Goal: Task Accomplishment & Management: Use online tool/utility

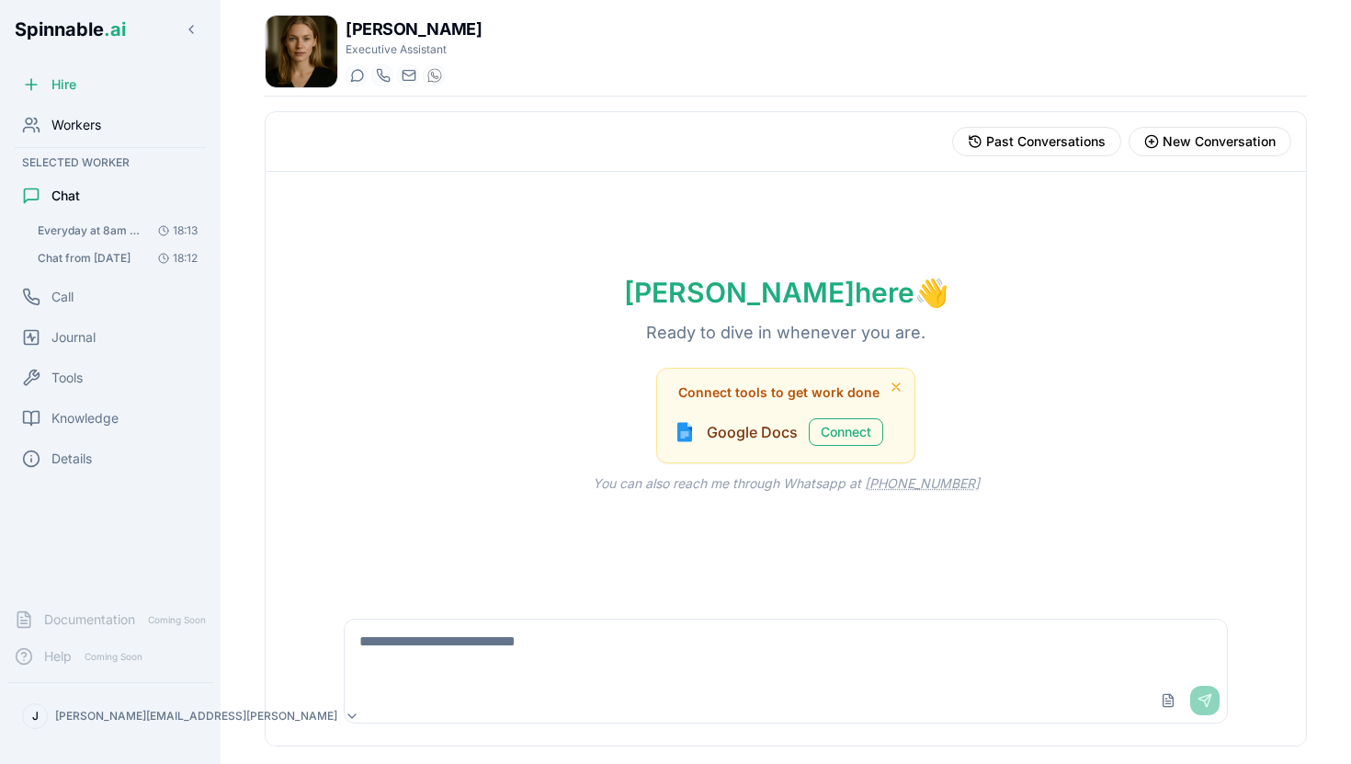
click at [74, 131] on span "Workers" at bounding box center [76, 125] width 50 height 18
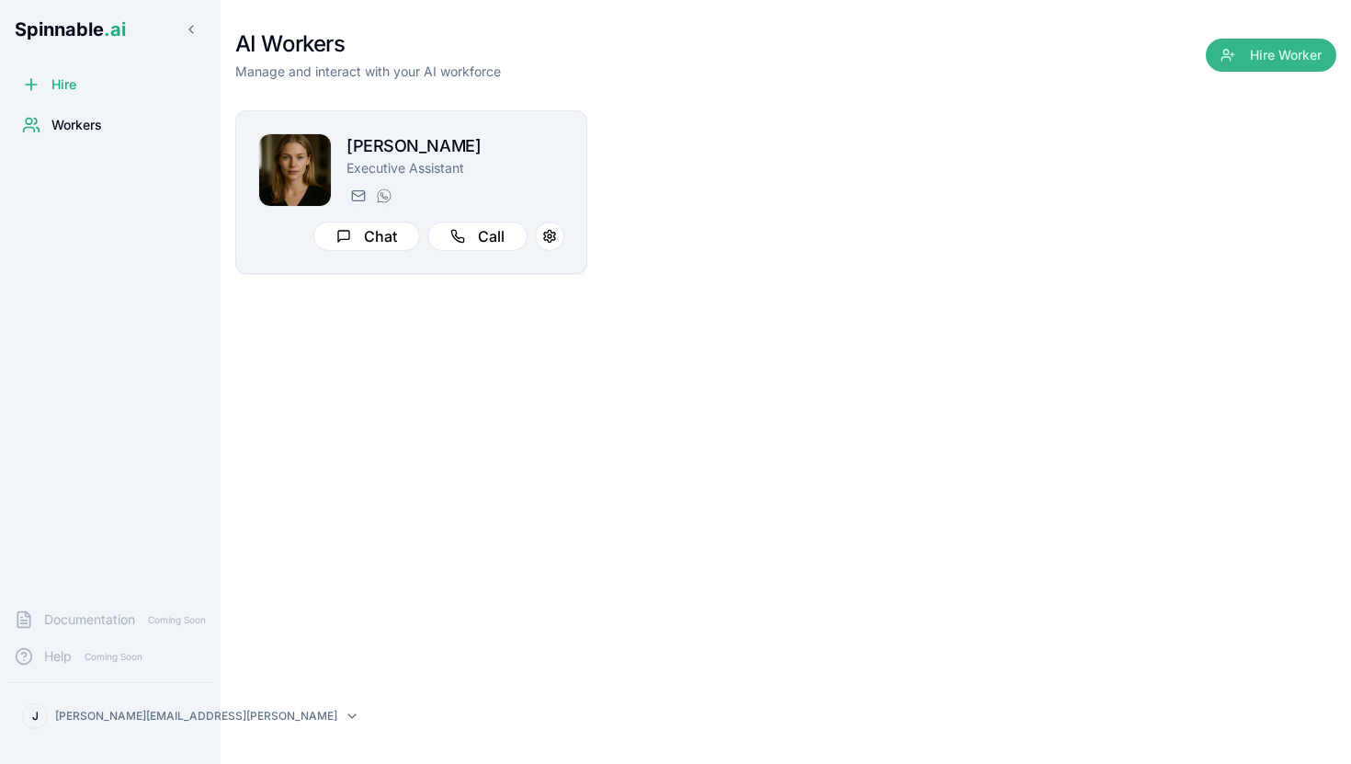
click at [1267, 59] on button "Hire Worker" at bounding box center [1271, 55] width 131 height 33
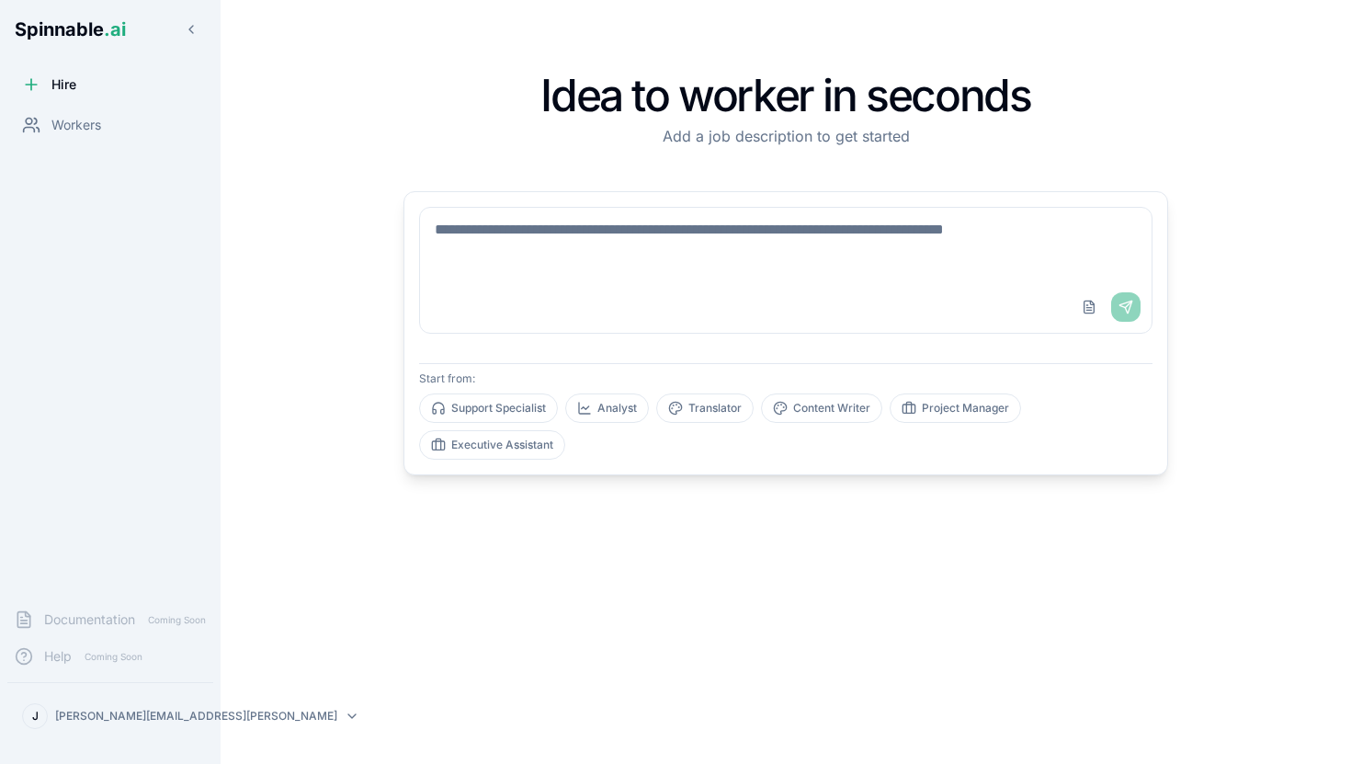
click at [577, 235] on textarea at bounding box center [786, 245] width 732 height 74
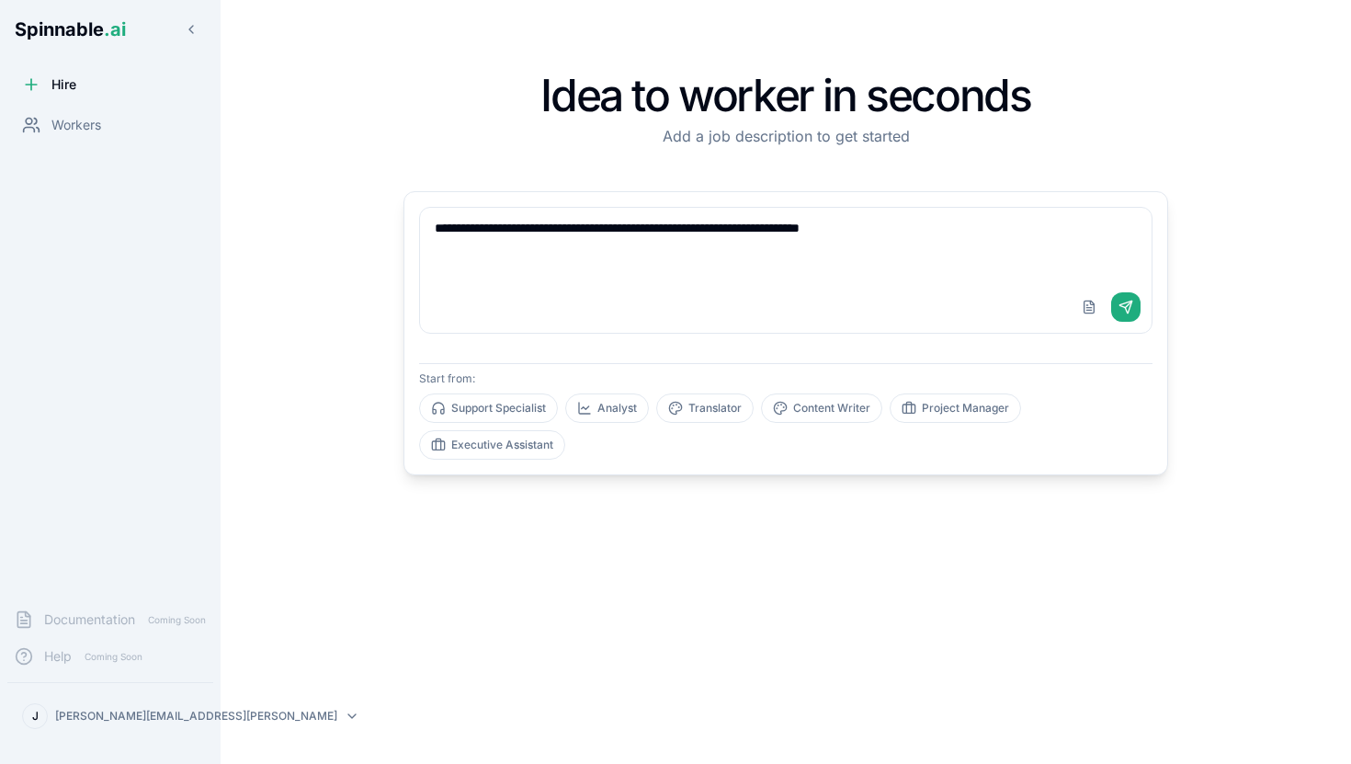
click at [720, 231] on textarea "**********" at bounding box center [786, 245] width 732 height 74
click at [717, 230] on textarea "**********" at bounding box center [786, 245] width 732 height 74
type textarea "**********"
click at [1125, 306] on button "Send" at bounding box center [1125, 306] width 29 height 29
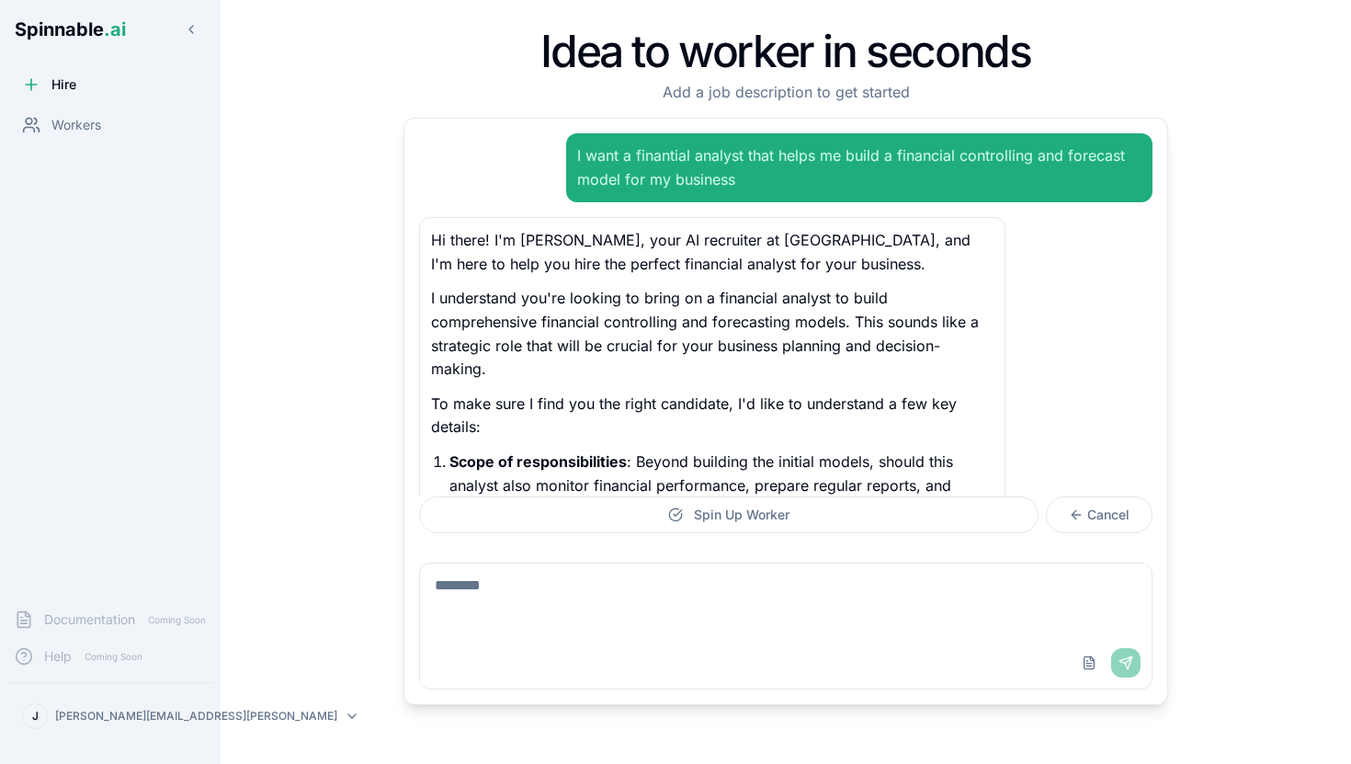
scroll to position [132, 0]
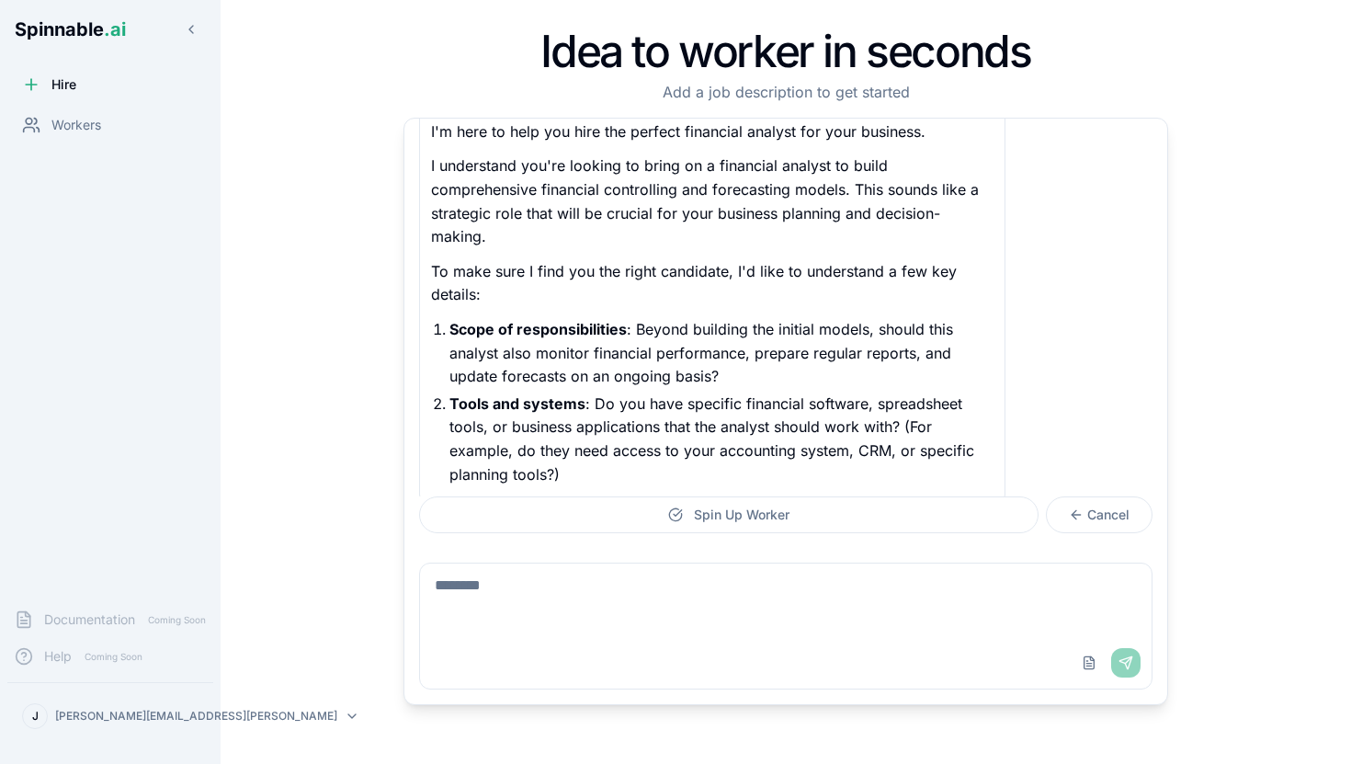
click at [558, 585] on textarea at bounding box center [786, 601] width 732 height 74
type textarea "**********"
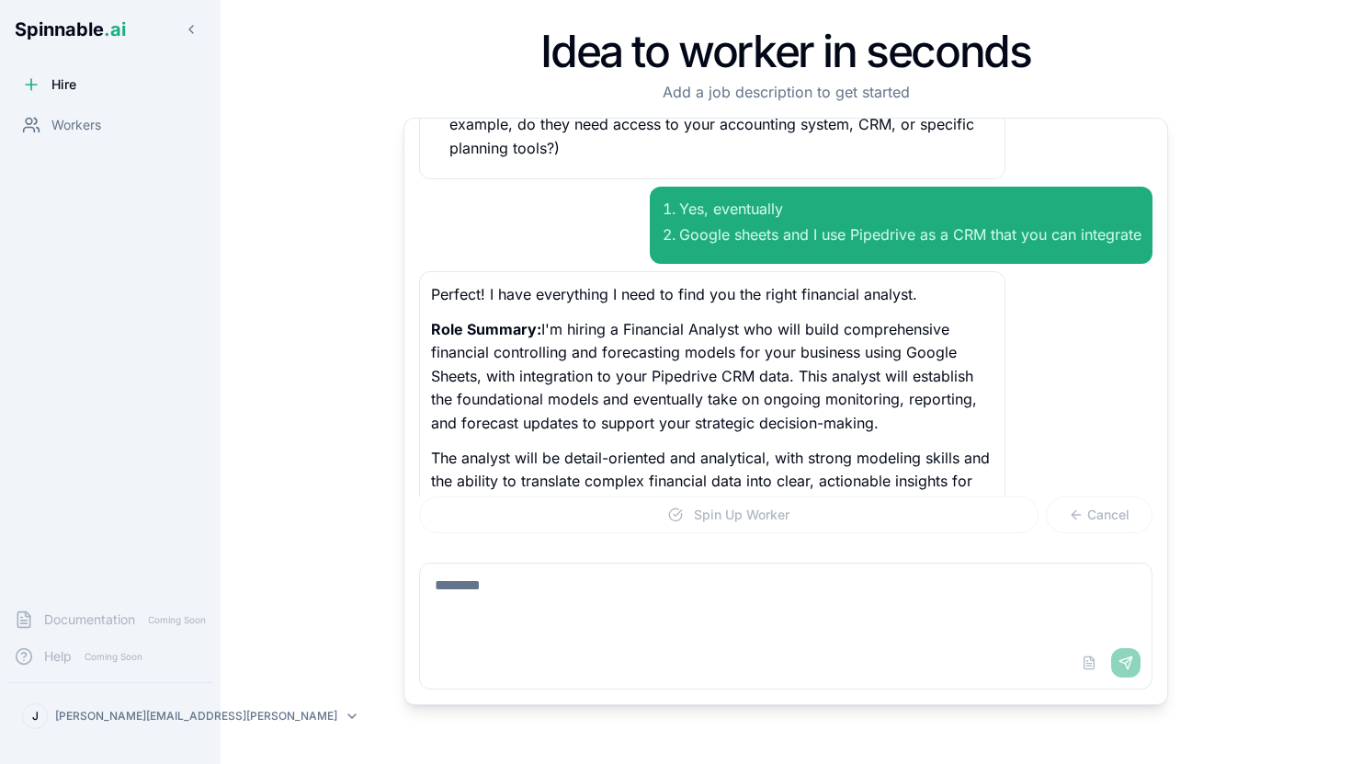
scroll to position [483, 0]
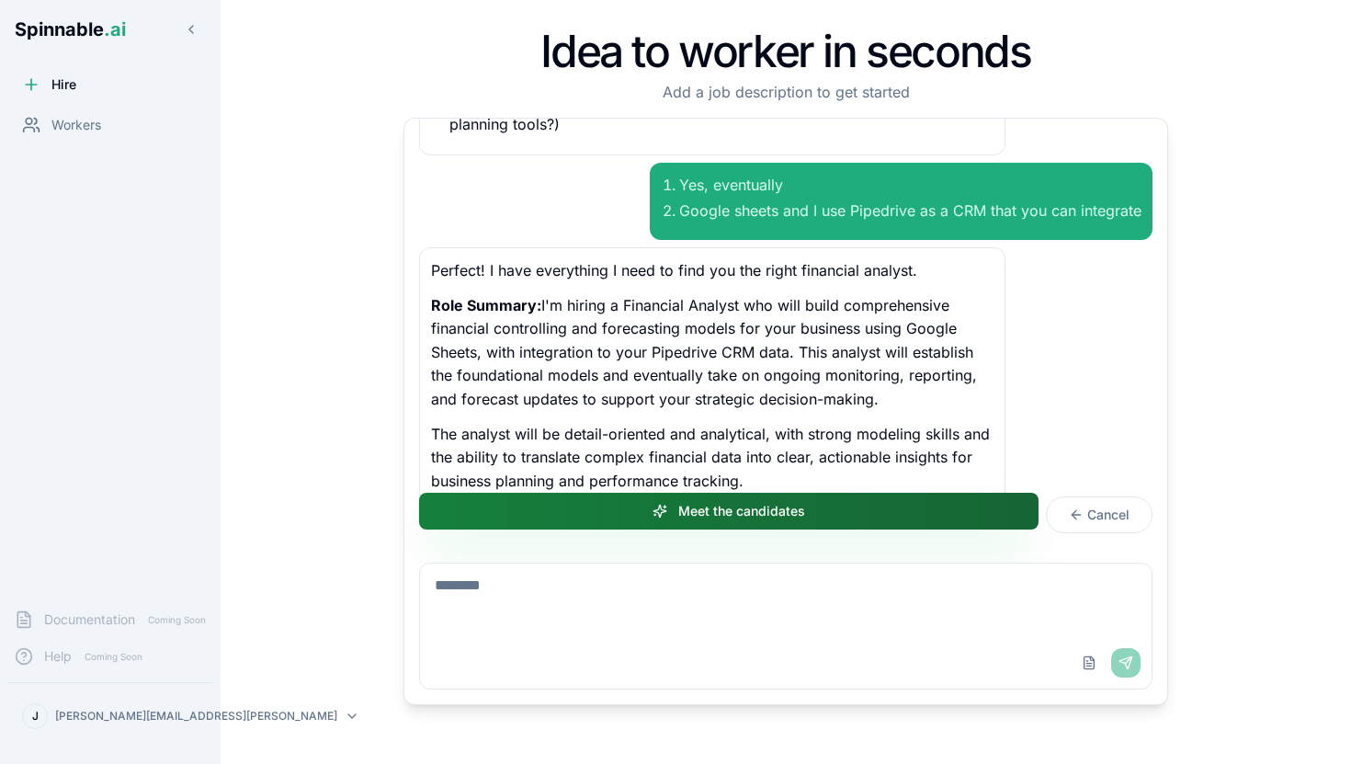
click at [790, 517] on button "Meet the candidates" at bounding box center [729, 511] width 620 height 37
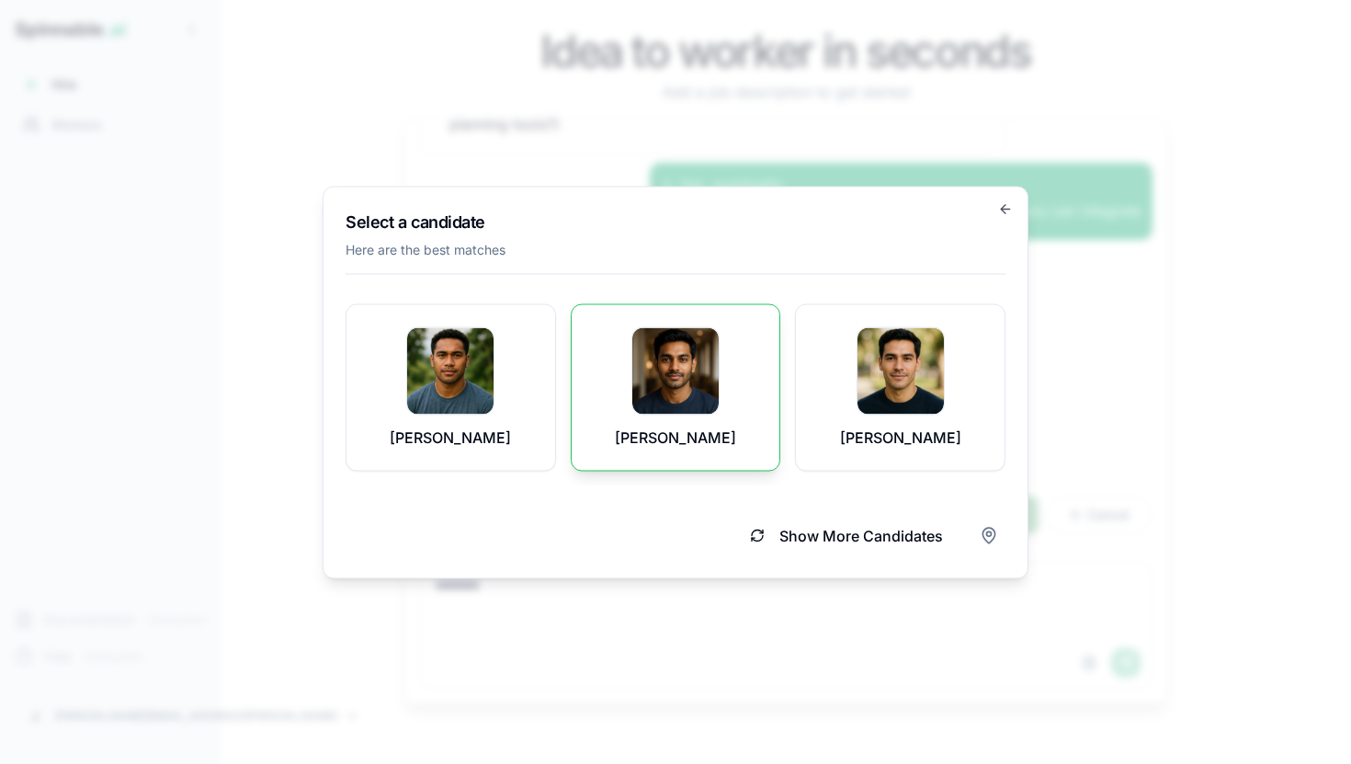
click at [677, 343] on img at bounding box center [676, 370] width 86 height 86
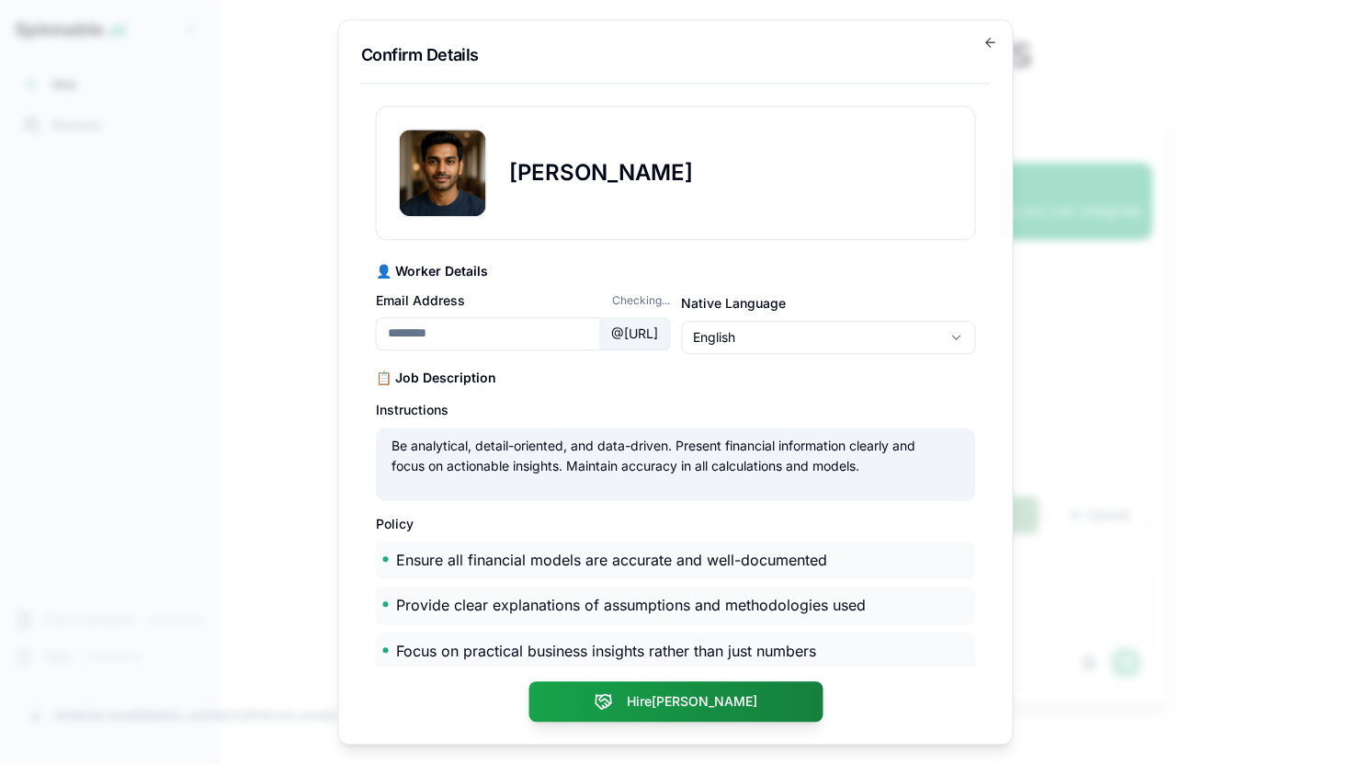
type input "**********"
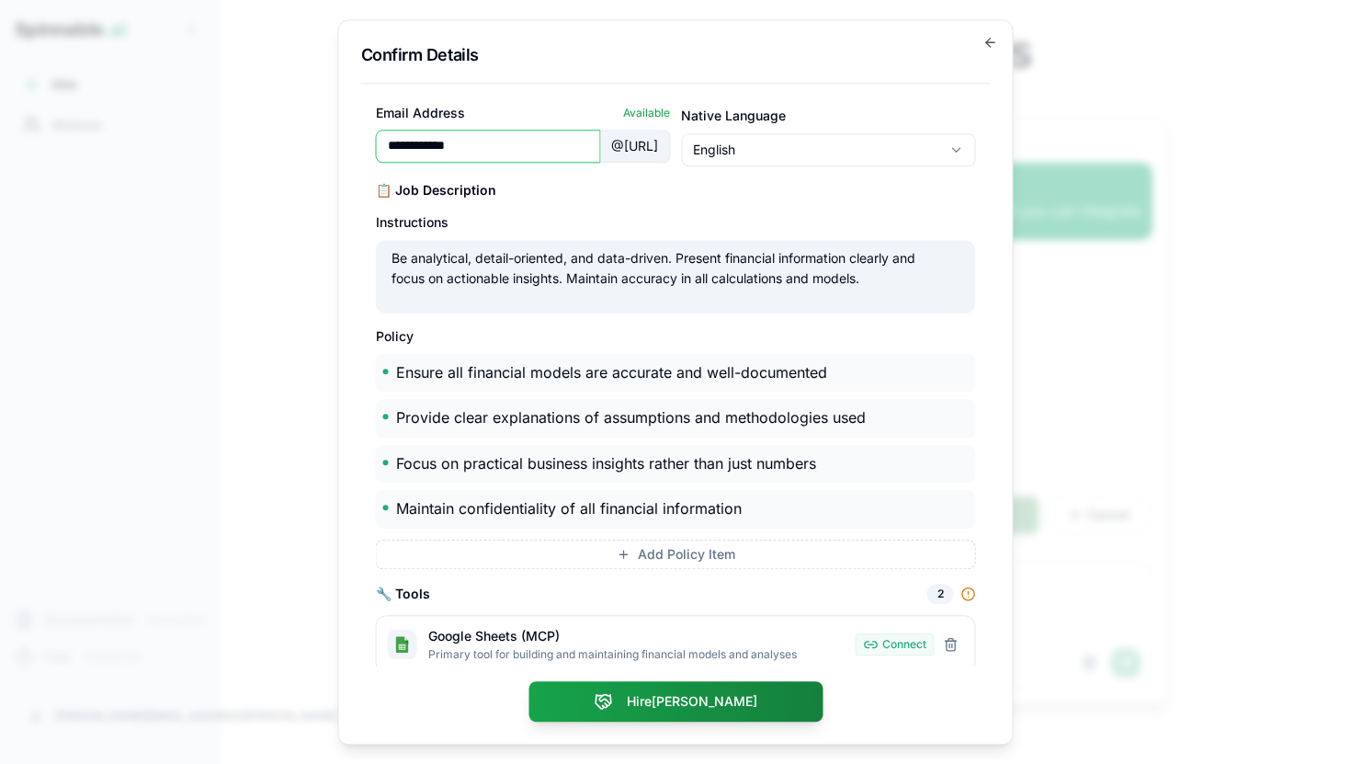
scroll to position [268, 0]
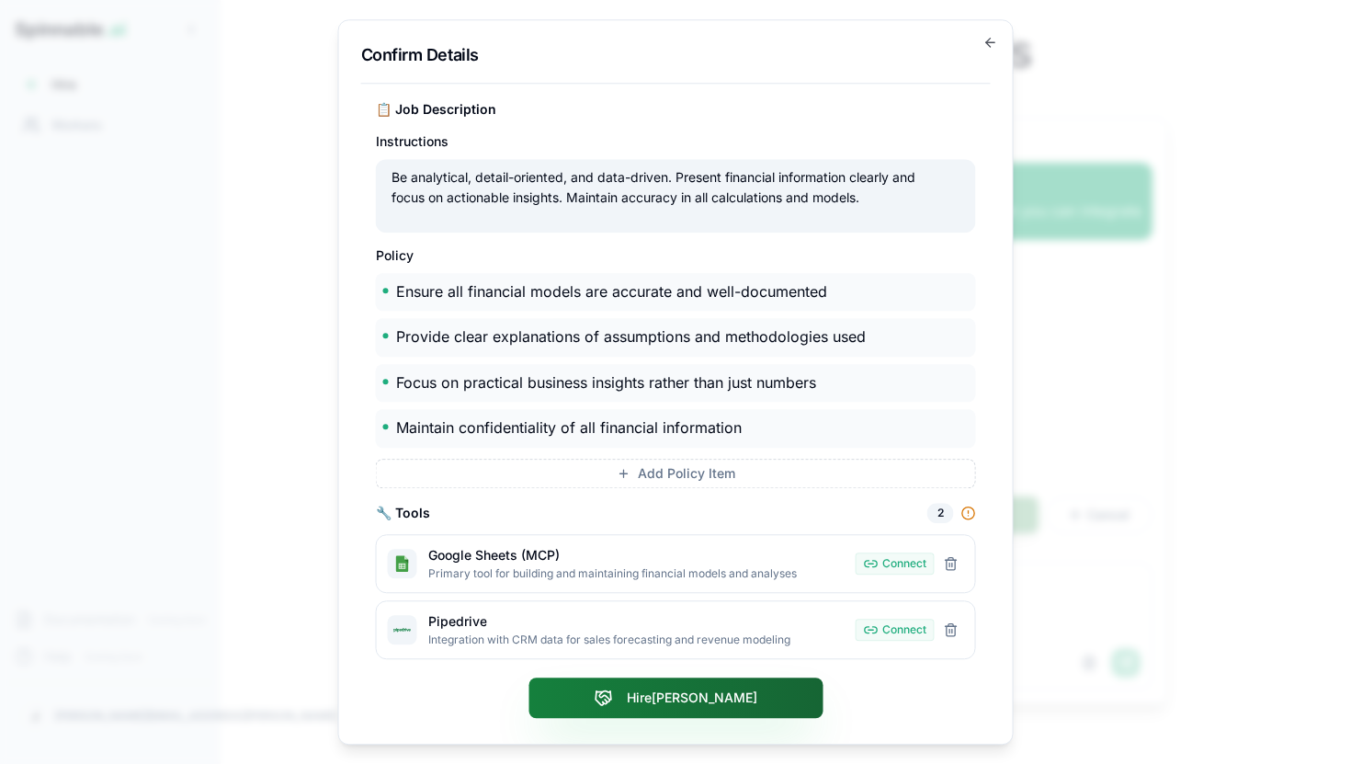
click at [669, 696] on button "Hire [PERSON_NAME]" at bounding box center [676, 698] width 294 height 40
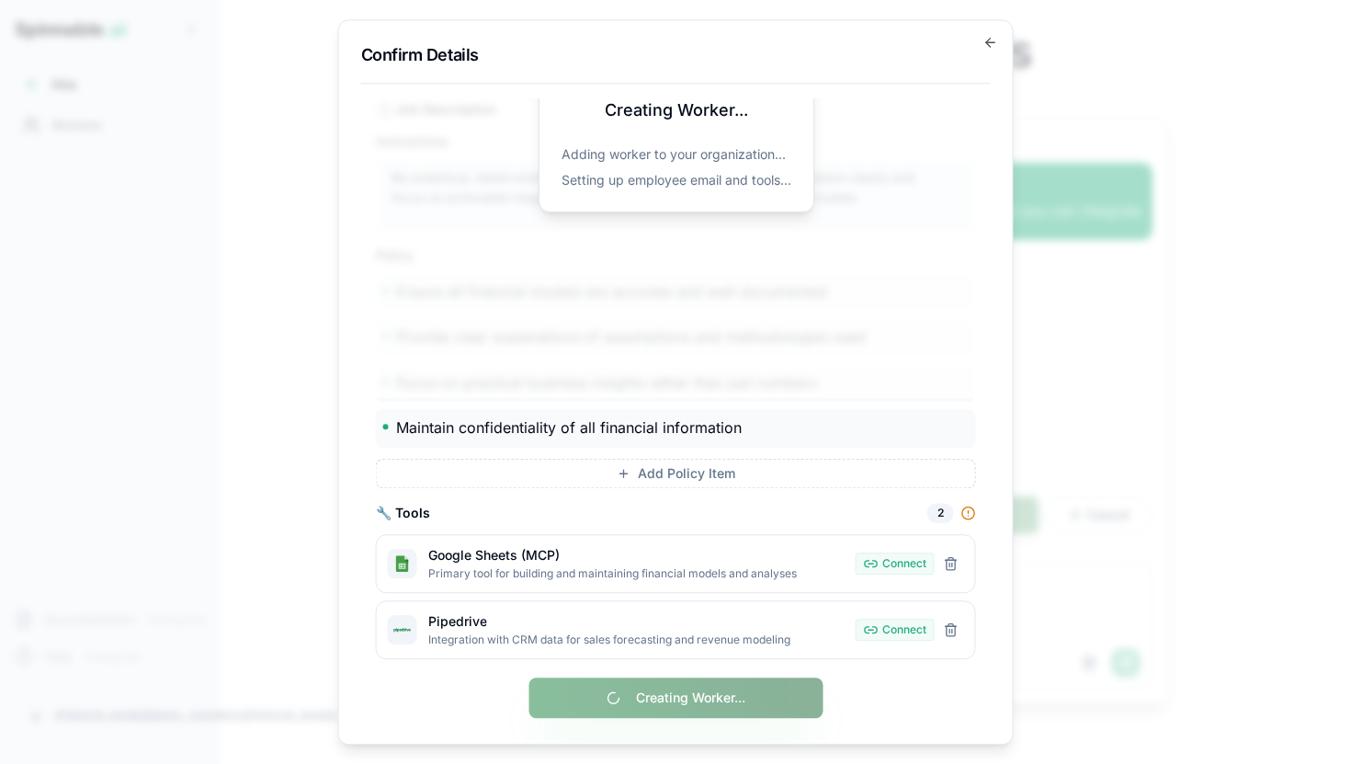
scroll to position [0, 0]
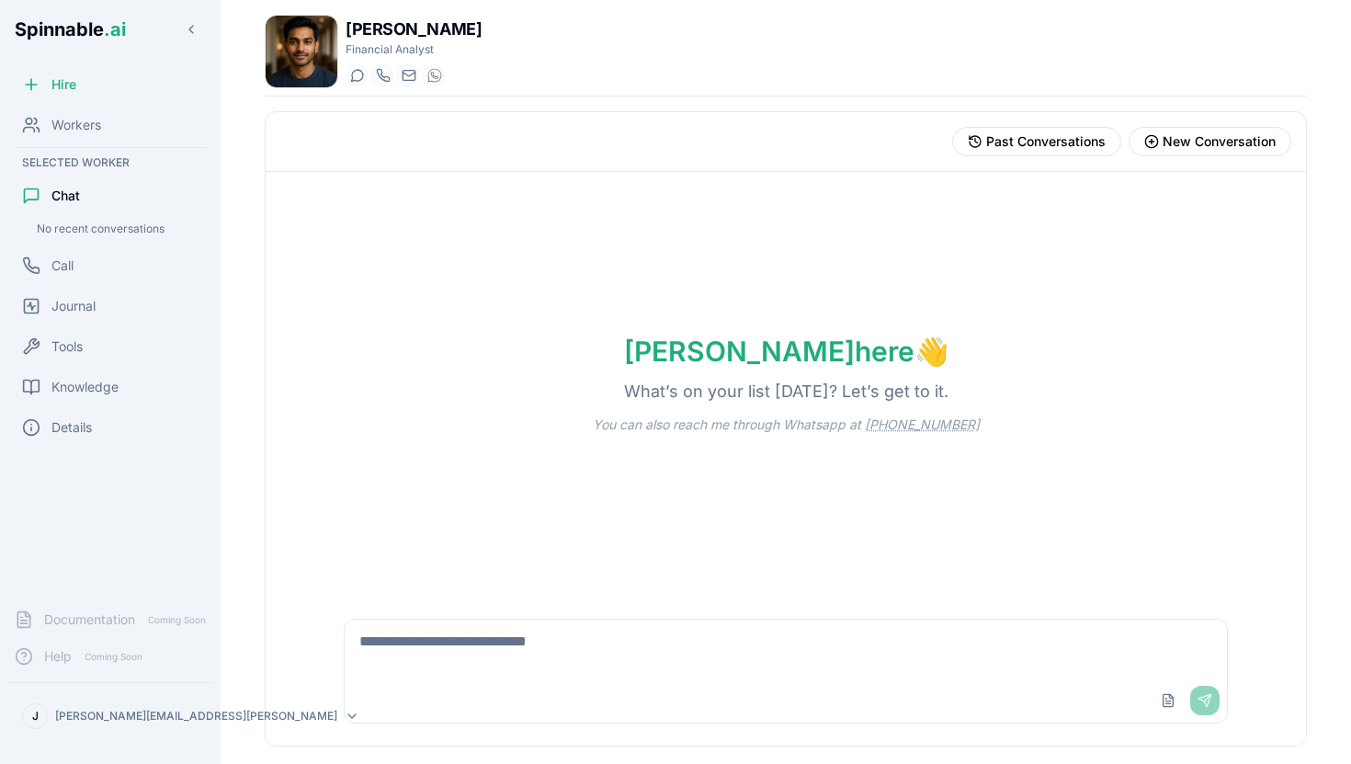
click at [598, 633] on textarea at bounding box center [786, 649] width 883 height 59
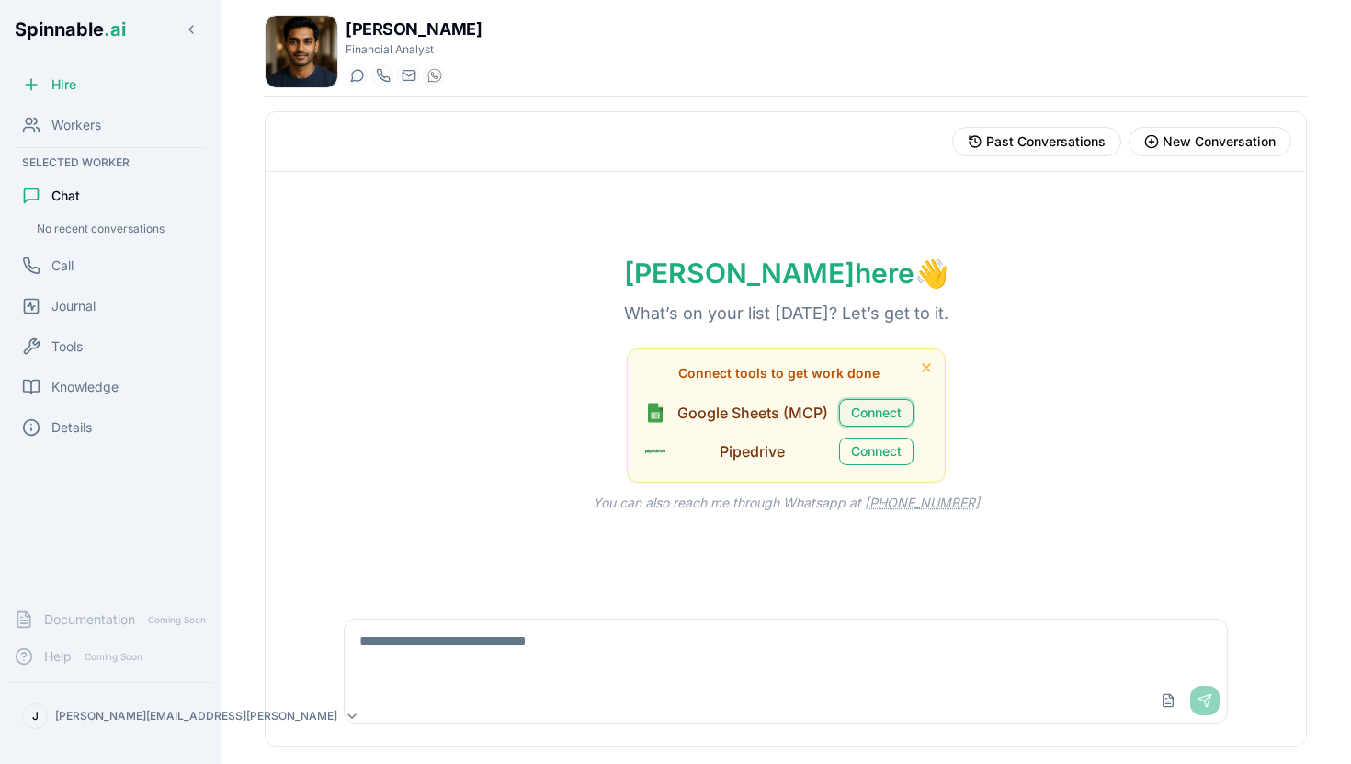
click at [877, 410] on button "Connect" at bounding box center [876, 413] width 74 height 28
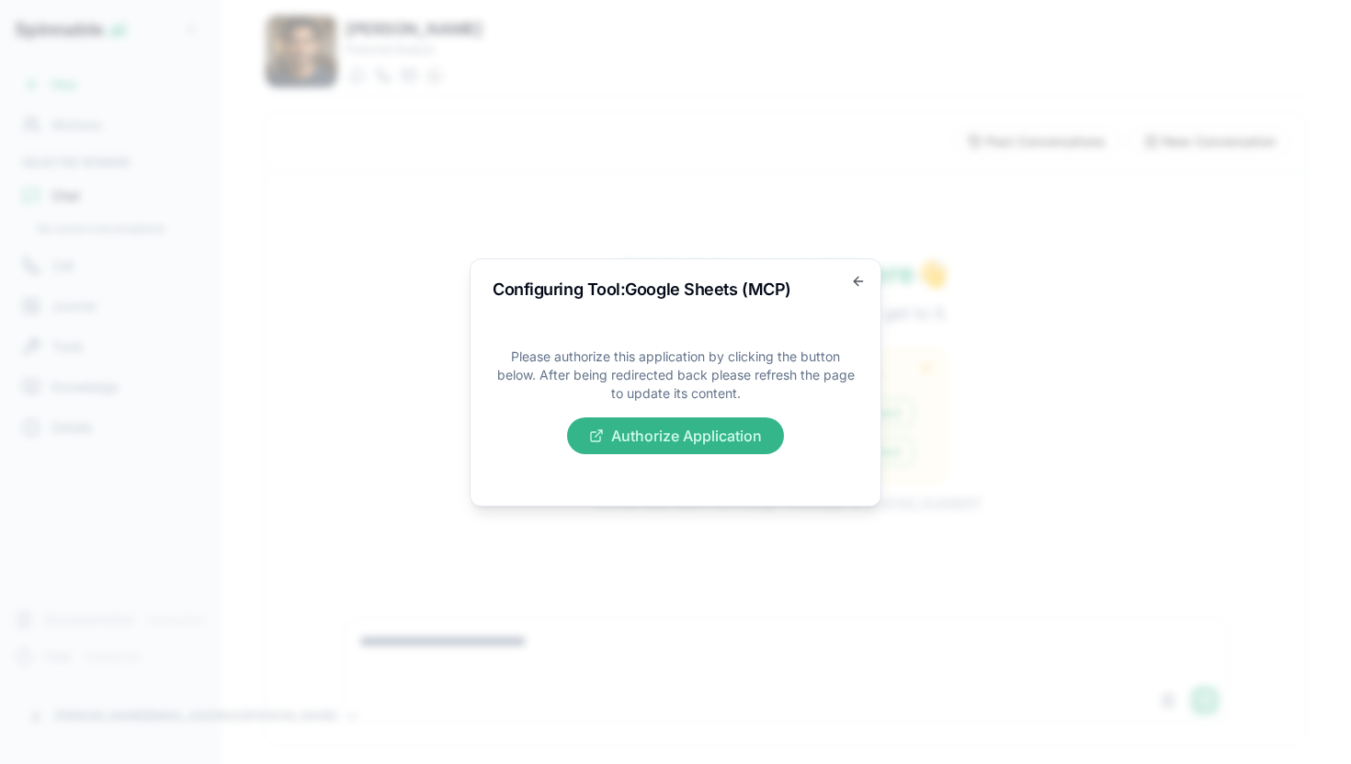
click at [742, 436] on button "Authorize Application" at bounding box center [675, 435] width 217 height 37
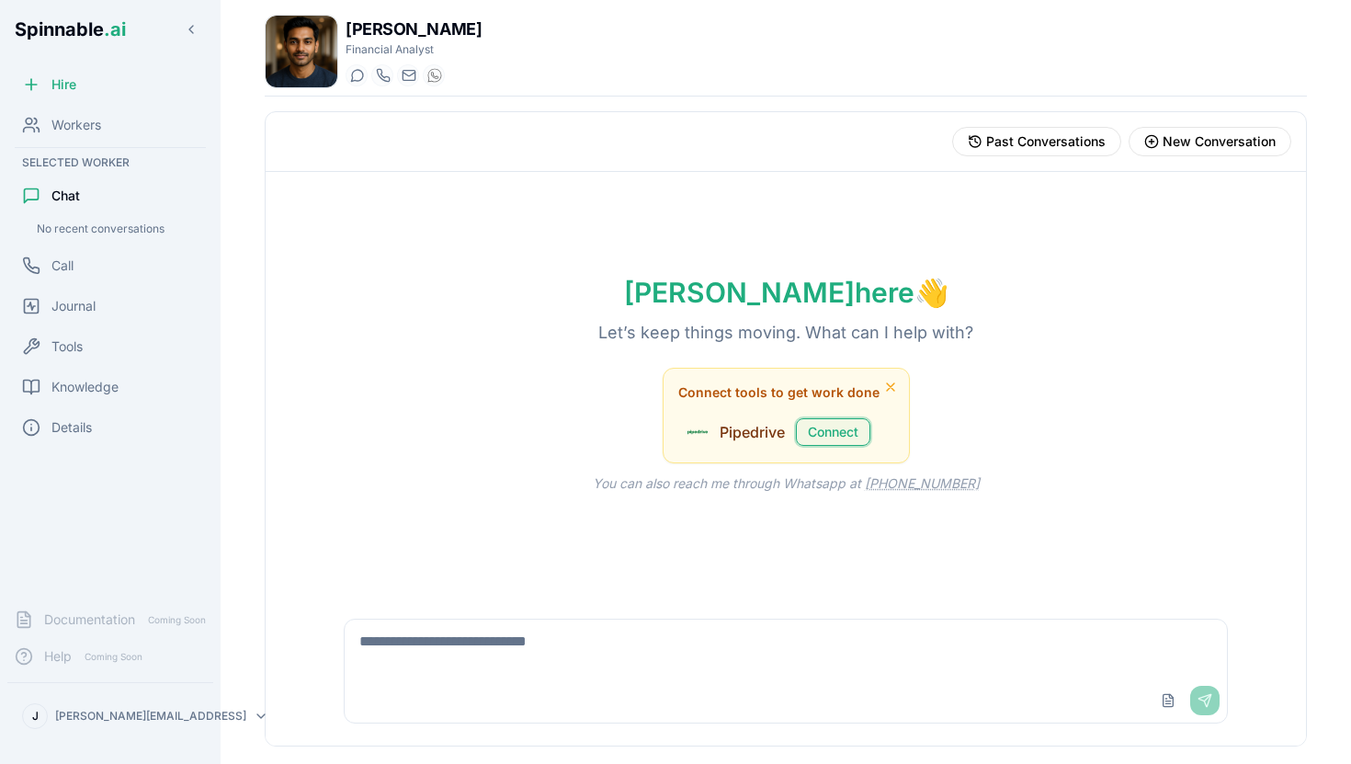
click at [816, 430] on button "Connect" at bounding box center [833, 432] width 74 height 28
click at [864, 433] on button "Connect" at bounding box center [833, 432] width 74 height 28
click at [527, 651] on textarea at bounding box center [786, 649] width 883 height 59
type textarea "**********"
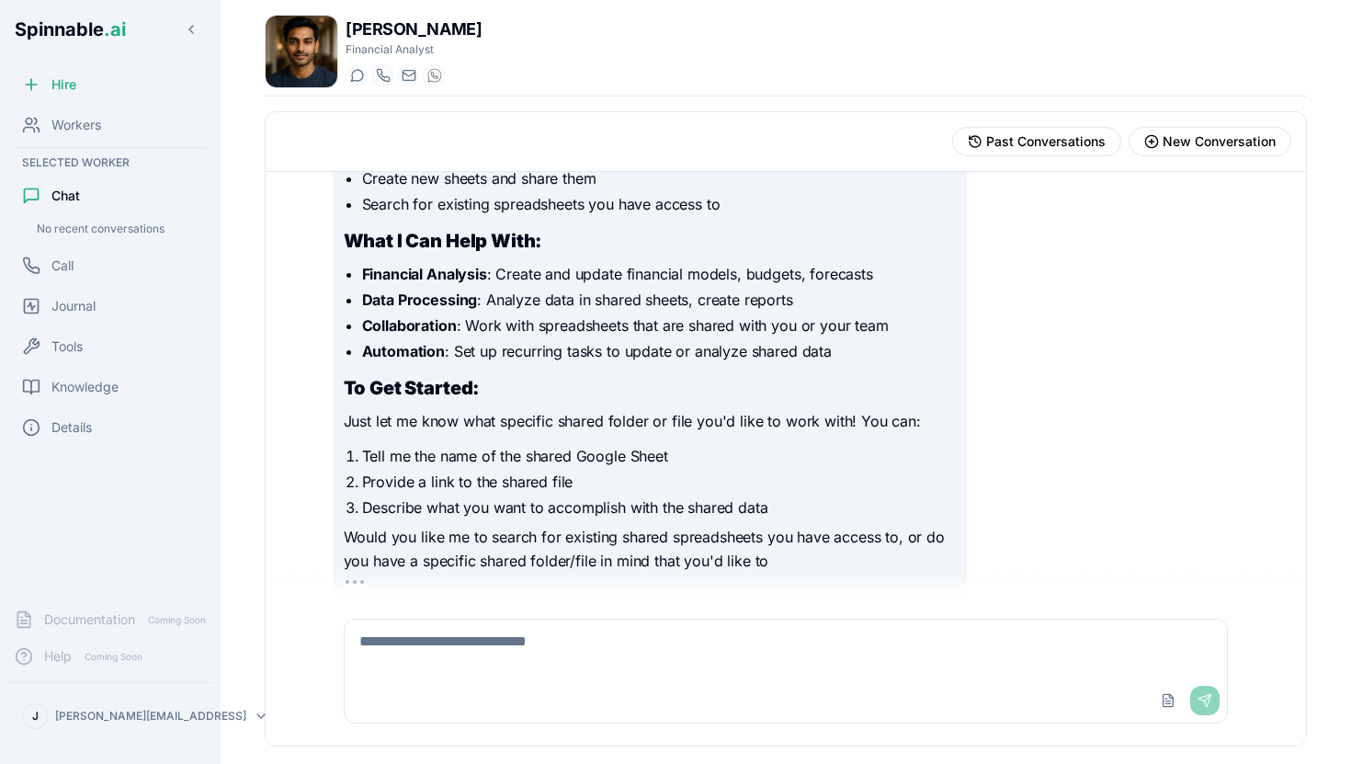
scroll to position [356, 0]
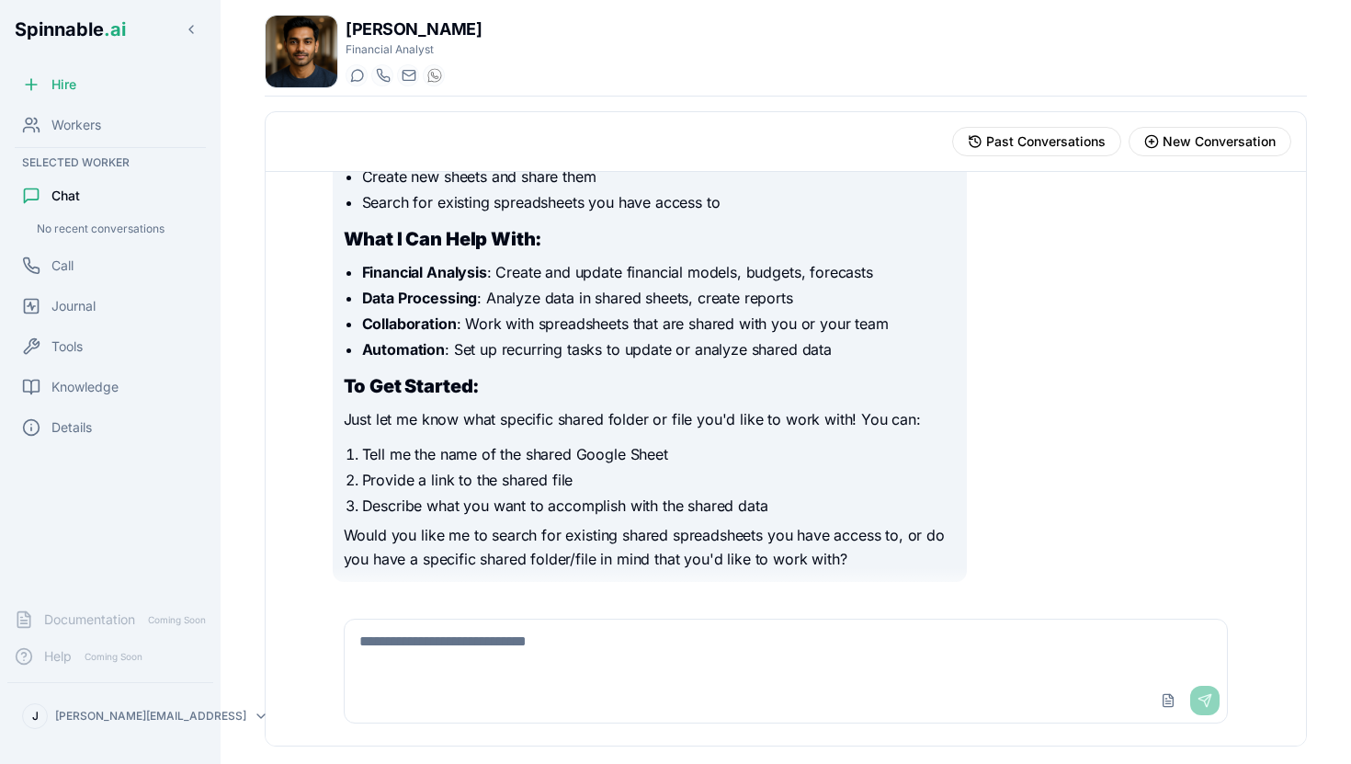
scroll to position [251, 0]
type textarea "**********"
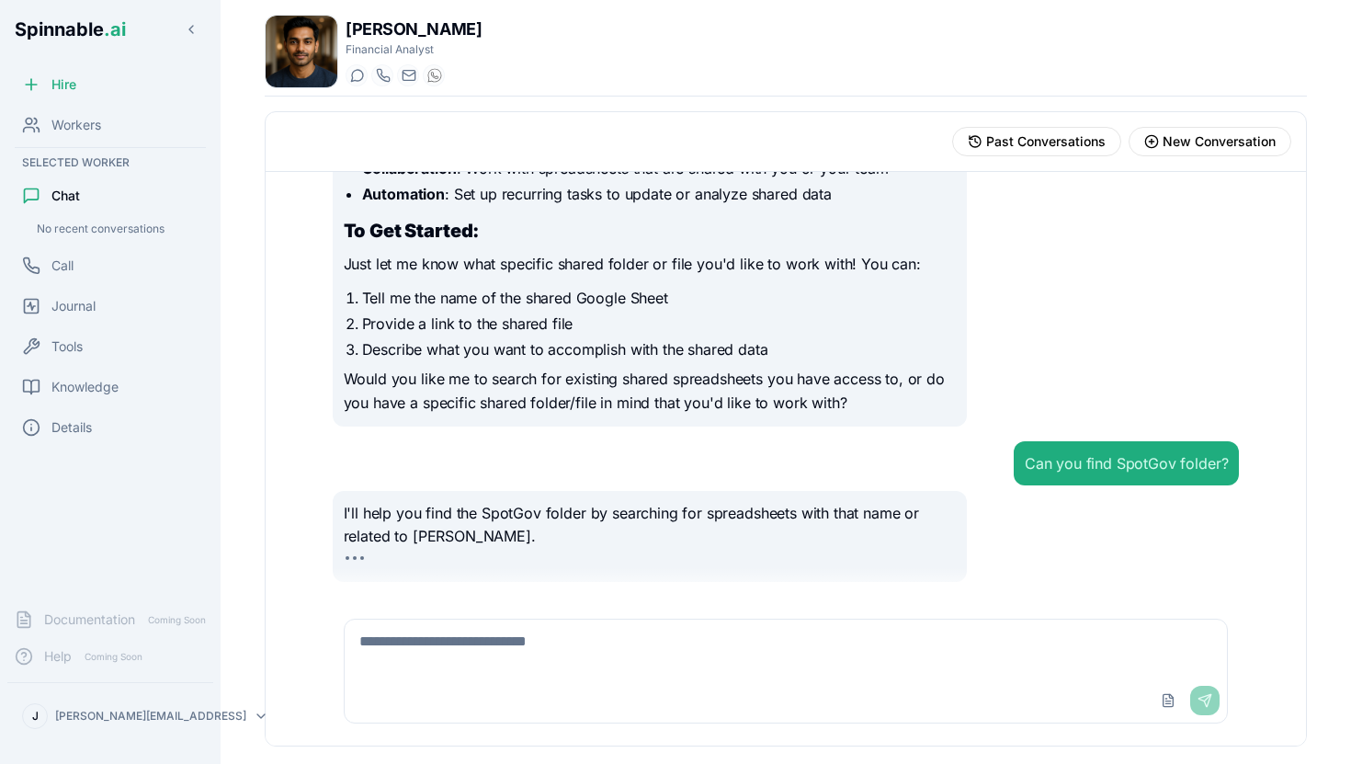
scroll to position [455, 0]
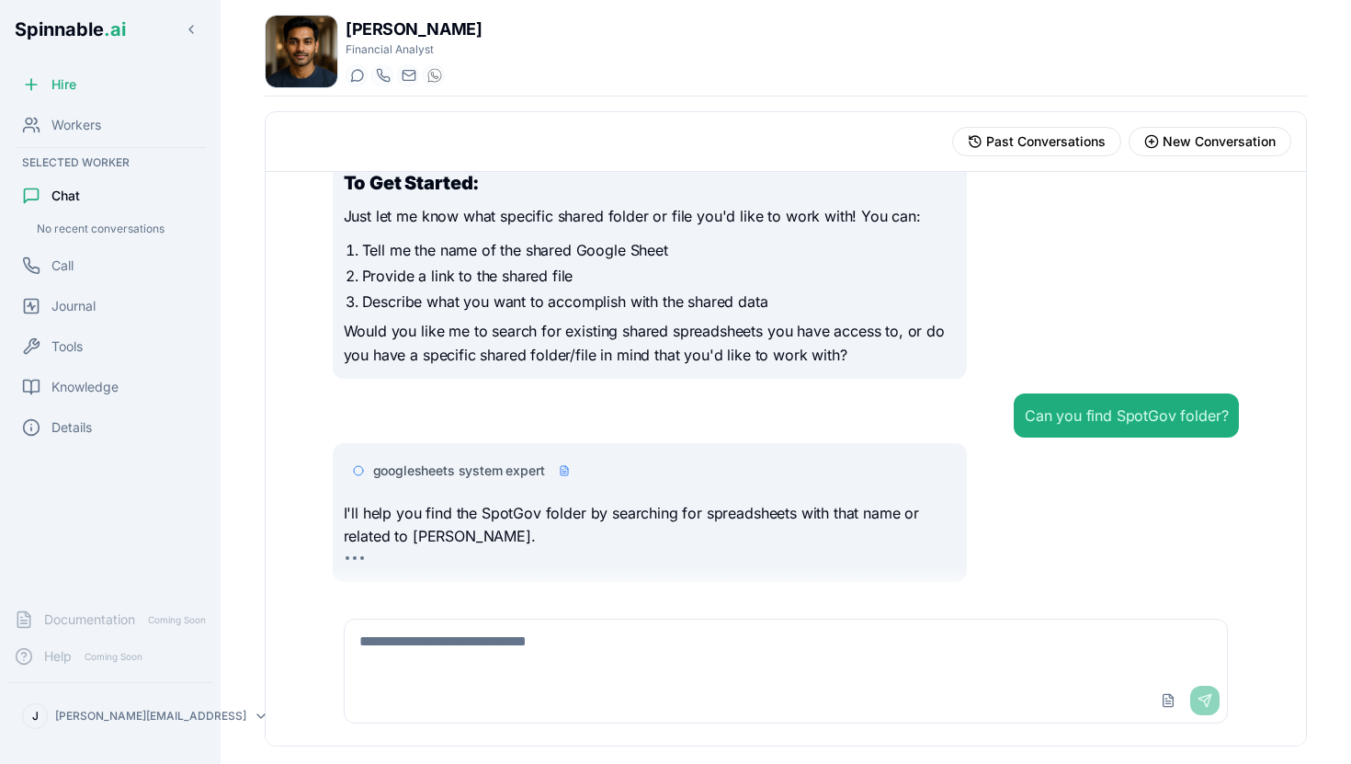
click at [714, 508] on p "I'll help you find the SpotGov folder by searching for spreadsheets with that n…" at bounding box center [650, 525] width 613 height 47
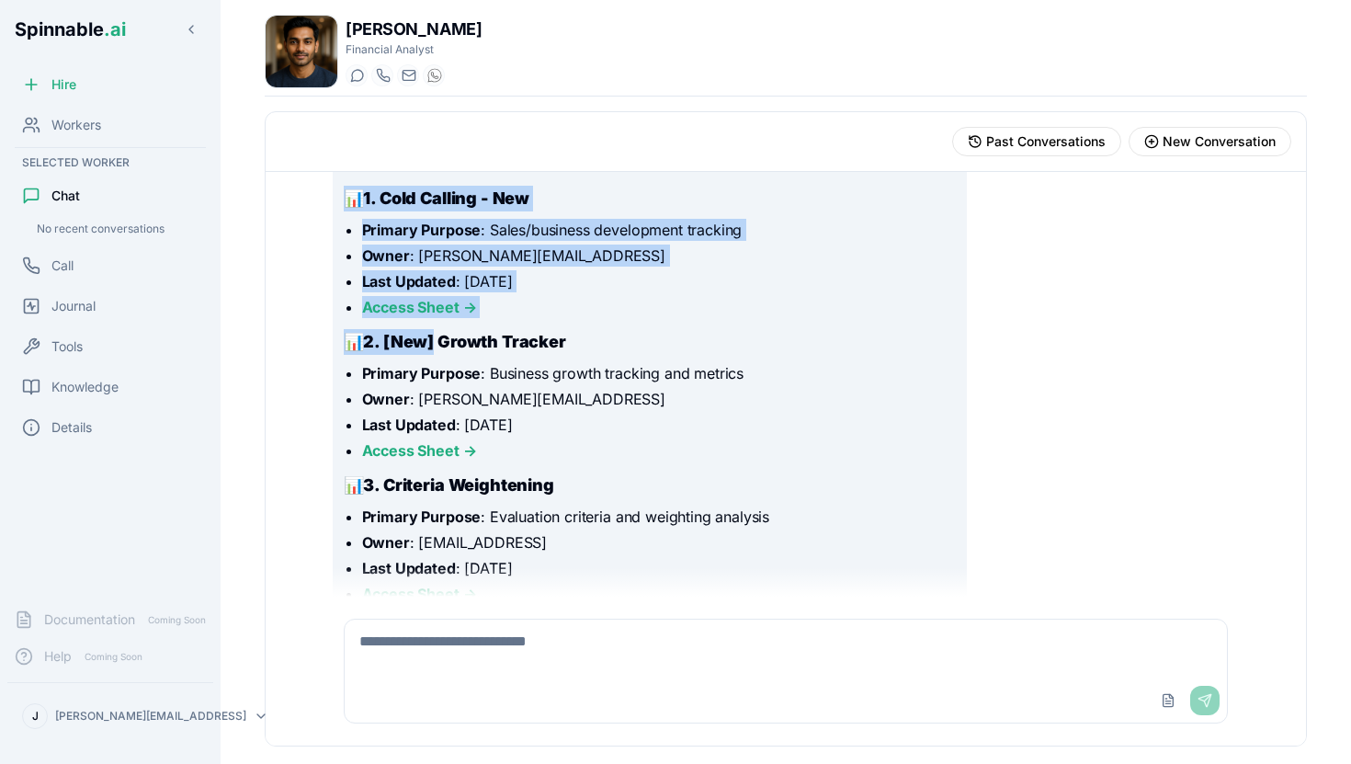
scroll to position [925, 0]
drag, startPoint x: 432, startPoint y: 198, endPoint x: 655, endPoint y: 183, distance: 223.0
click at [655, 183] on div "I'll help you find the SpotGov folder by searching for spreadsheets with that n…" at bounding box center [650, 514] width 613 height 964
click at [530, 431] on li "Last Updated : May 19, 2025" at bounding box center [659, 426] width 595 height 22
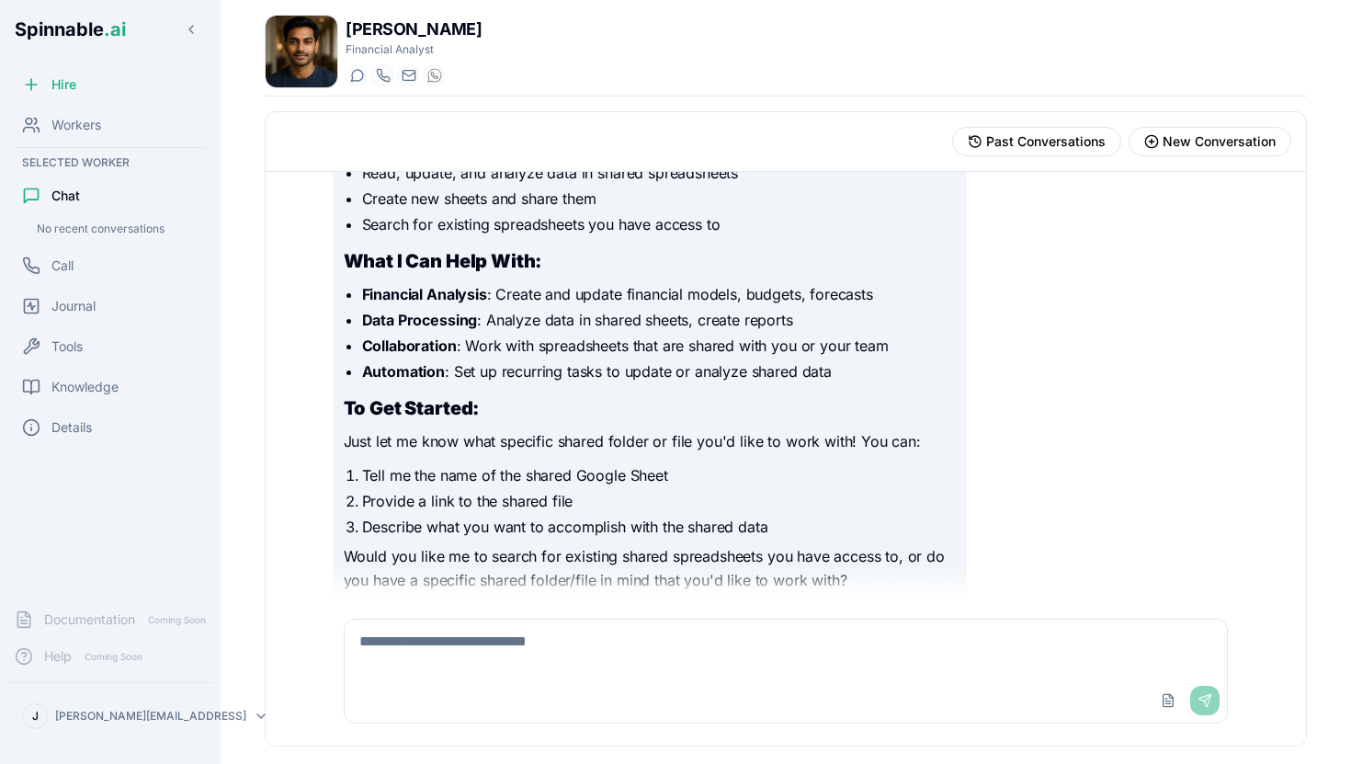
scroll to position [0, 0]
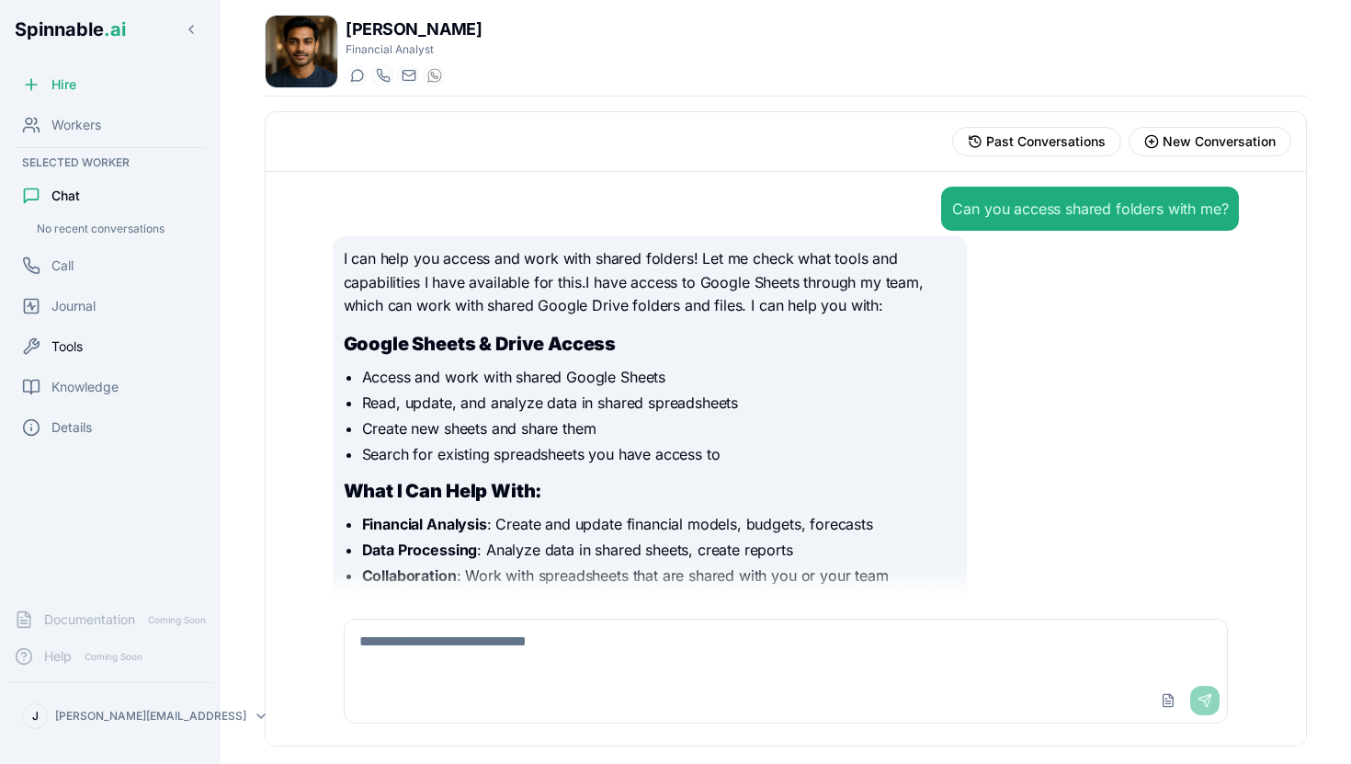
click at [63, 346] on span "Tools" at bounding box center [66, 346] width 31 height 18
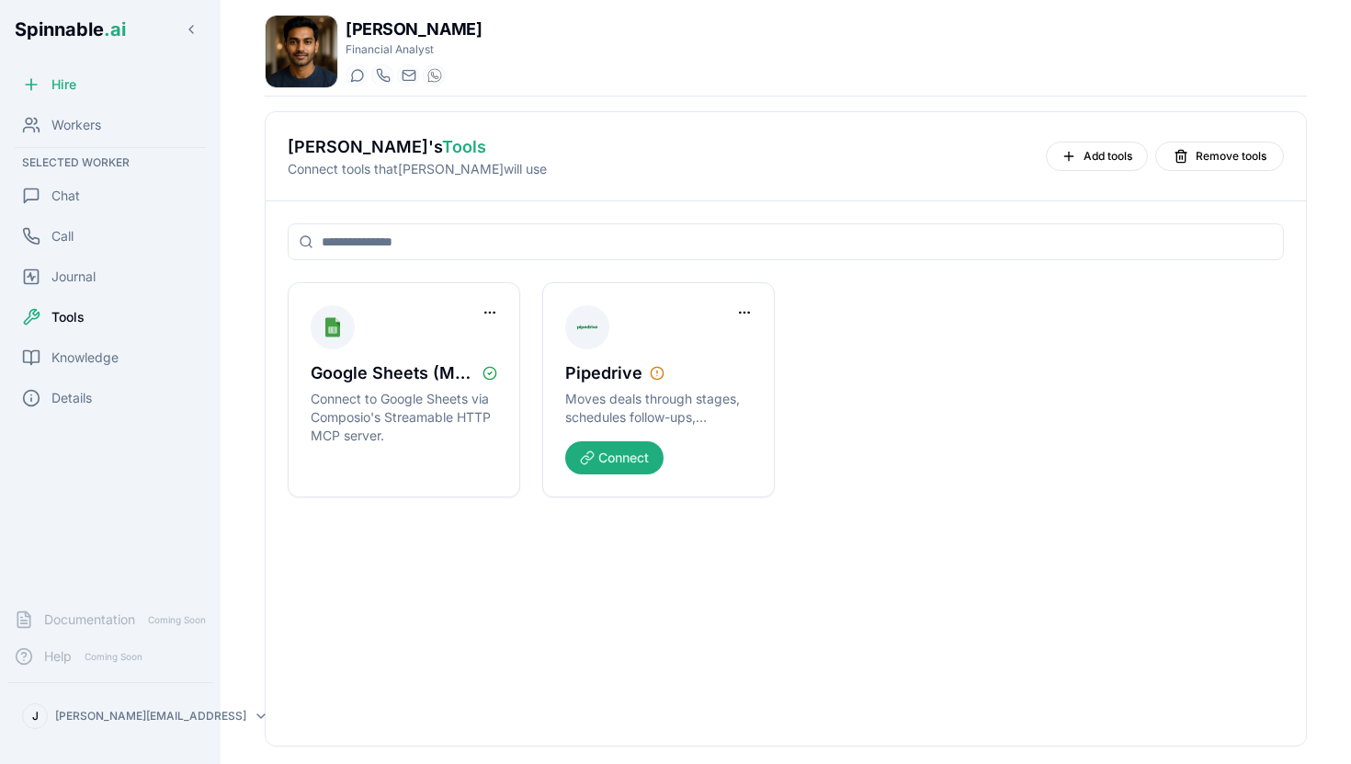
click at [407, 237] on input at bounding box center [786, 241] width 997 height 37
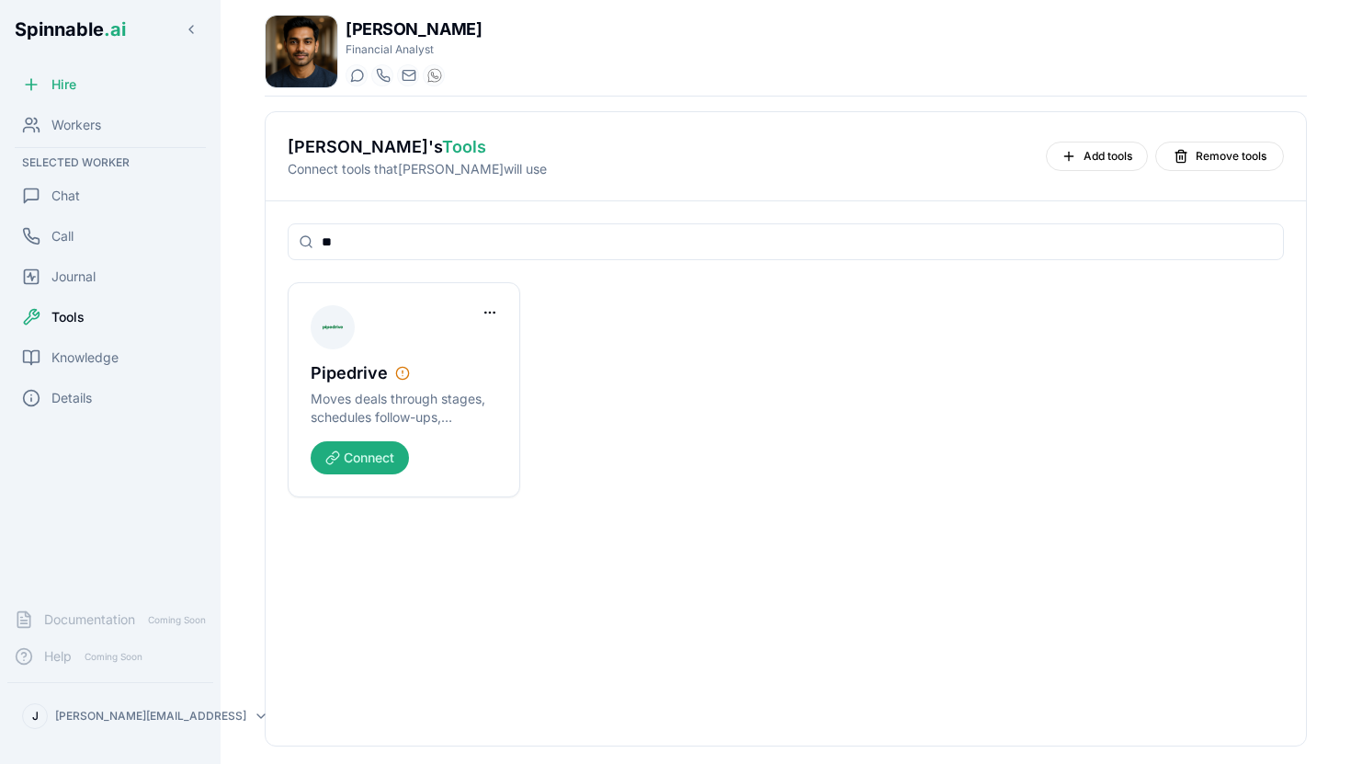
type input "*"
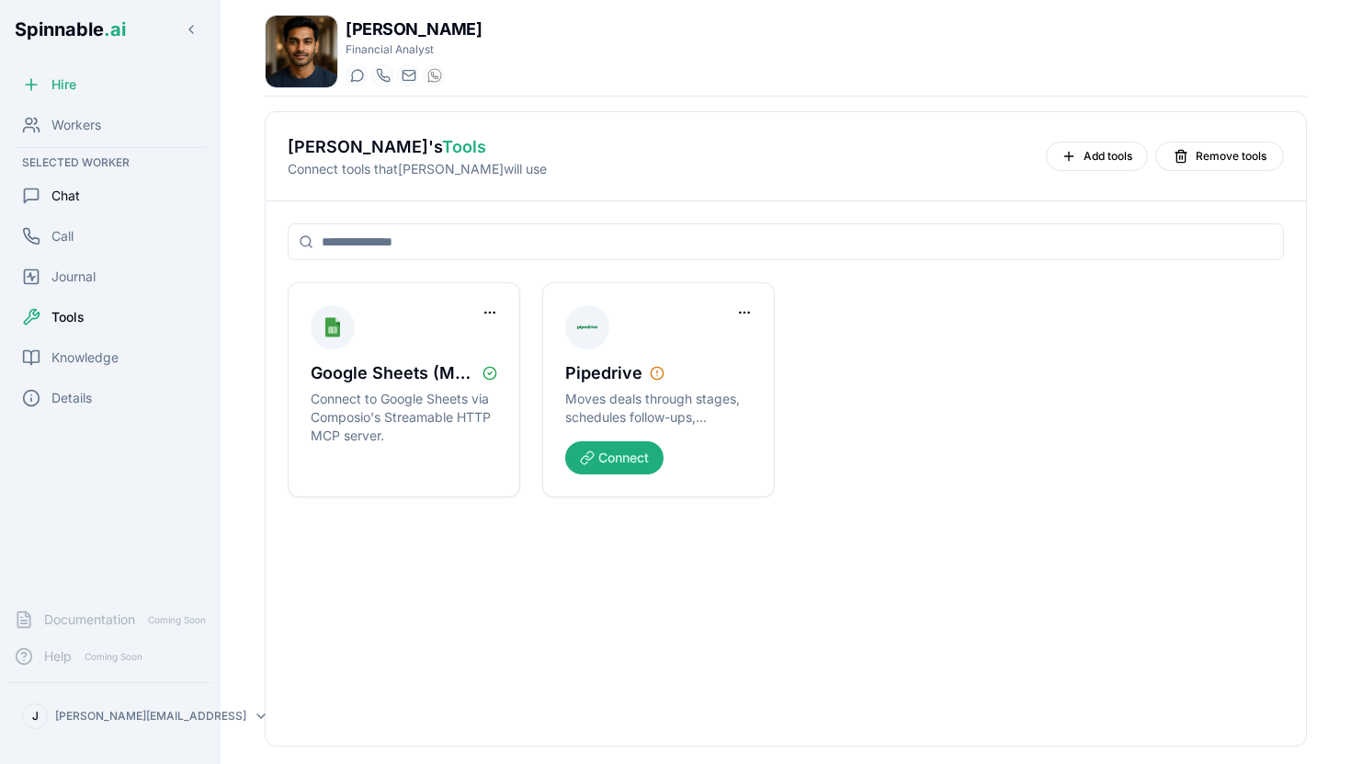
click at [67, 206] on div "Chat" at bounding box center [110, 195] width 206 height 37
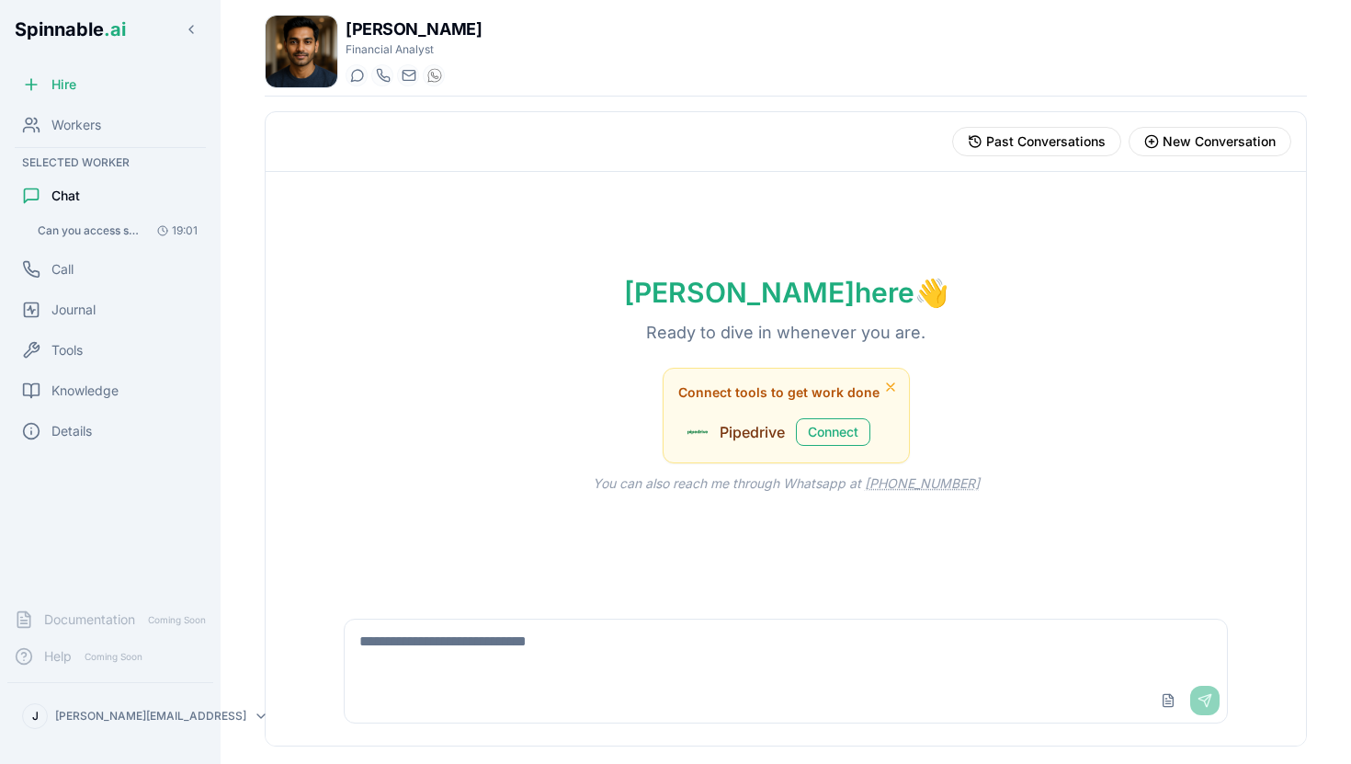
click at [530, 621] on textarea at bounding box center [786, 649] width 883 height 59
type textarea "**********"
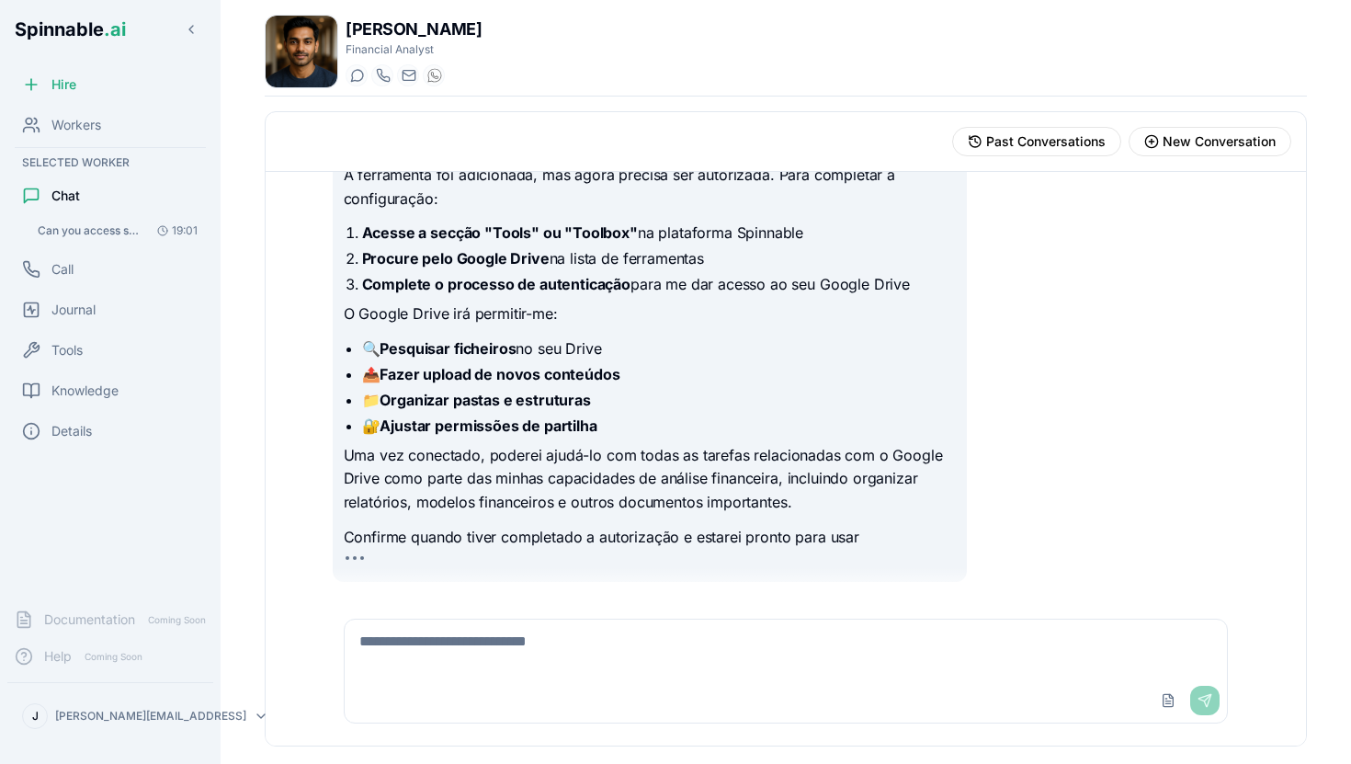
scroll to position [353, 0]
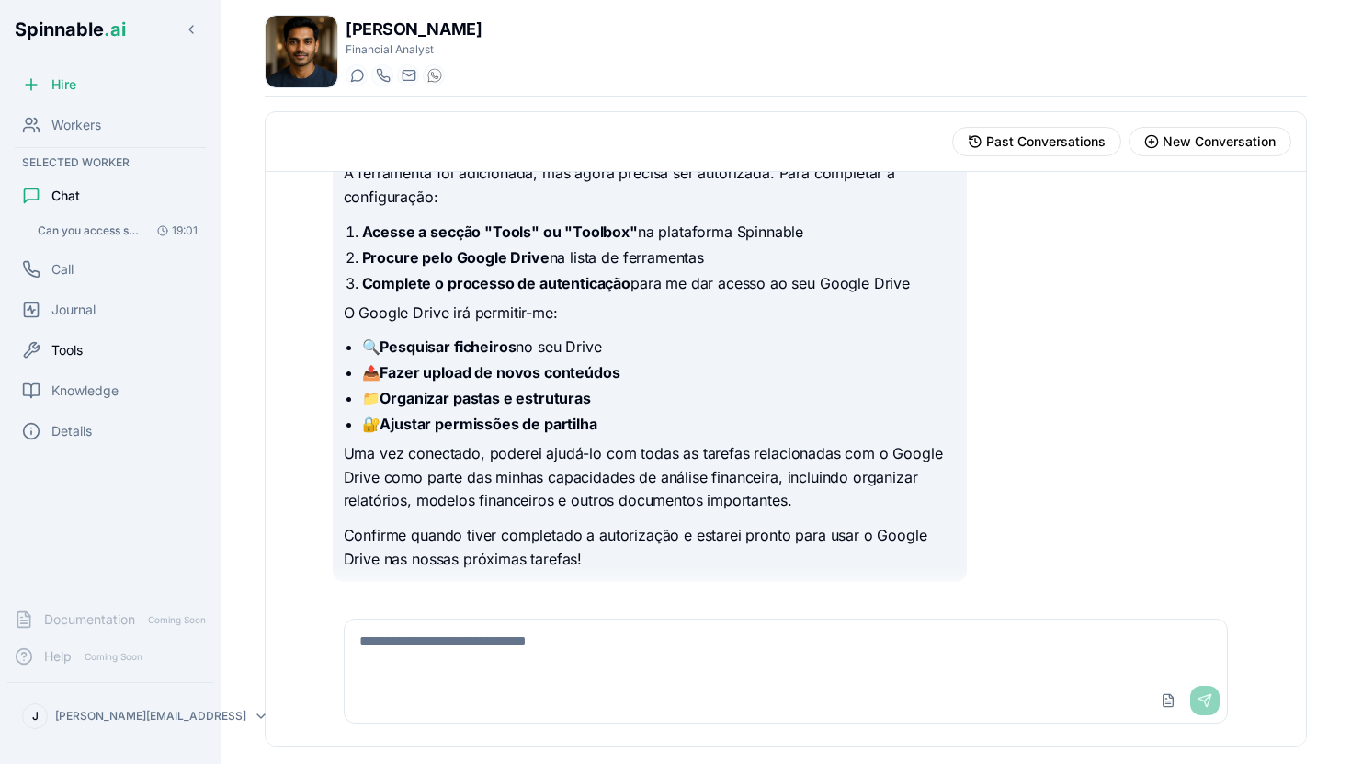
click at [71, 345] on span "Tools" at bounding box center [66, 350] width 31 height 18
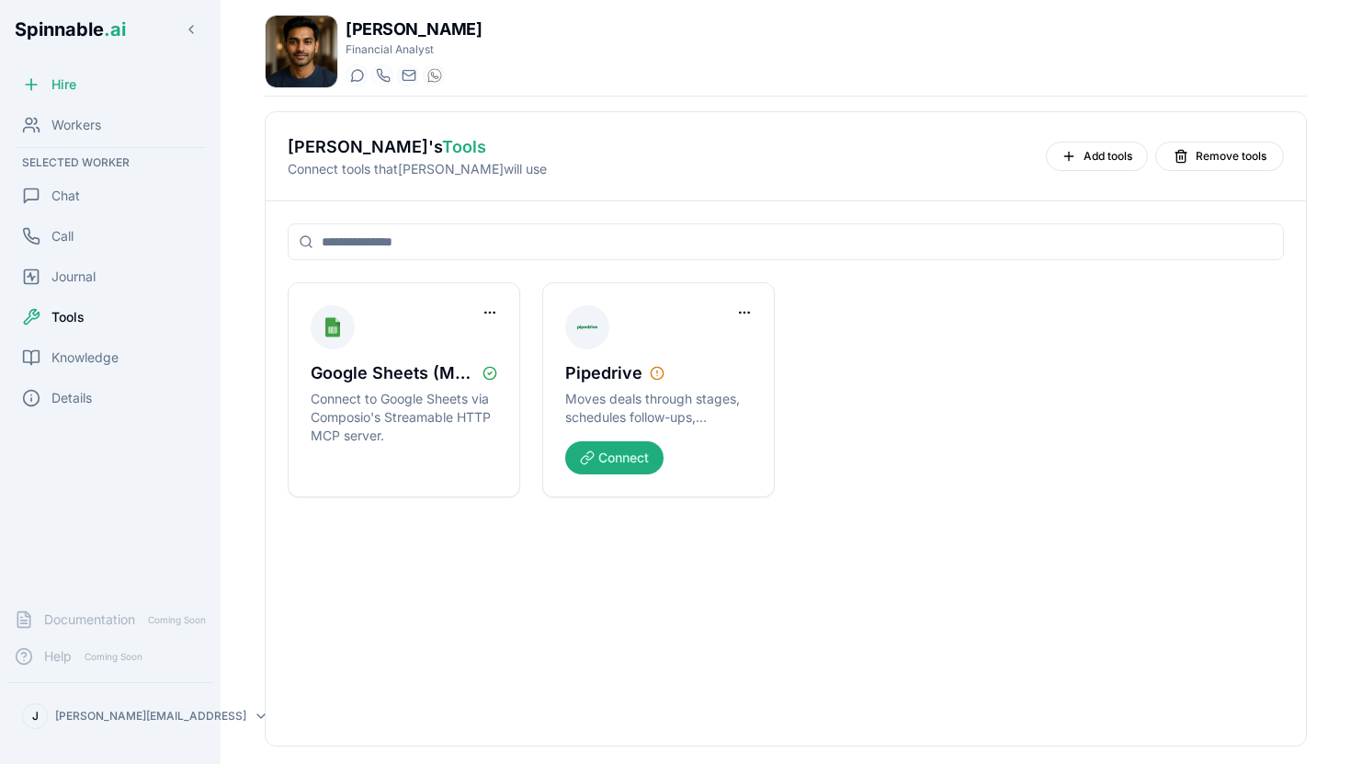
click at [427, 256] on input at bounding box center [786, 241] width 997 height 37
type input "*"
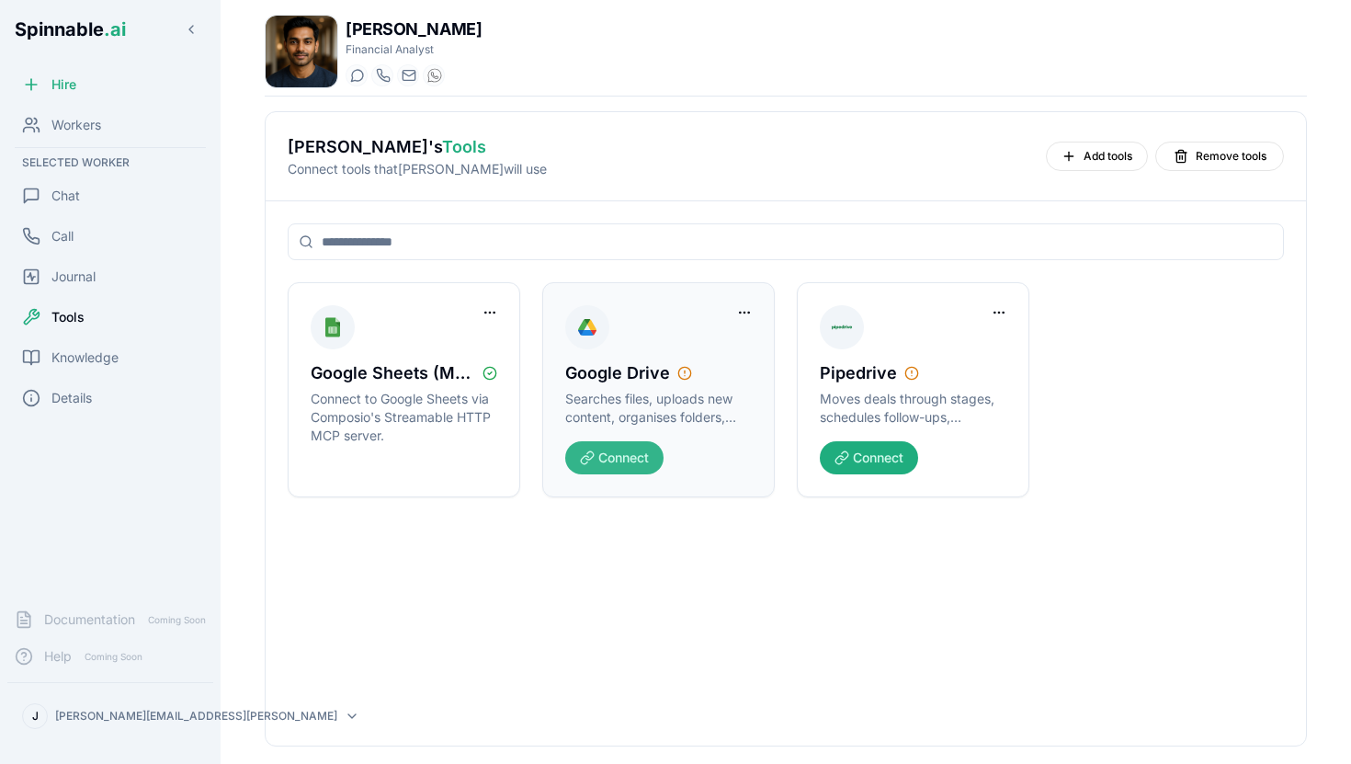
click at [626, 457] on button "Connect" at bounding box center [614, 457] width 98 height 33
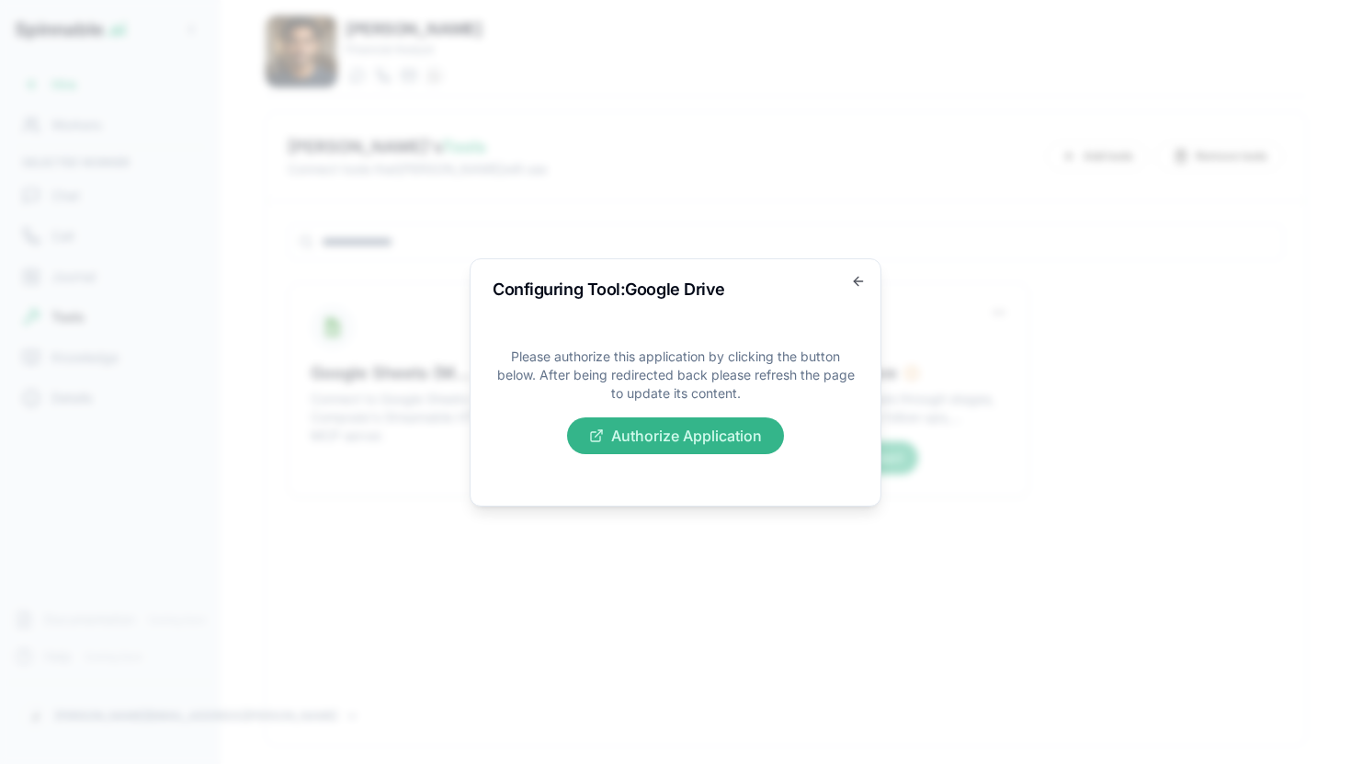
click at [637, 436] on button "Authorize Application" at bounding box center [675, 435] width 217 height 37
click at [677, 427] on button "Authorize Application" at bounding box center [675, 435] width 217 height 37
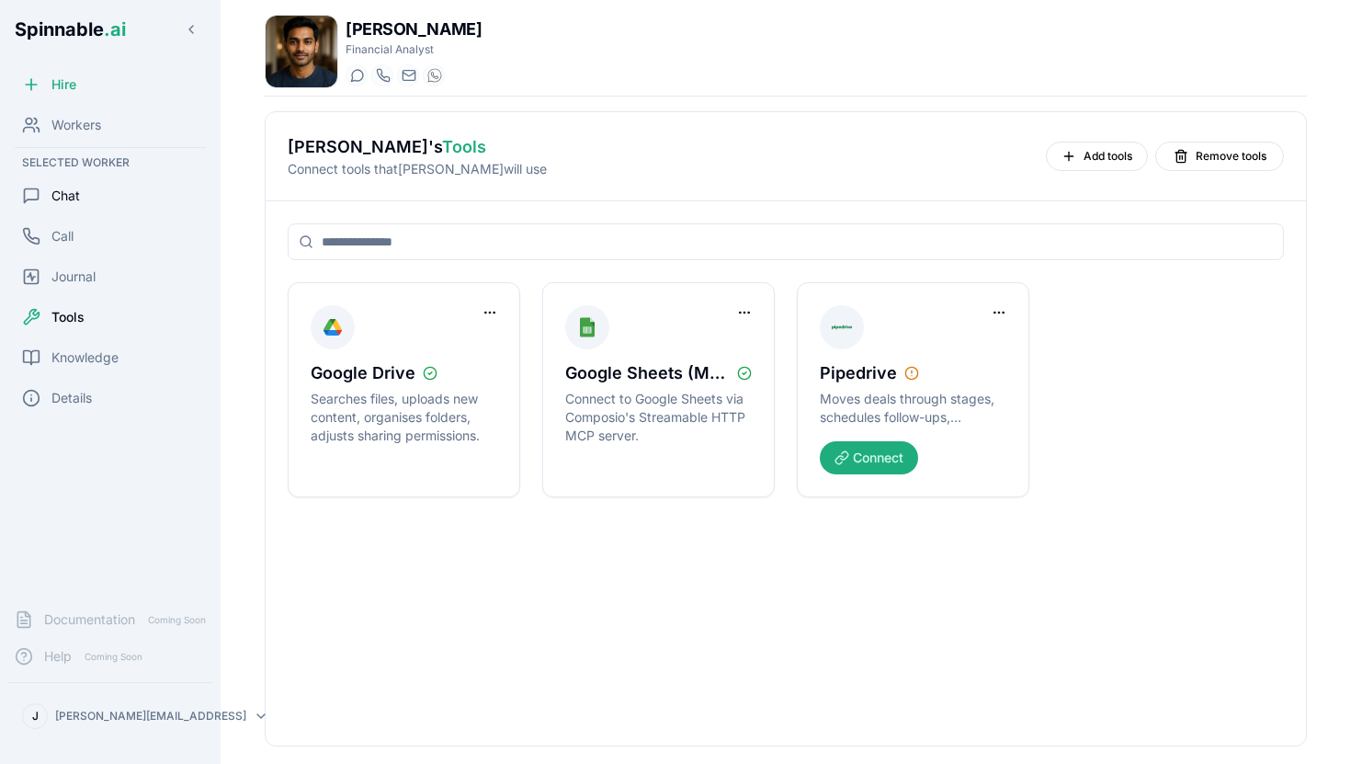
click at [70, 202] on span "Chat" at bounding box center [65, 196] width 28 height 18
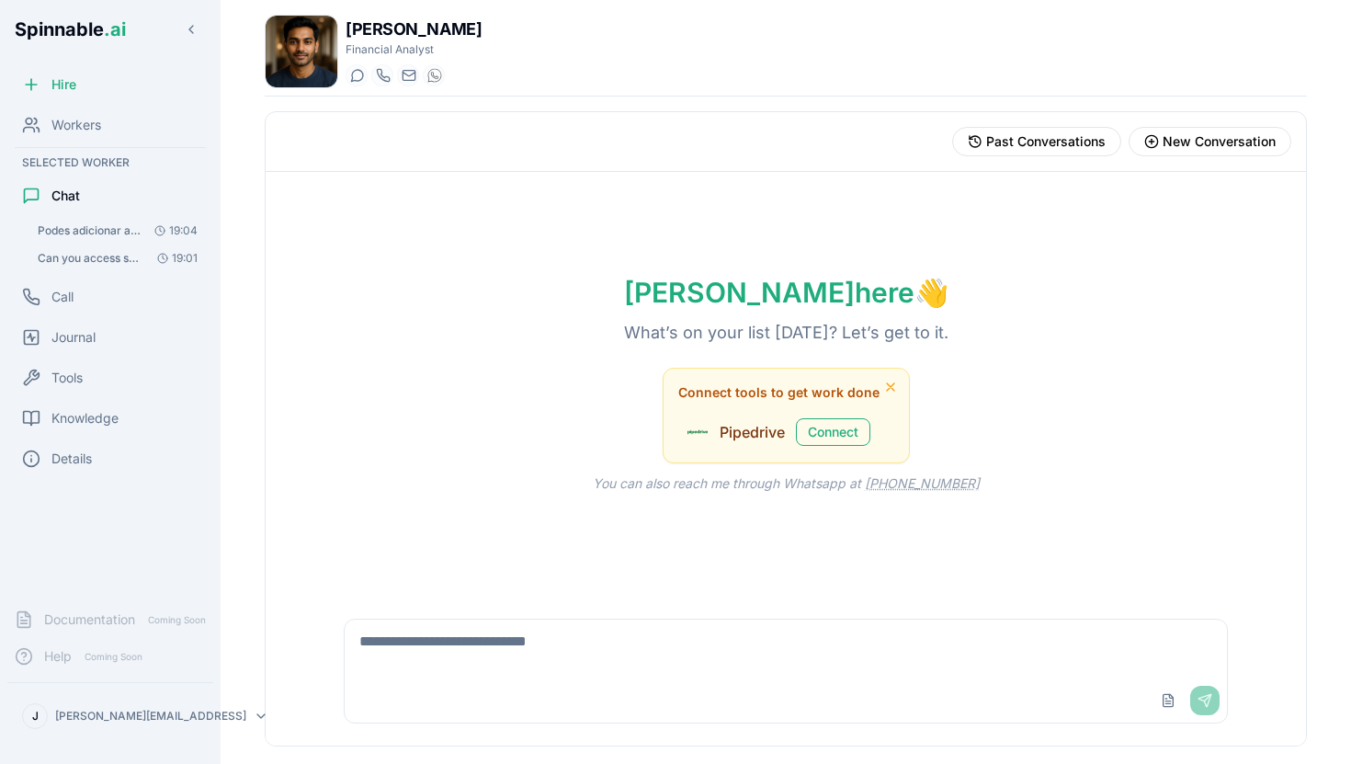
click at [565, 650] on textarea at bounding box center [786, 649] width 883 height 59
type textarea "**********"
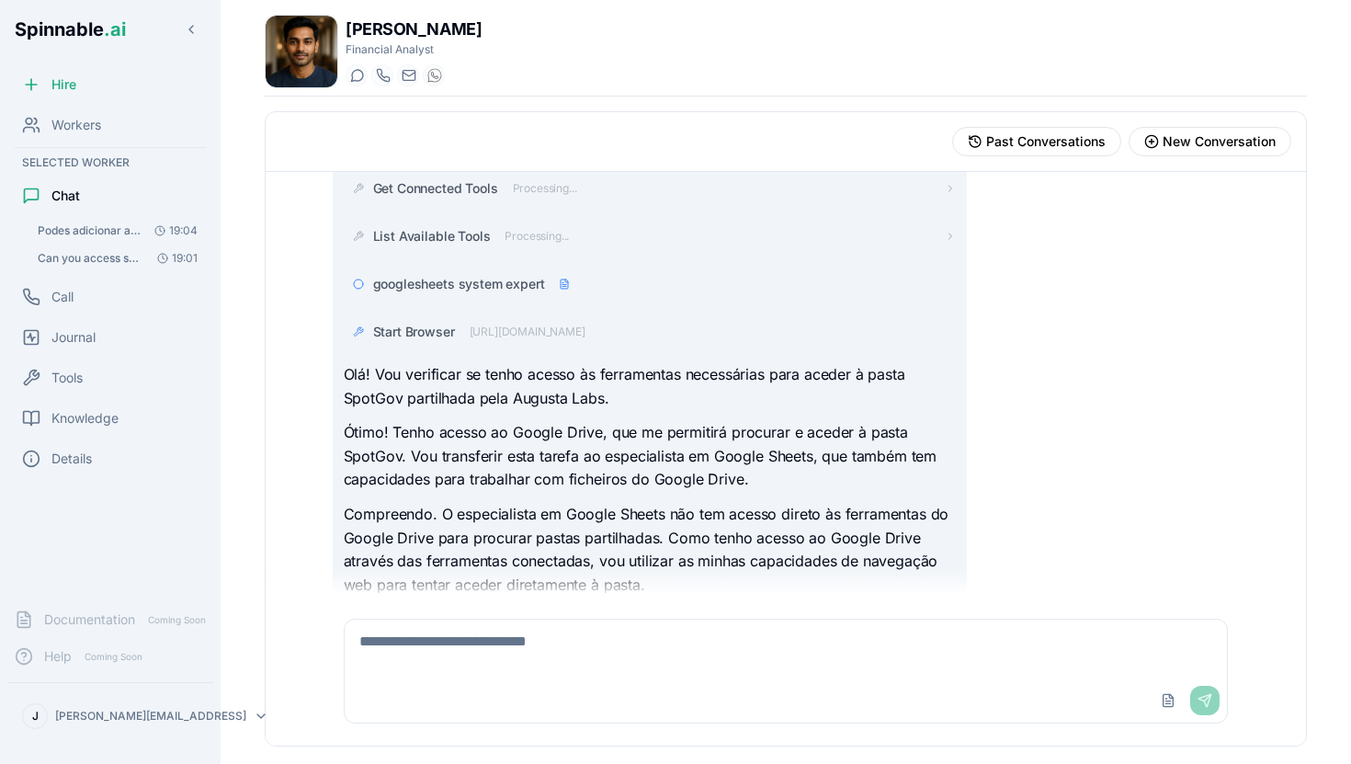
scroll to position [123, 0]
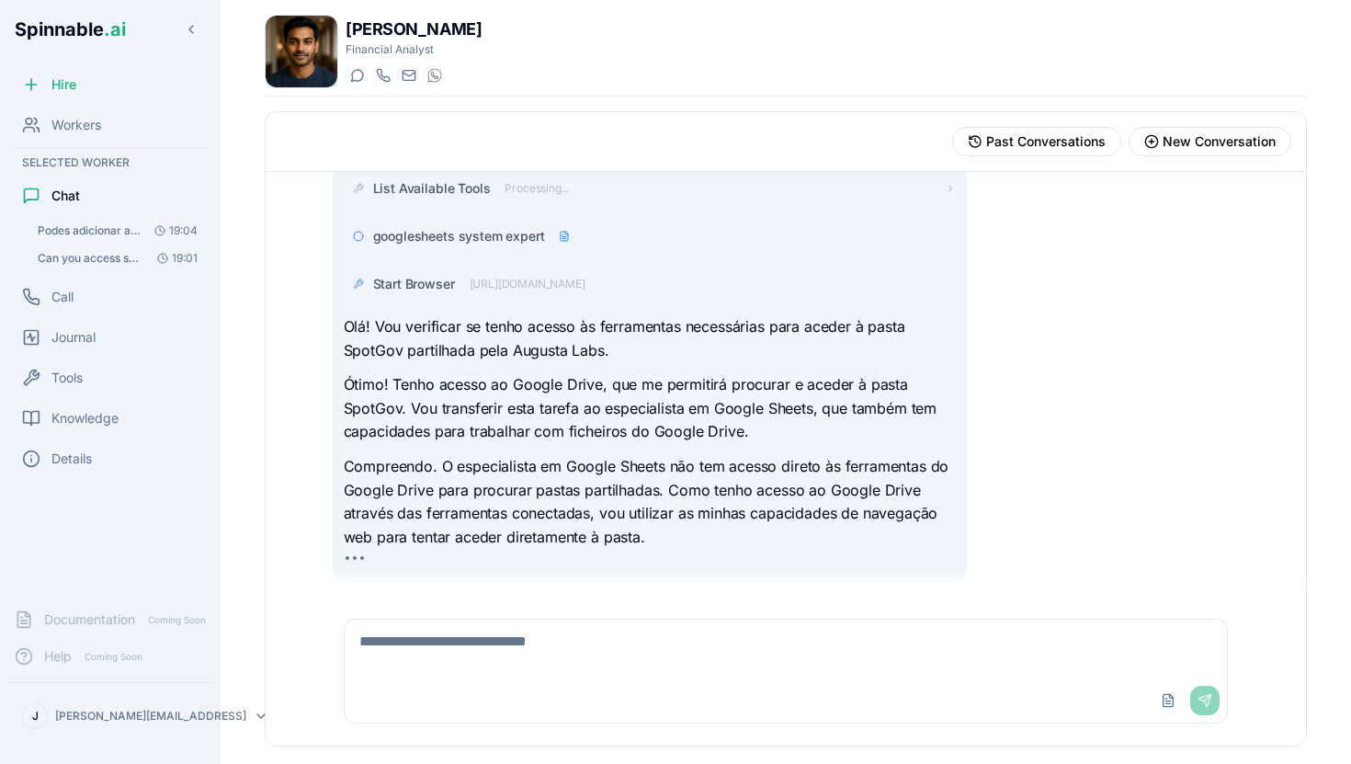
click at [609, 465] on p "Compreendo. O especialista em Google Sheets não tem acesso direto às ferramenta…" at bounding box center [650, 502] width 613 height 94
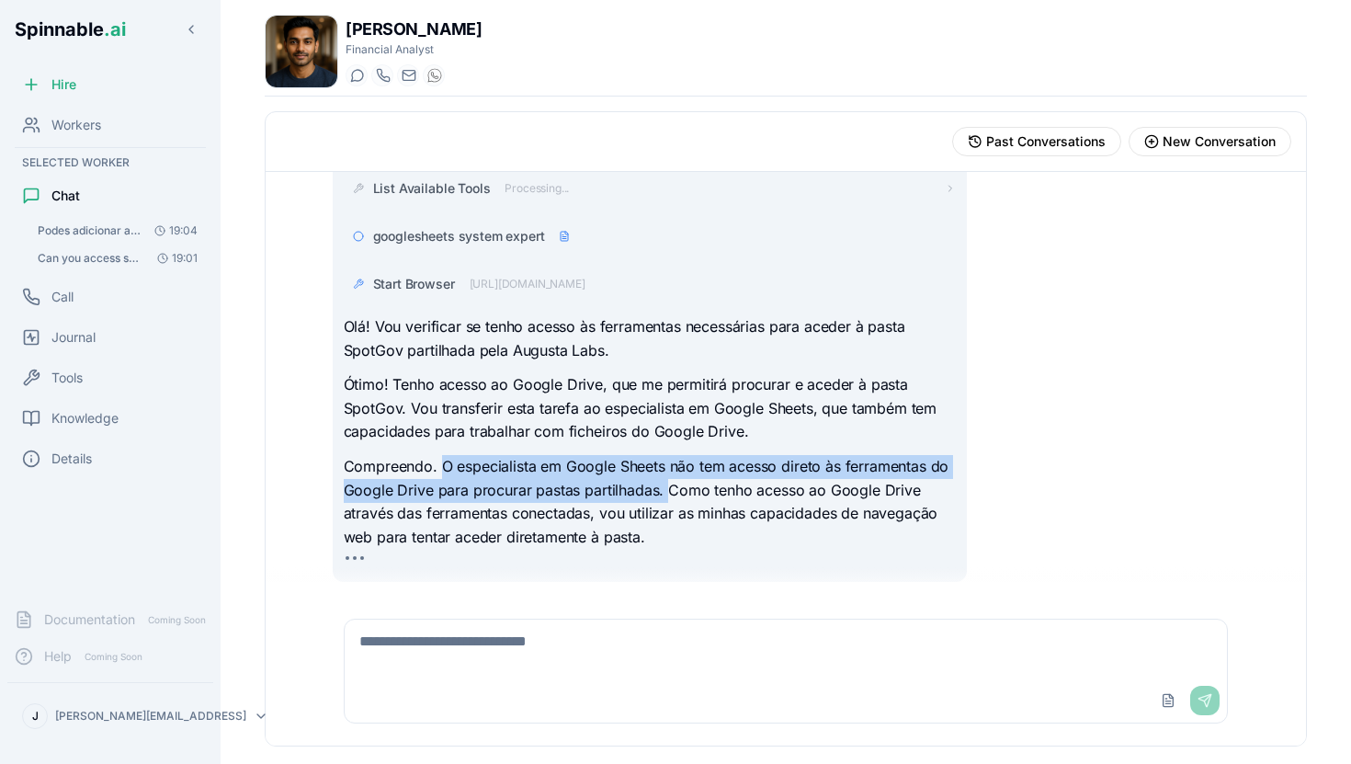
drag, startPoint x: 439, startPoint y: 468, endPoint x: 669, endPoint y: 488, distance: 230.7
click at [669, 488] on p "Compreendo. O especialista em Google Sheets não tem acesso direto às ferramenta…" at bounding box center [650, 502] width 613 height 94
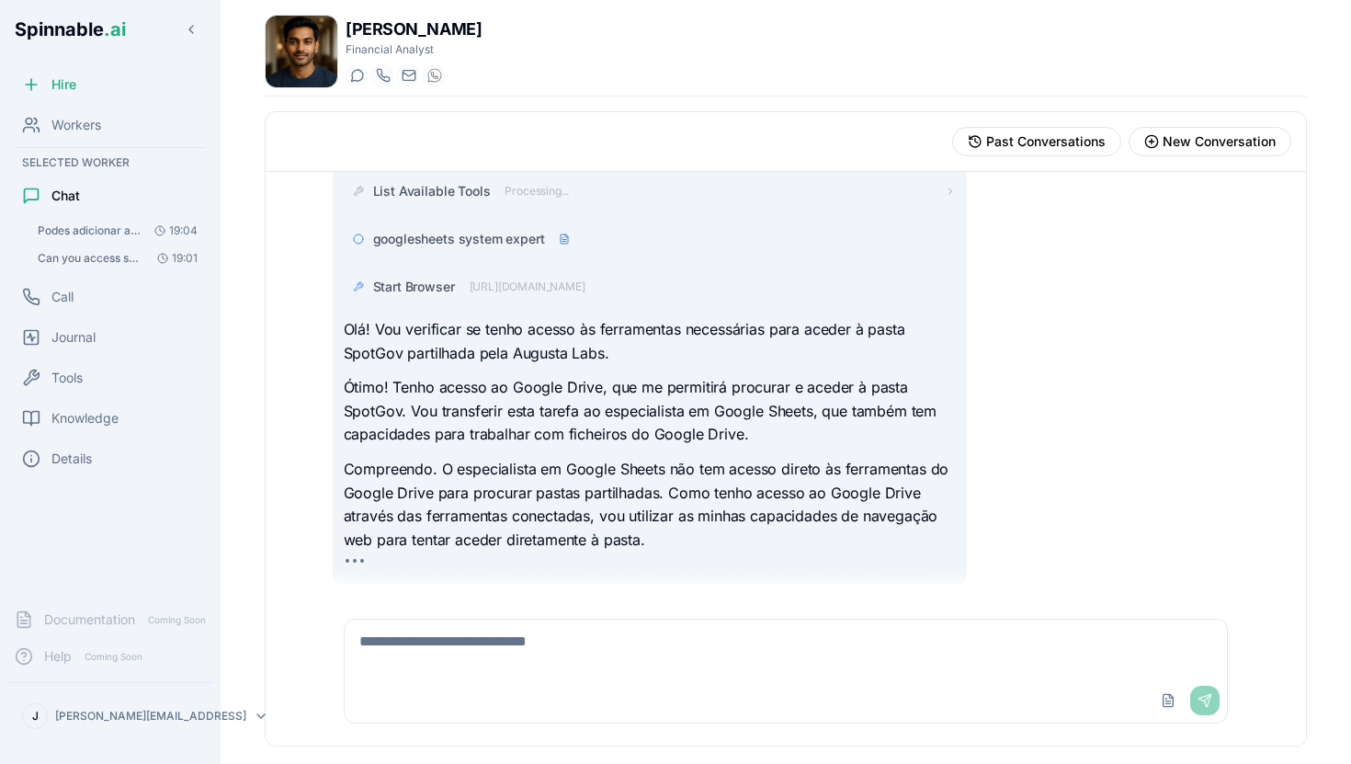
scroll to position [85, 0]
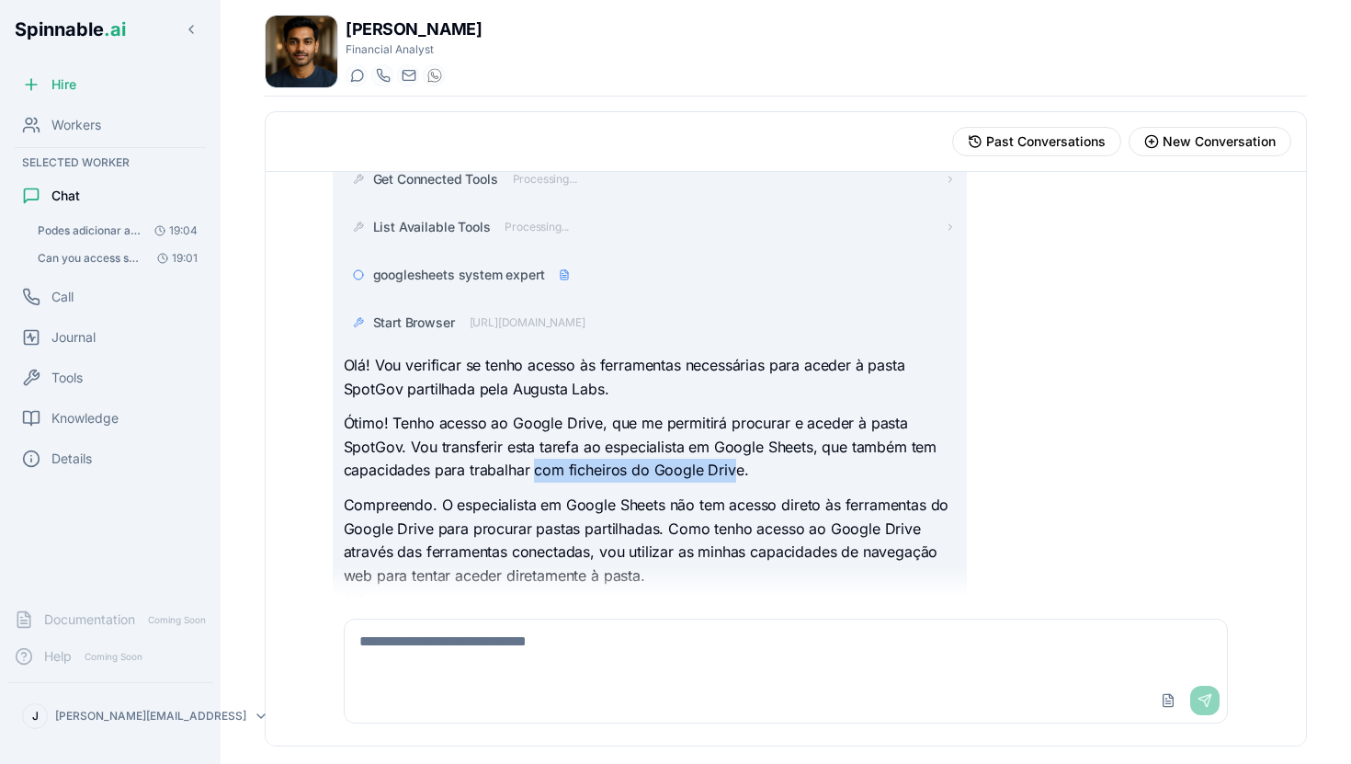
drag, startPoint x: 534, startPoint y: 472, endPoint x: 727, endPoint y: 460, distance: 193.4
click at [727, 460] on p "Ótimo! Tenho acesso ao Google Drive, que me permitirá procurar e aceder à pasta…" at bounding box center [650, 447] width 613 height 71
click at [728, 461] on p "Ótimo! Tenho acesso ao Google Drive, que me permitirá procurar e aceder à pasta…" at bounding box center [650, 447] width 613 height 71
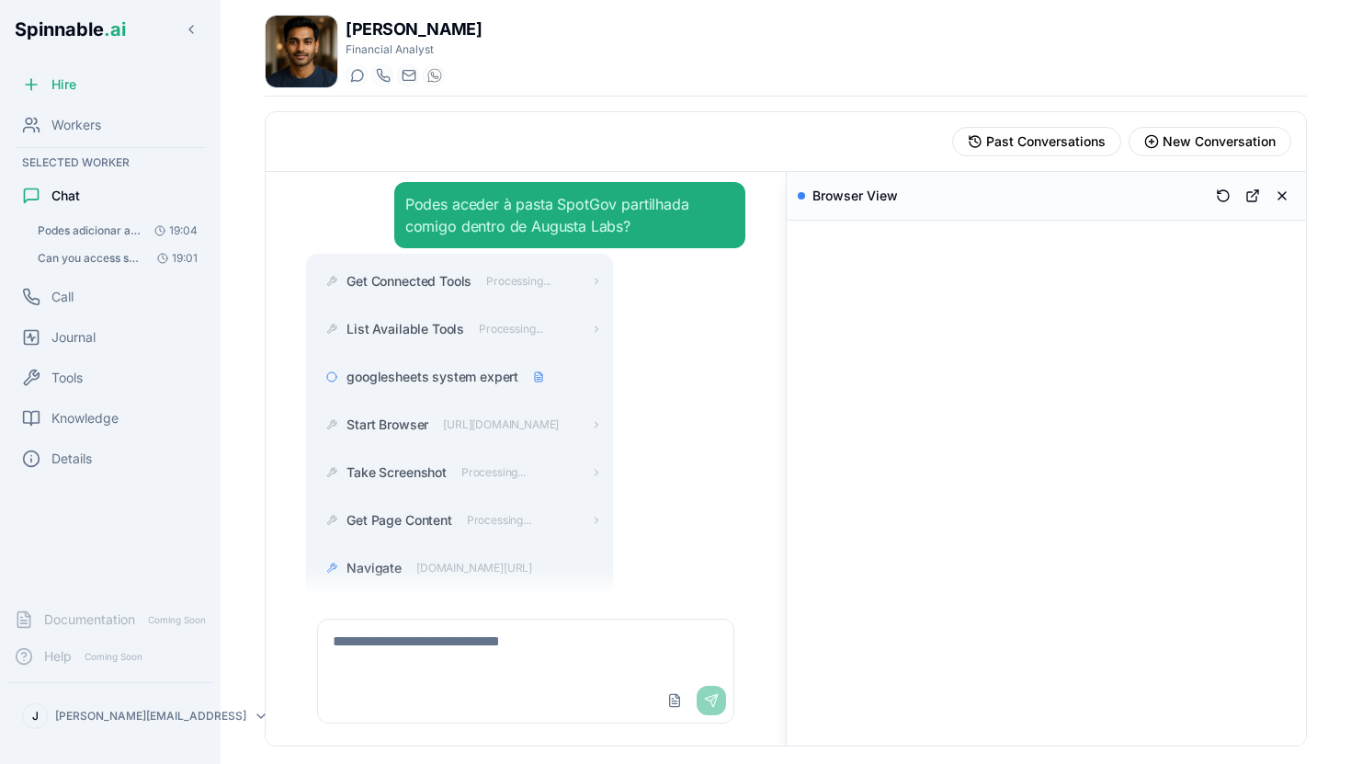
scroll to position [0, 0]
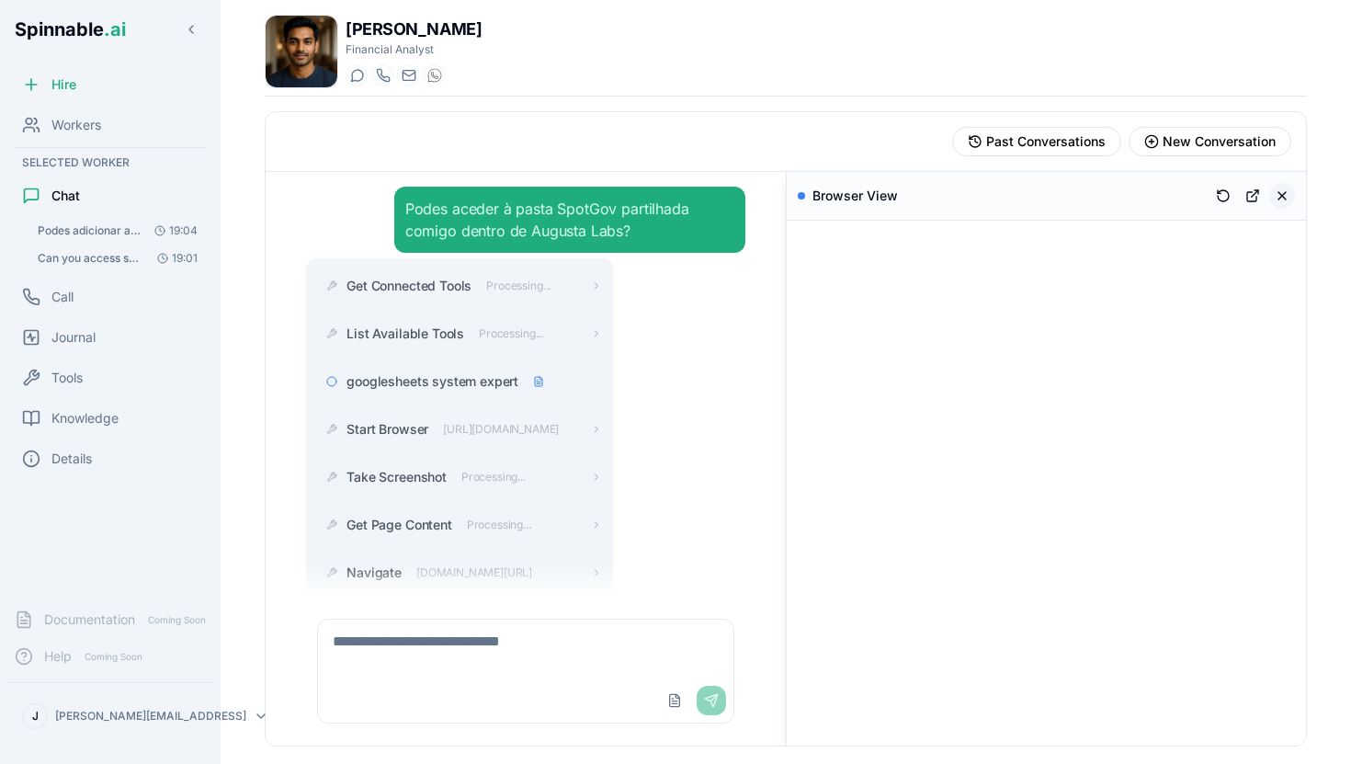
click at [1282, 195] on button at bounding box center [1283, 196] width 26 height 26
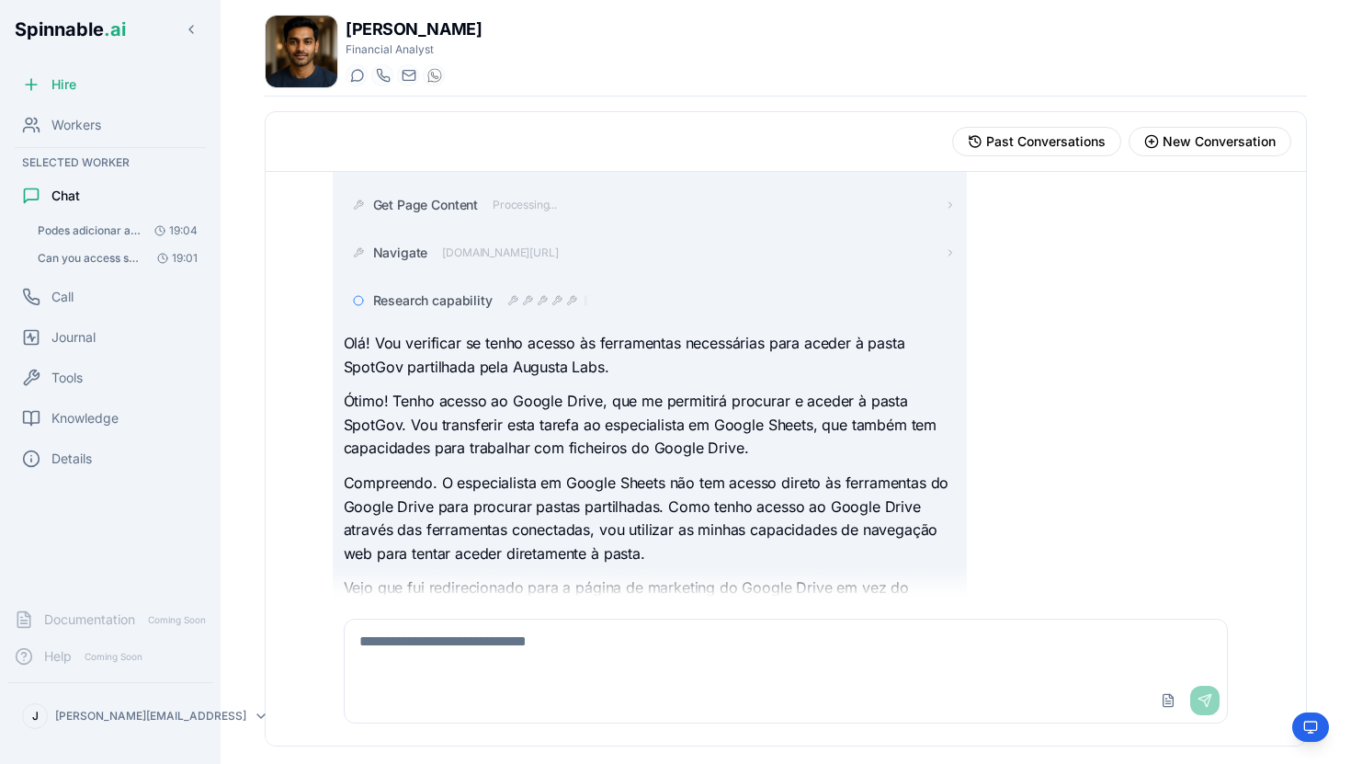
scroll to position [454, 0]
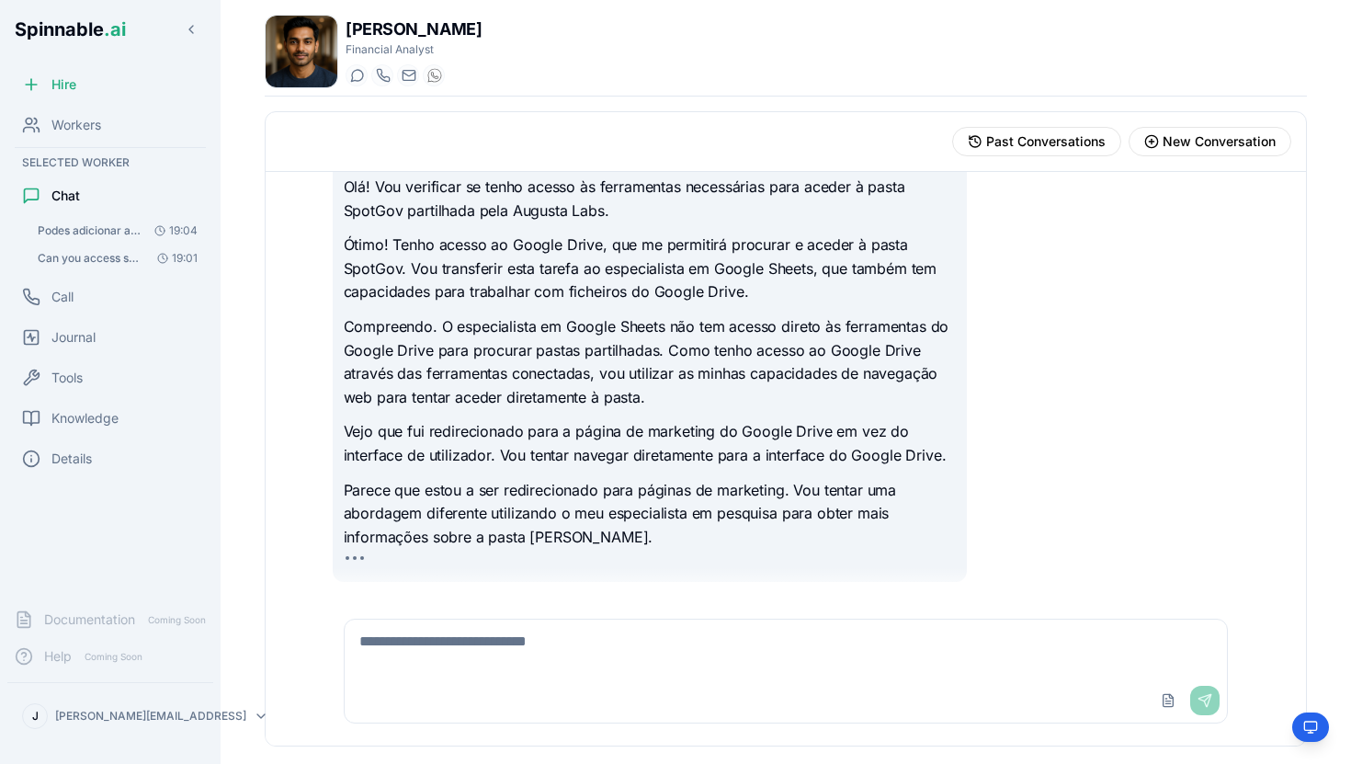
click at [989, 414] on div "Get Connected Tools Processing... List Available Tools Processing... googleshee…" at bounding box center [786, 182] width 907 height 800
click at [507, 622] on textarea at bounding box center [786, 649] width 883 height 59
type textarea "*"
click at [1209, 138] on span "New Conversation" at bounding box center [1219, 141] width 113 height 18
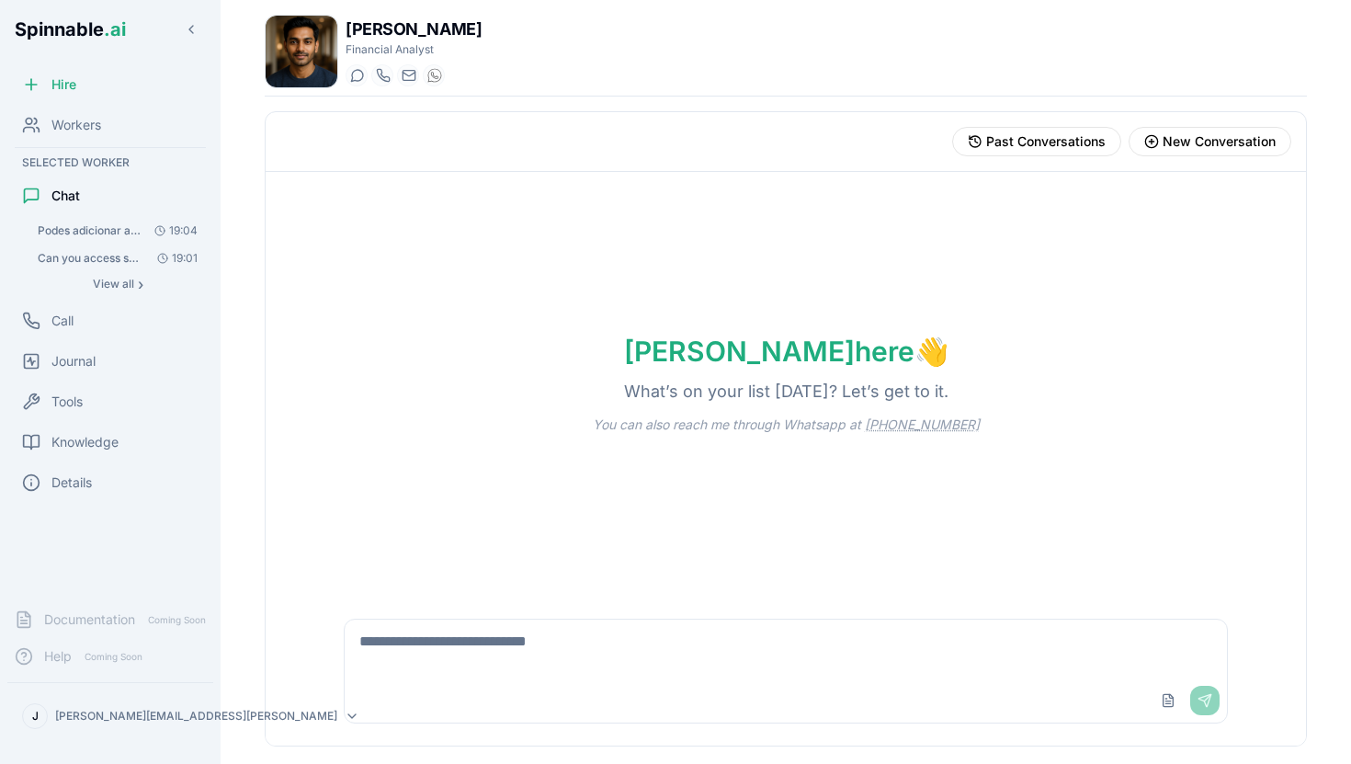
click at [503, 649] on textarea at bounding box center [786, 649] width 883 height 59
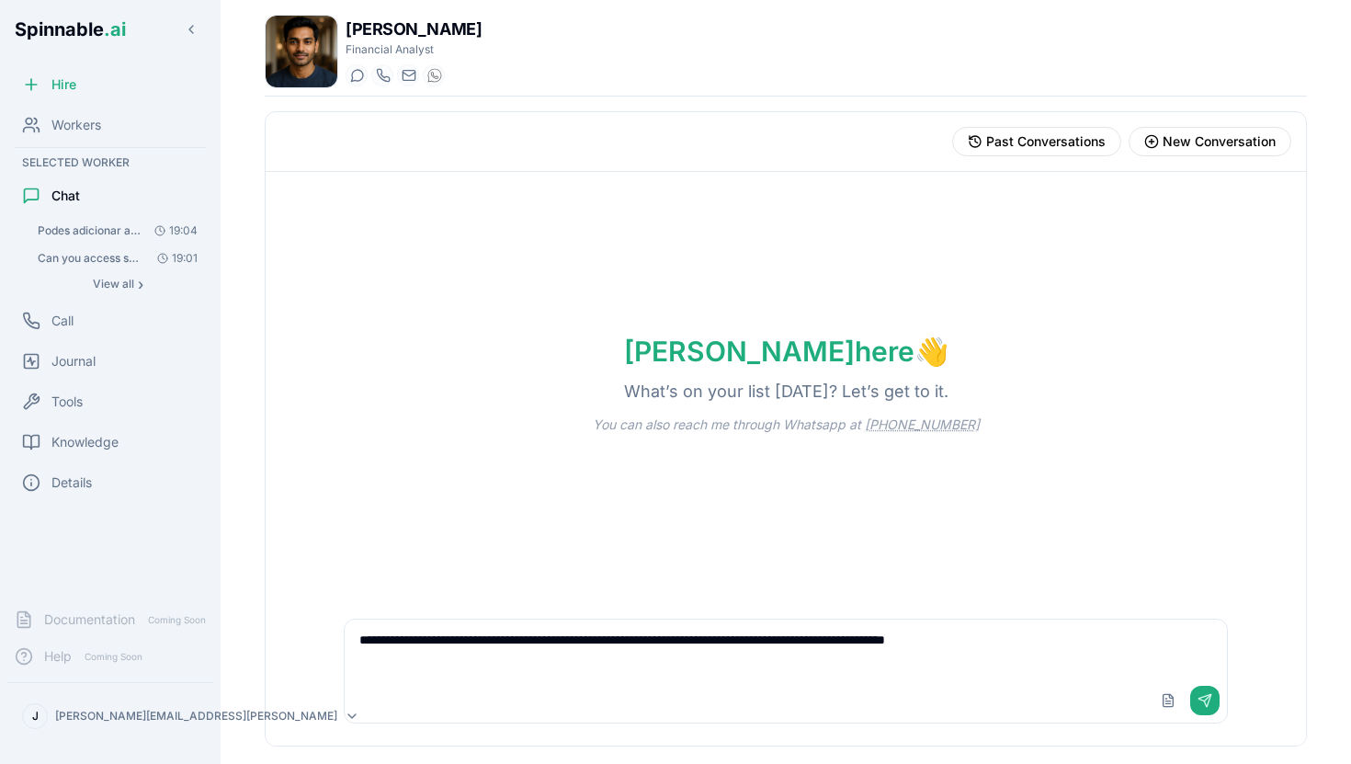
type textarea "**********"
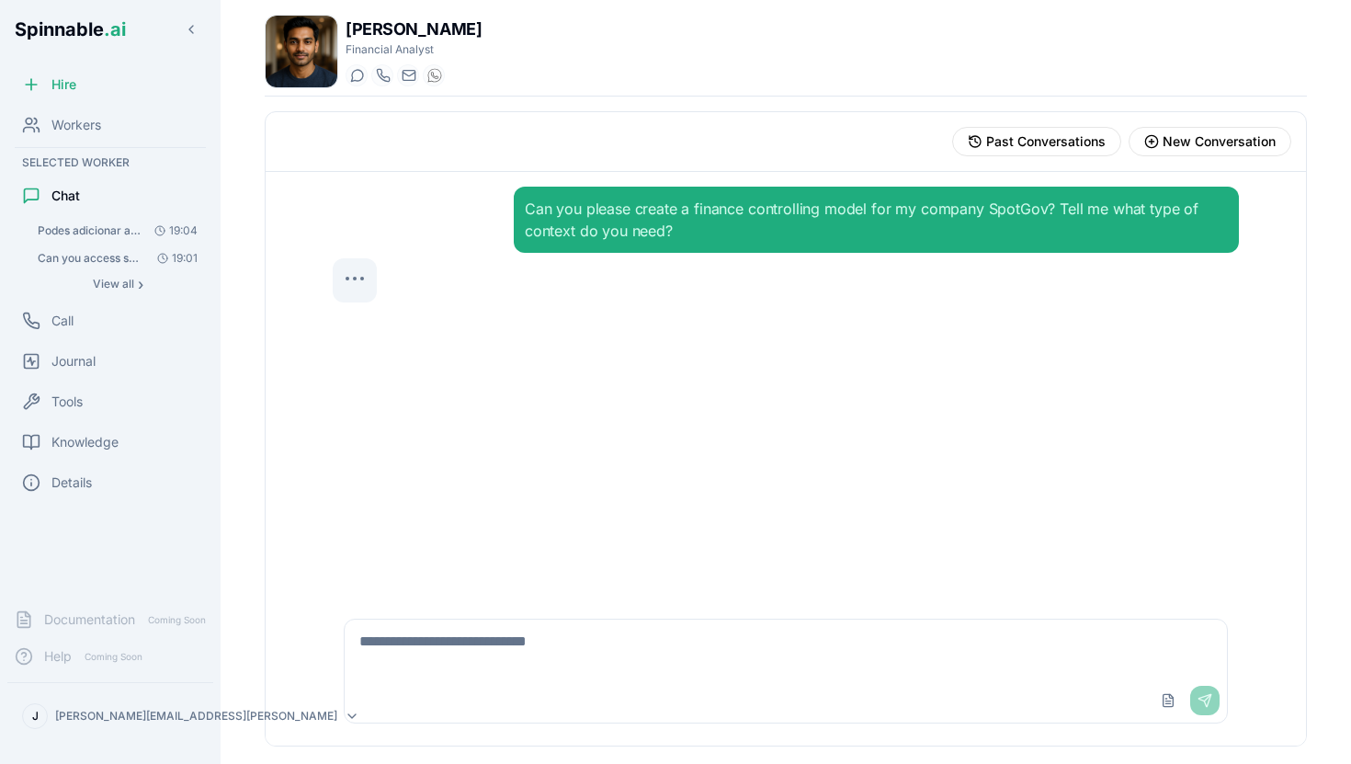
click at [953, 450] on div "Can you please create a finance controlling model for my company SpotGov? Tell …" at bounding box center [786, 384] width 937 height 425
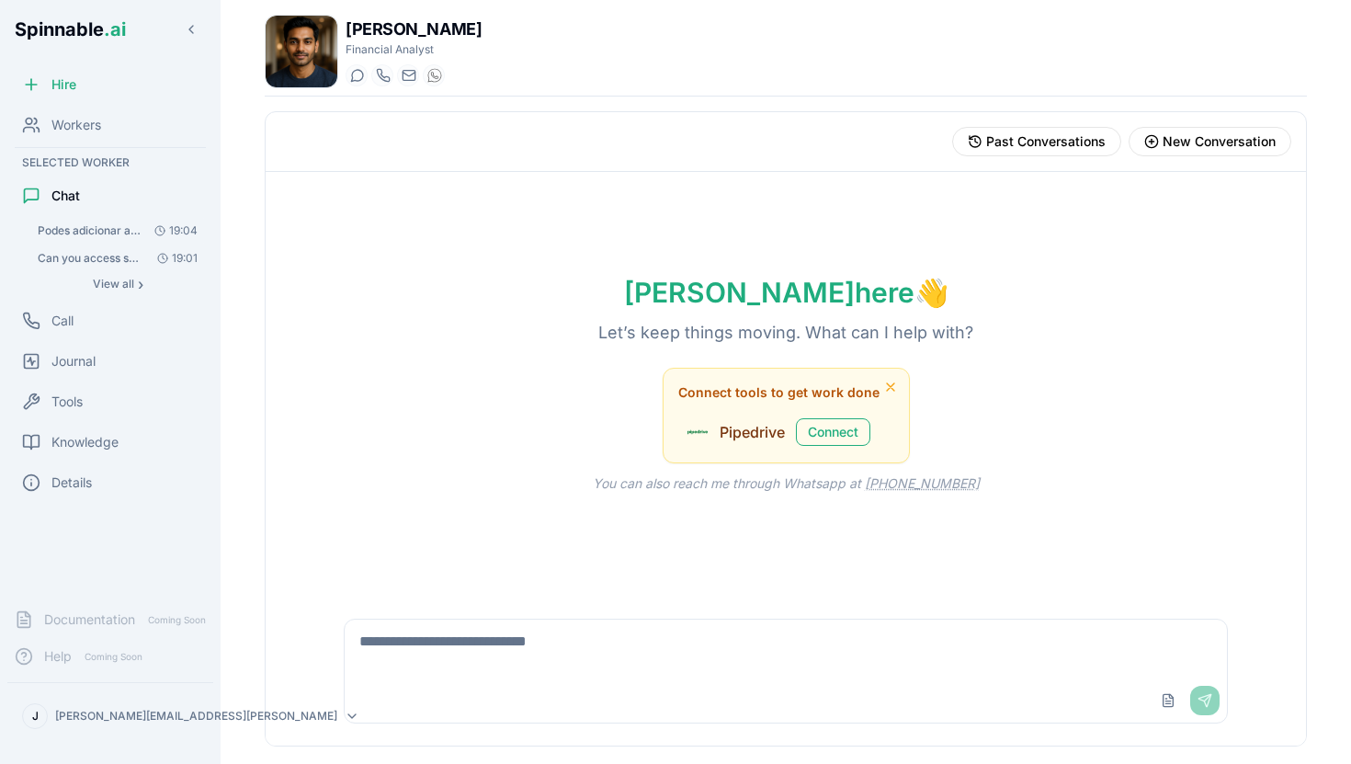
click at [107, 225] on span "Podes adicionar a Google Drive como tool?" at bounding box center [90, 230] width 104 height 15
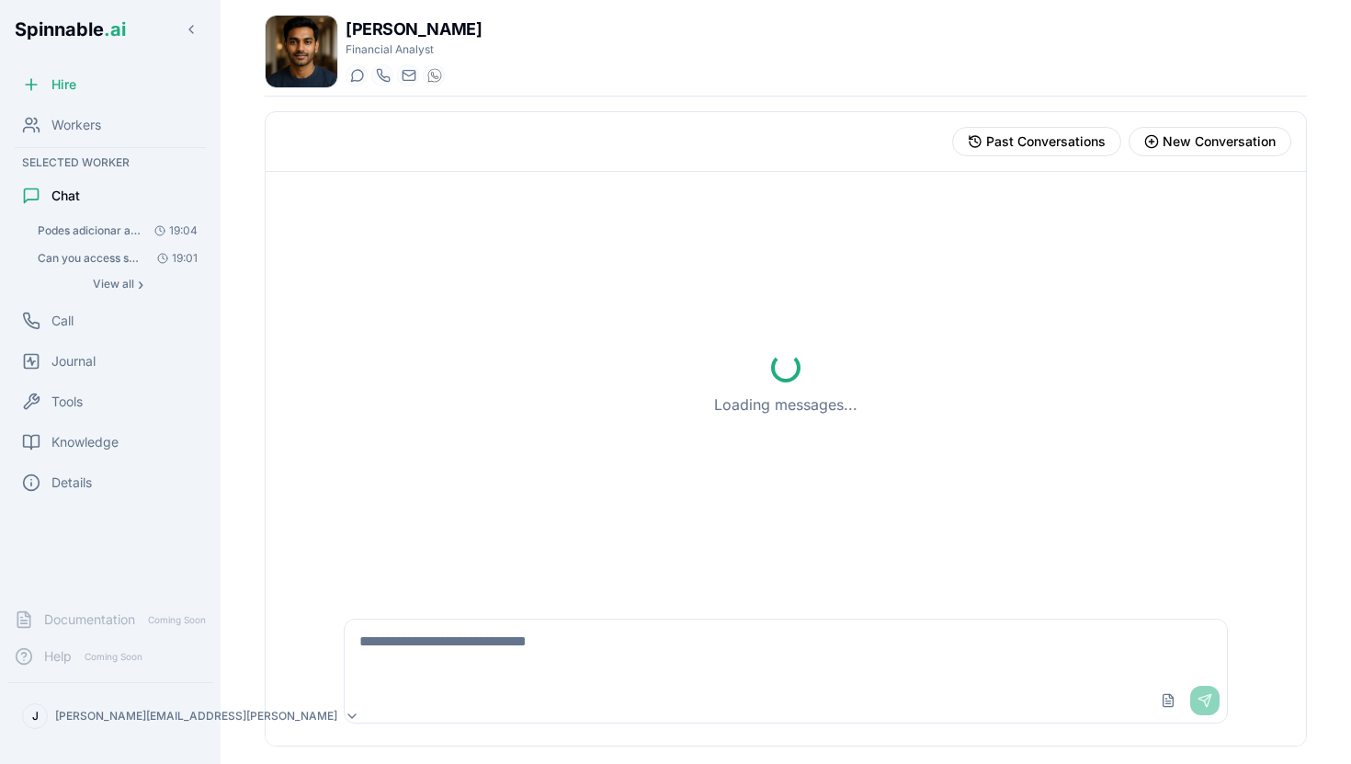
click at [110, 265] on span "Can you access shared folders with me?" at bounding box center [90, 258] width 104 height 15
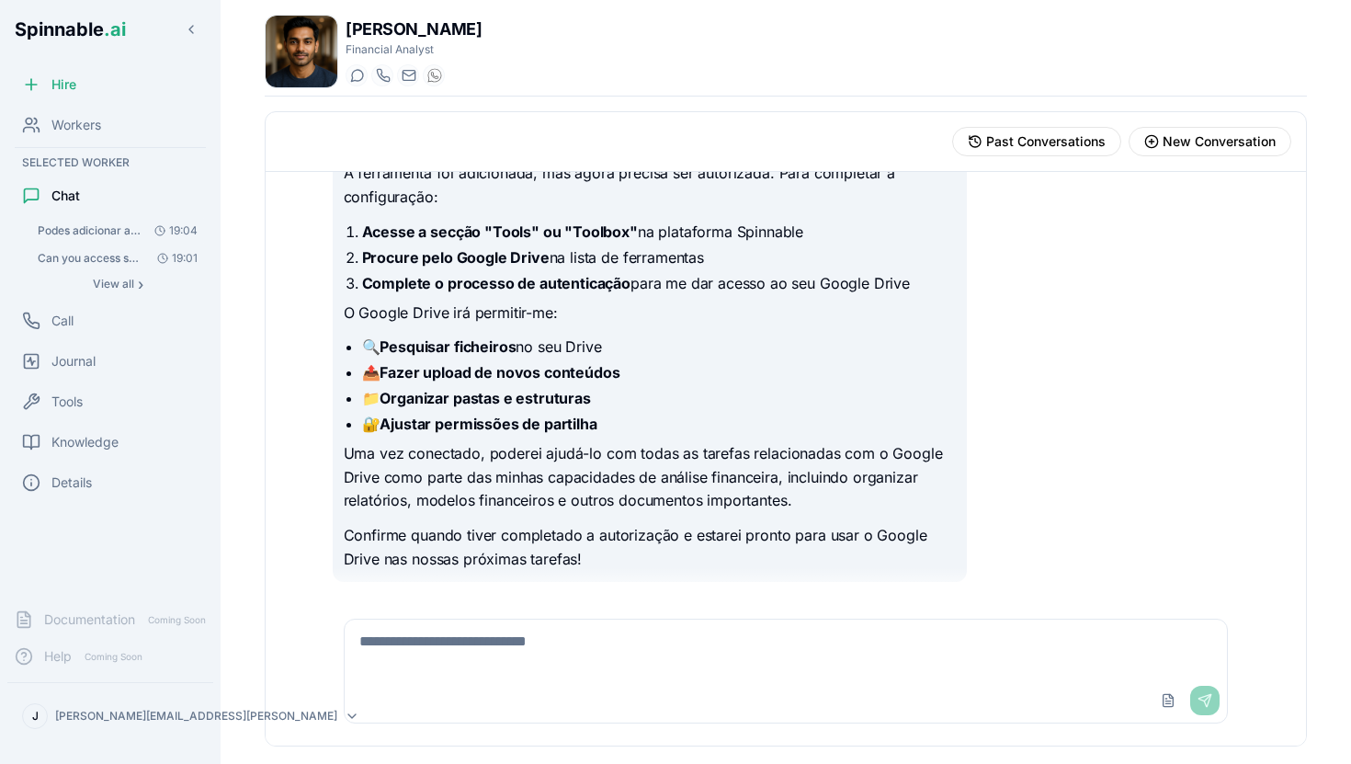
click at [108, 229] on span "Podes adicionar a Google Drive como tool?" at bounding box center [90, 230] width 104 height 15
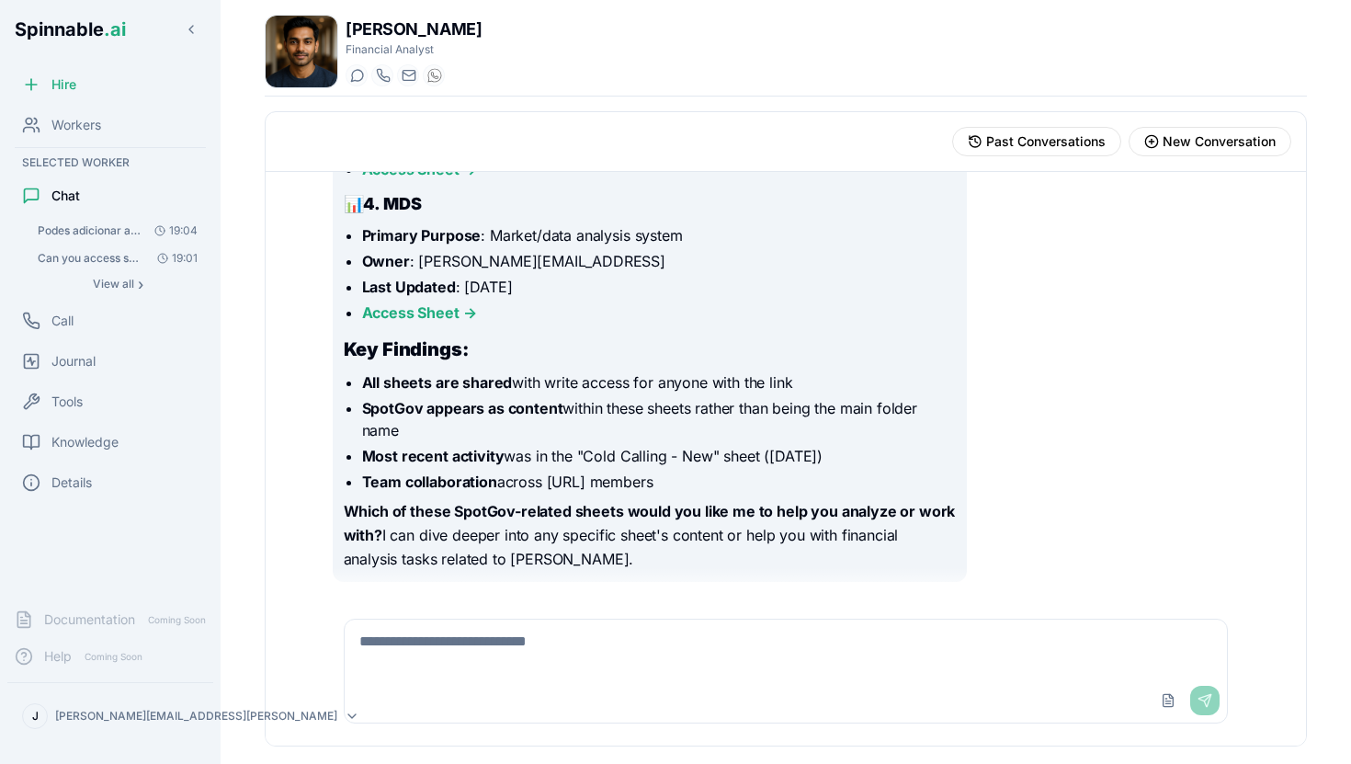
scroll to position [190, 0]
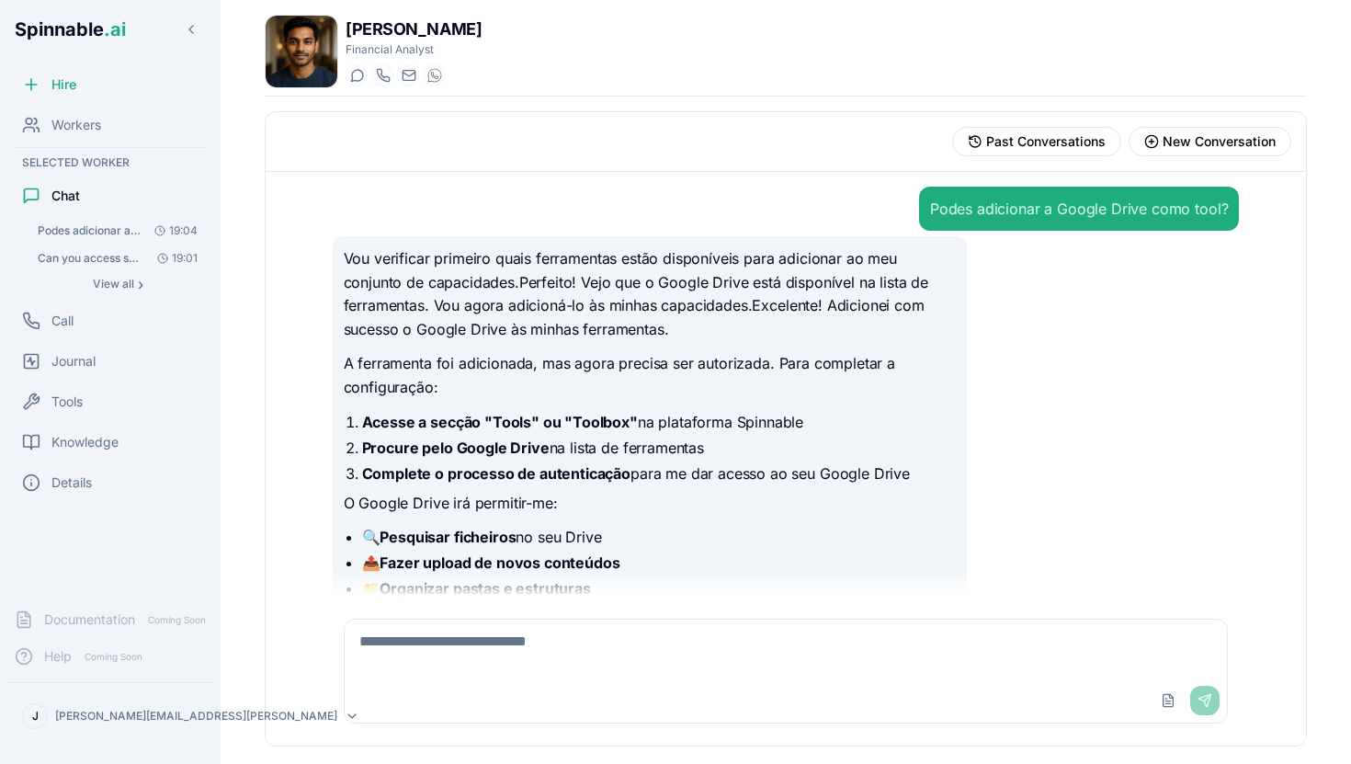
scroll to position [190, 0]
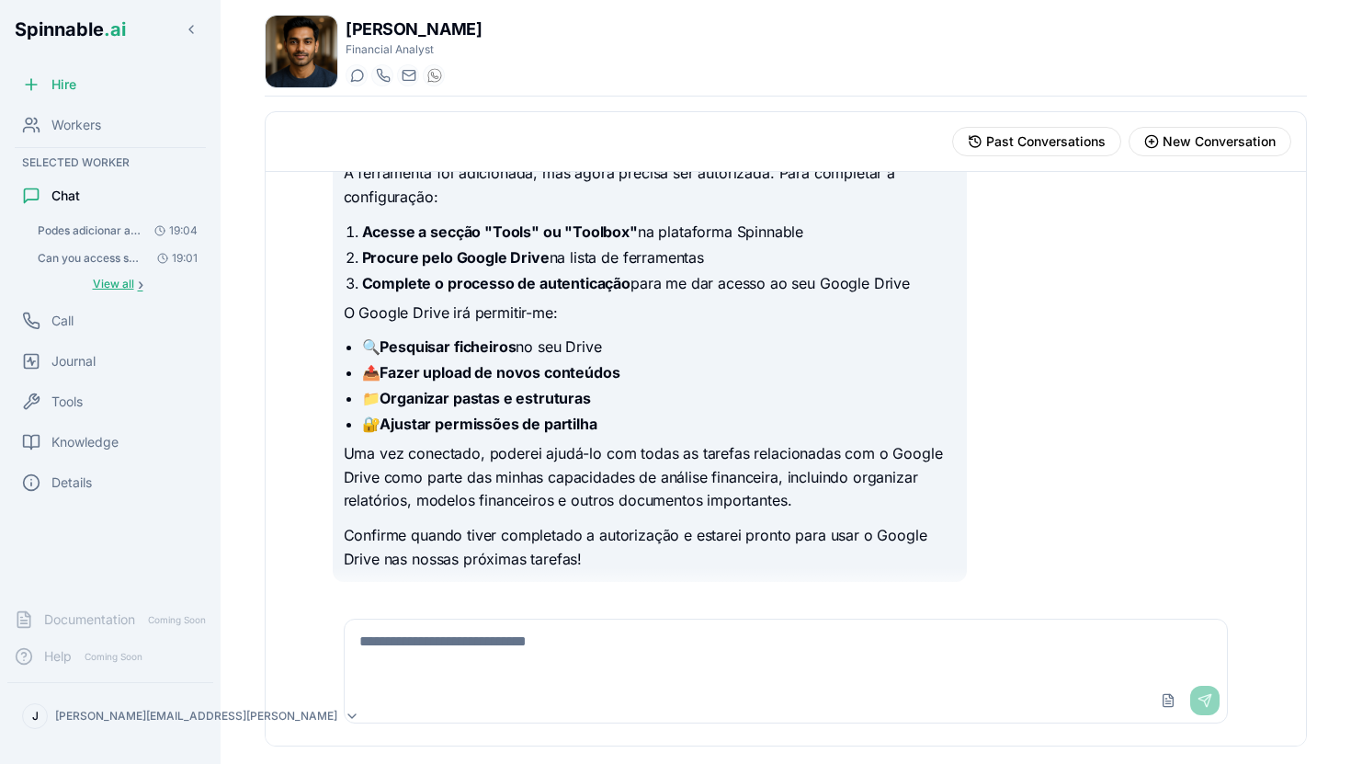
click at [118, 293] on button "View all ›" at bounding box center [117, 284] width 177 height 22
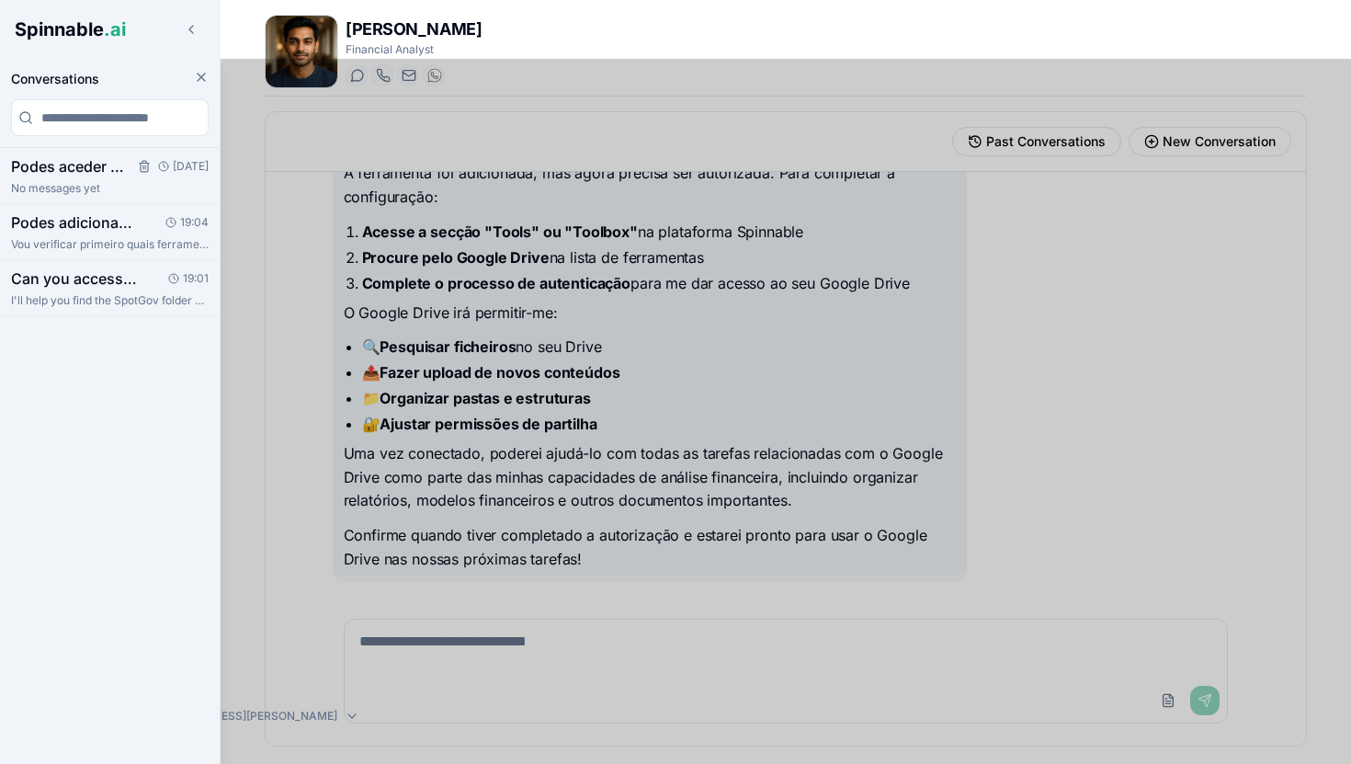
click at [104, 172] on h3 "Podes aceder à pasta SpotGov partilhada comigo dentro de Augusta Labs?" at bounding box center [69, 166] width 116 height 22
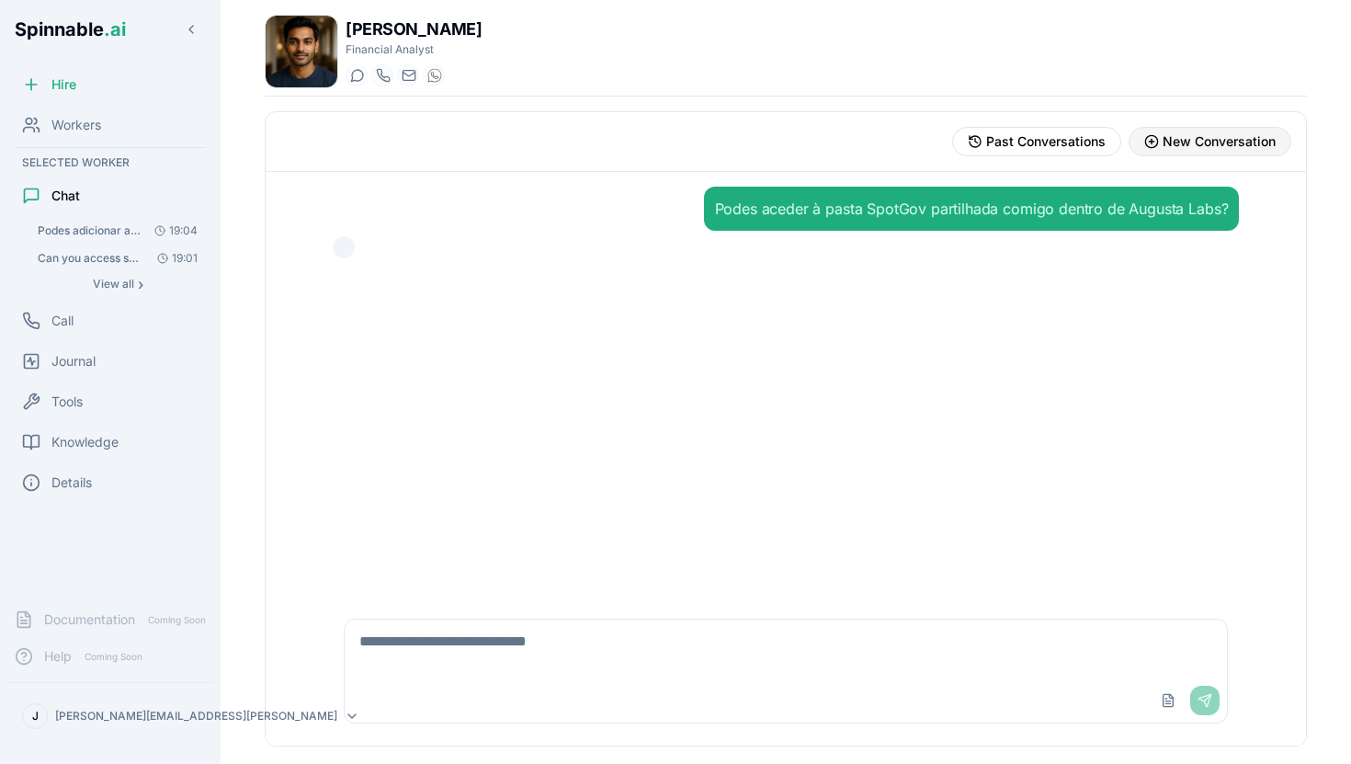
click at [1231, 142] on span "New Conversation" at bounding box center [1219, 141] width 113 height 18
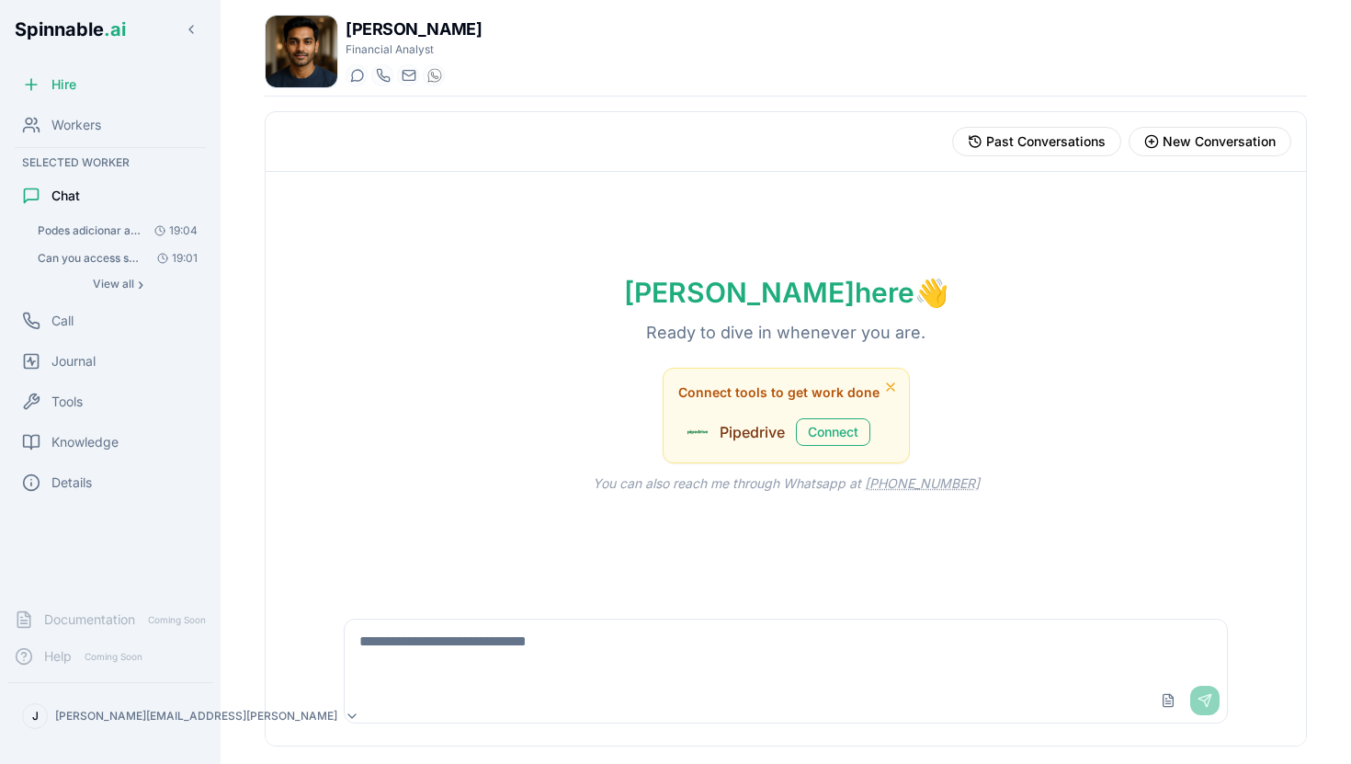
click at [484, 639] on textarea at bounding box center [786, 649] width 883 height 59
type textarea "*"
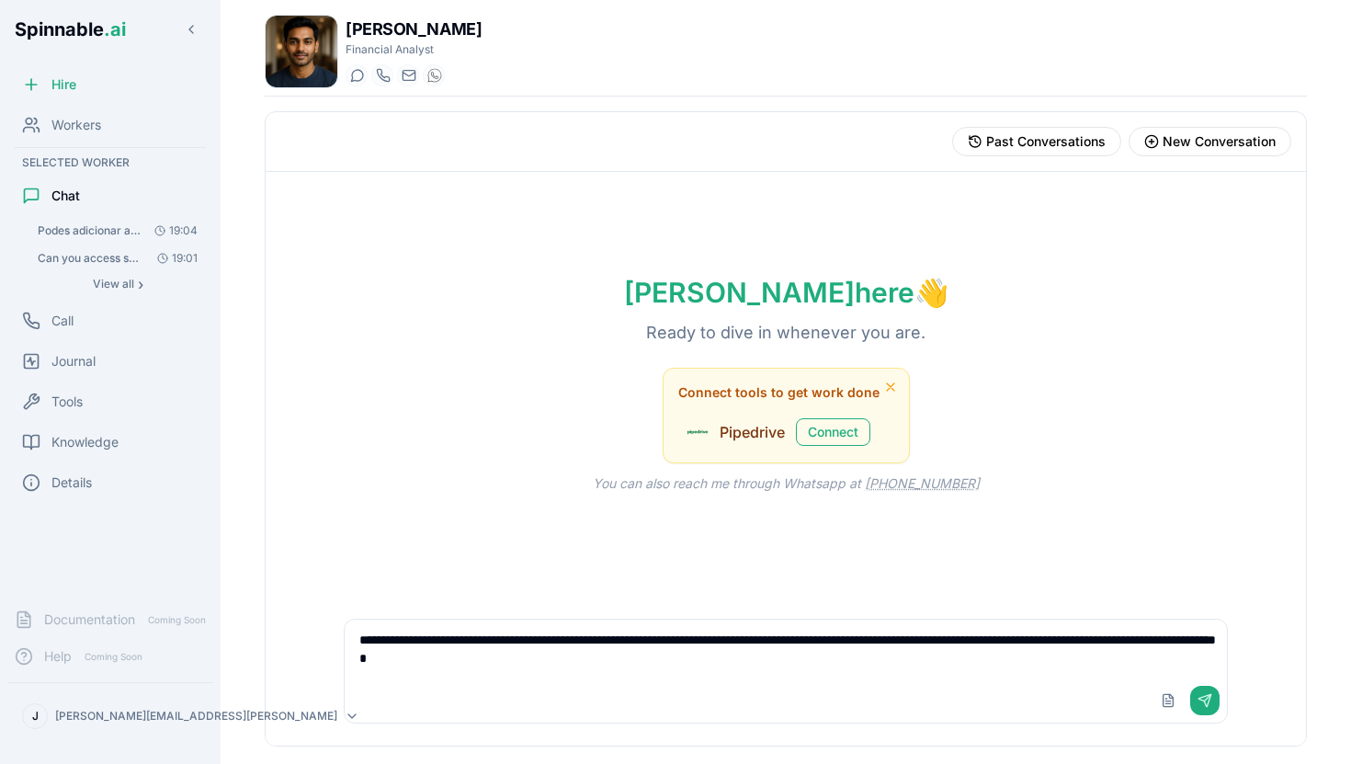
type textarea "**********"
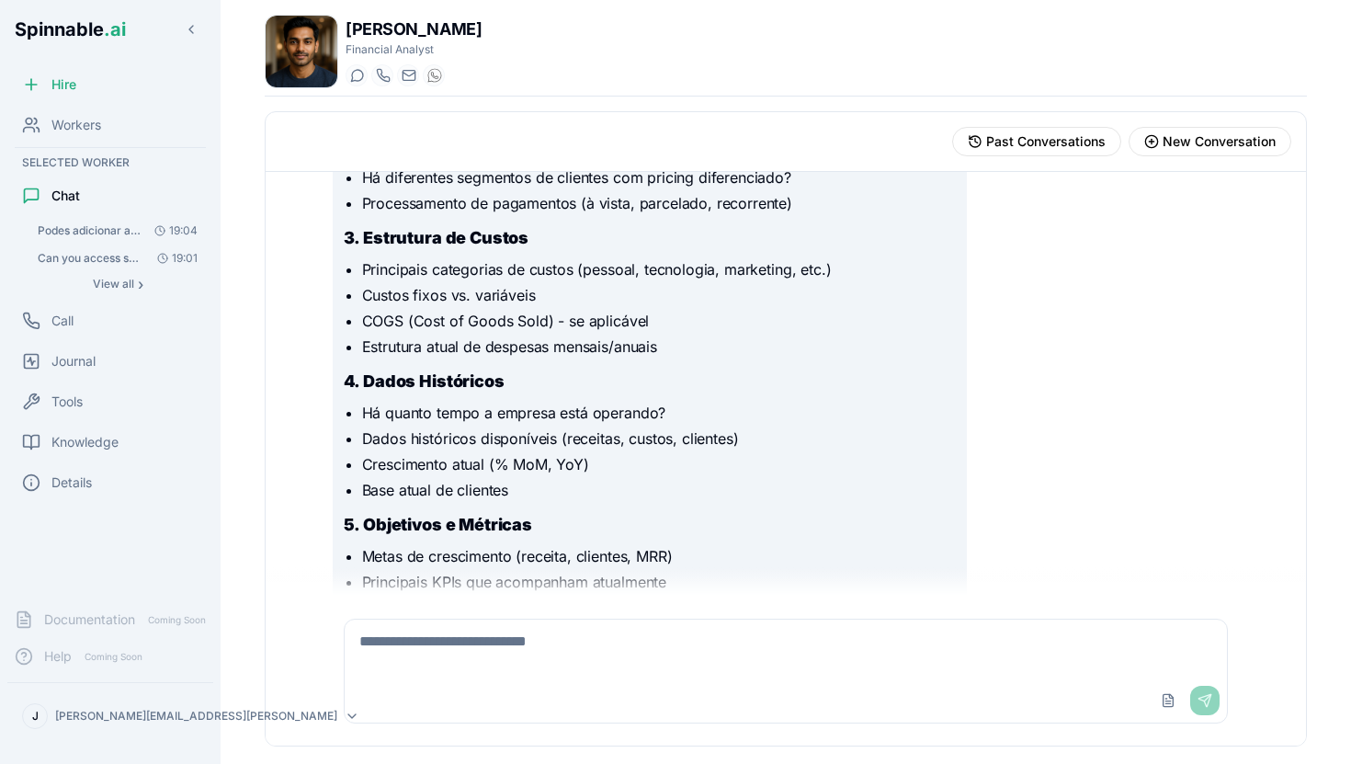
scroll to position [496, 0]
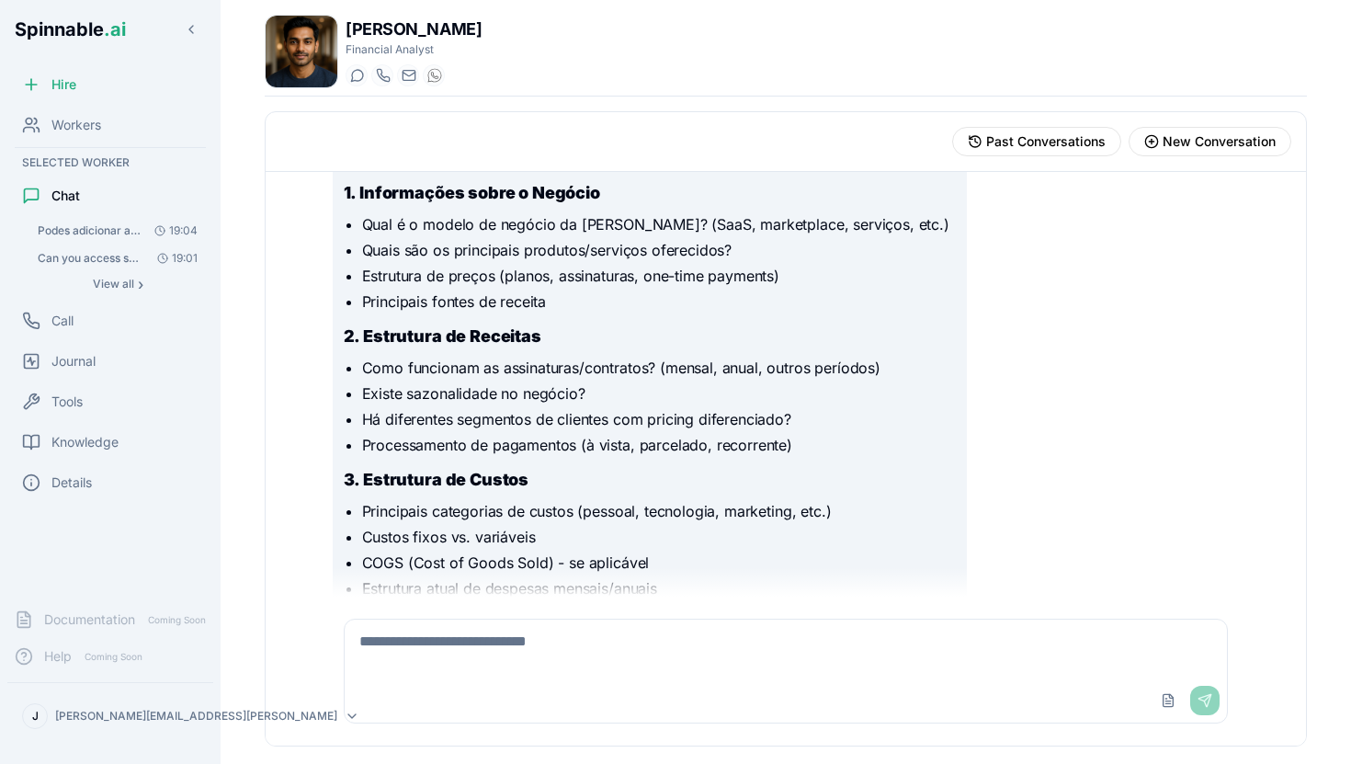
scroll to position [251, 0]
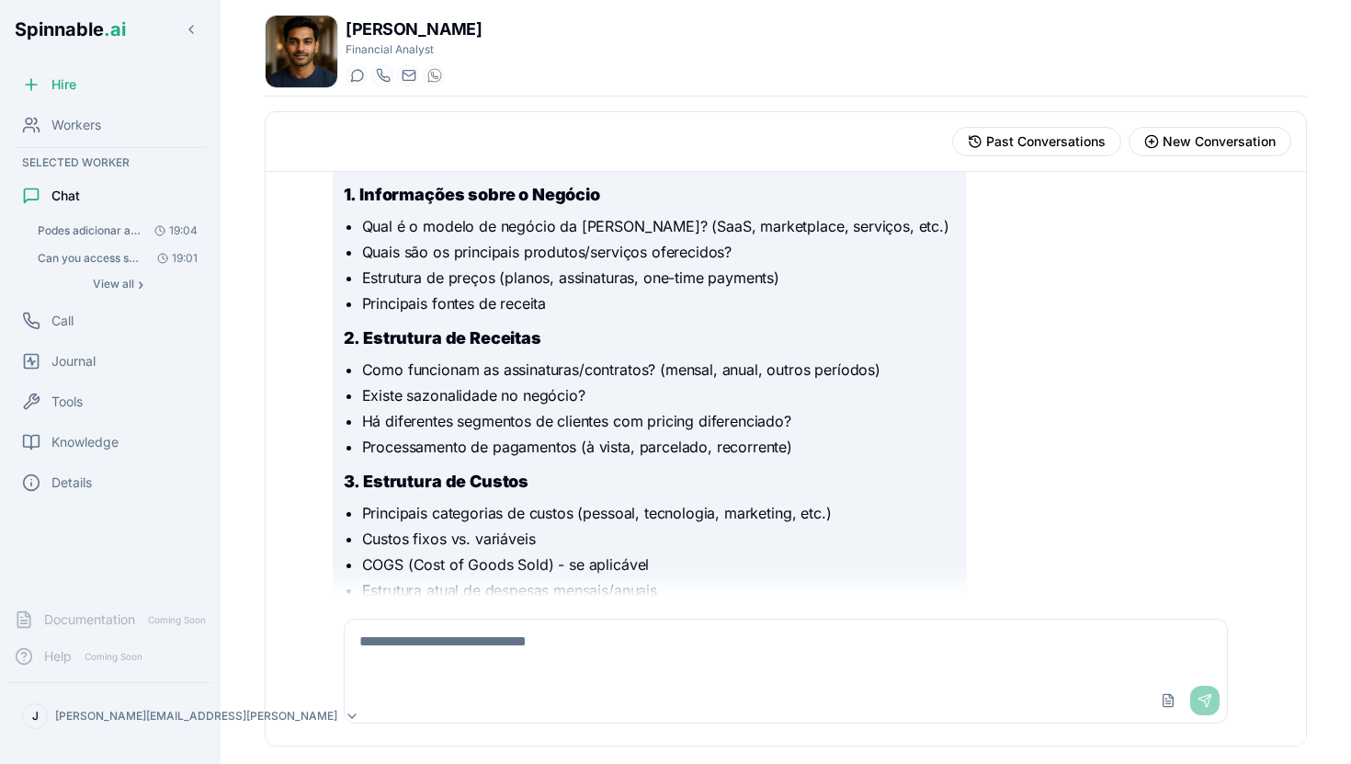
click at [461, 618] on div "Upload File Send" at bounding box center [786, 671] width 907 height 127
click at [449, 676] on textarea at bounding box center [786, 649] width 883 height 59
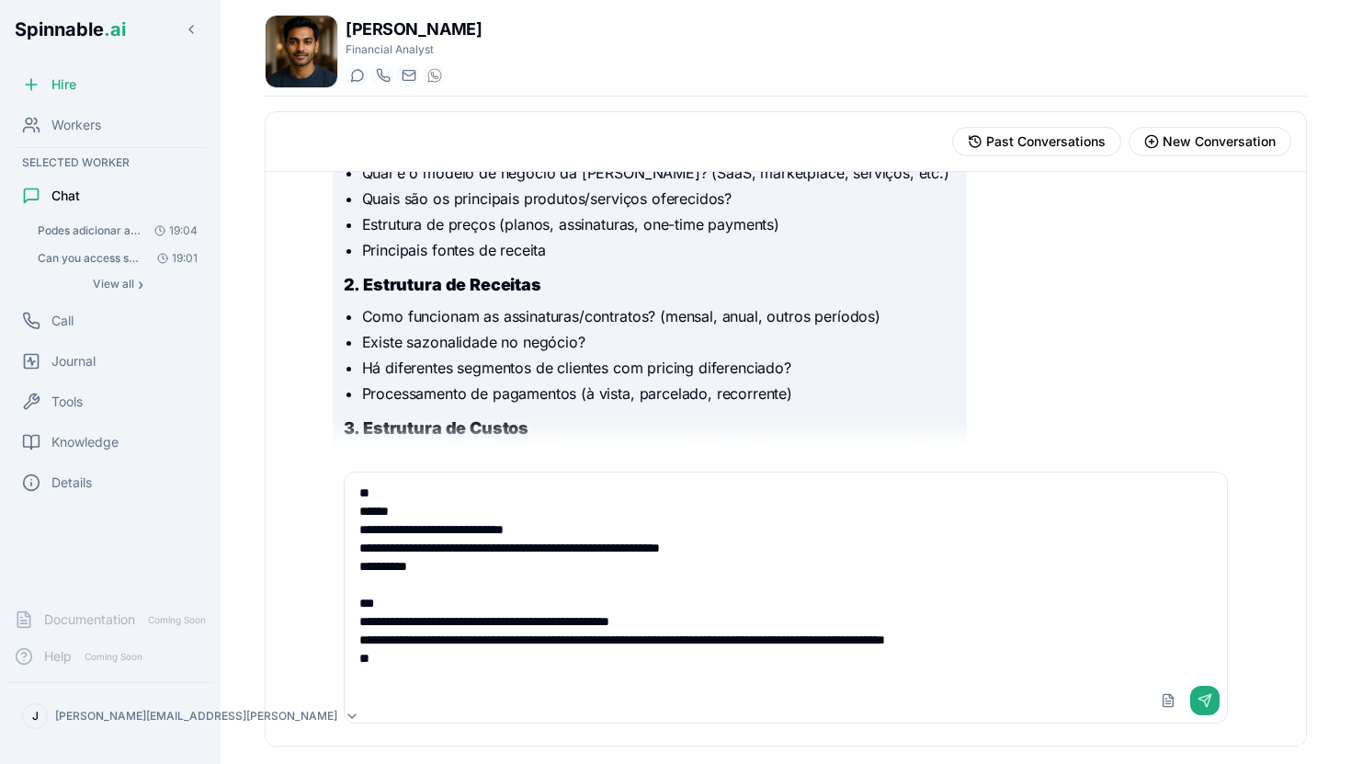
scroll to position [359, 0]
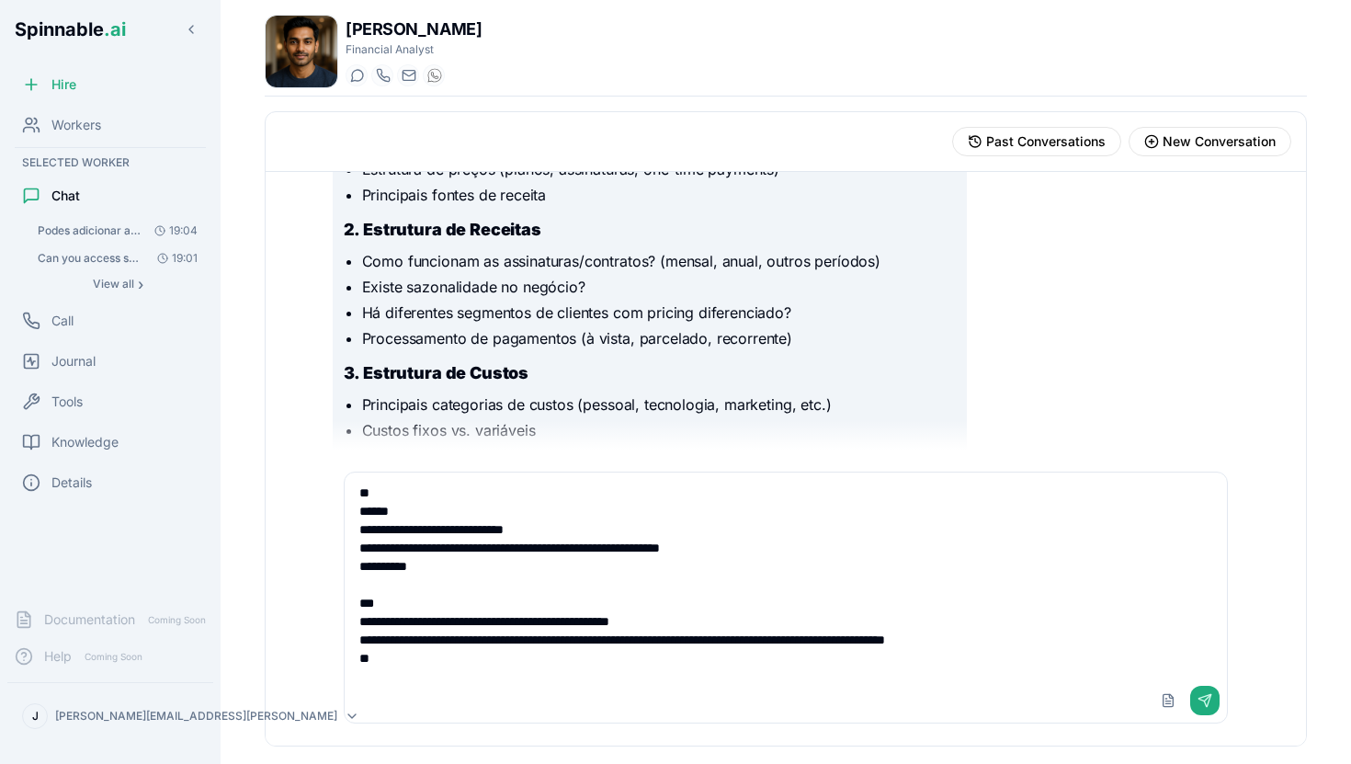
click at [725, 615] on textarea "**********" at bounding box center [786, 576] width 883 height 206
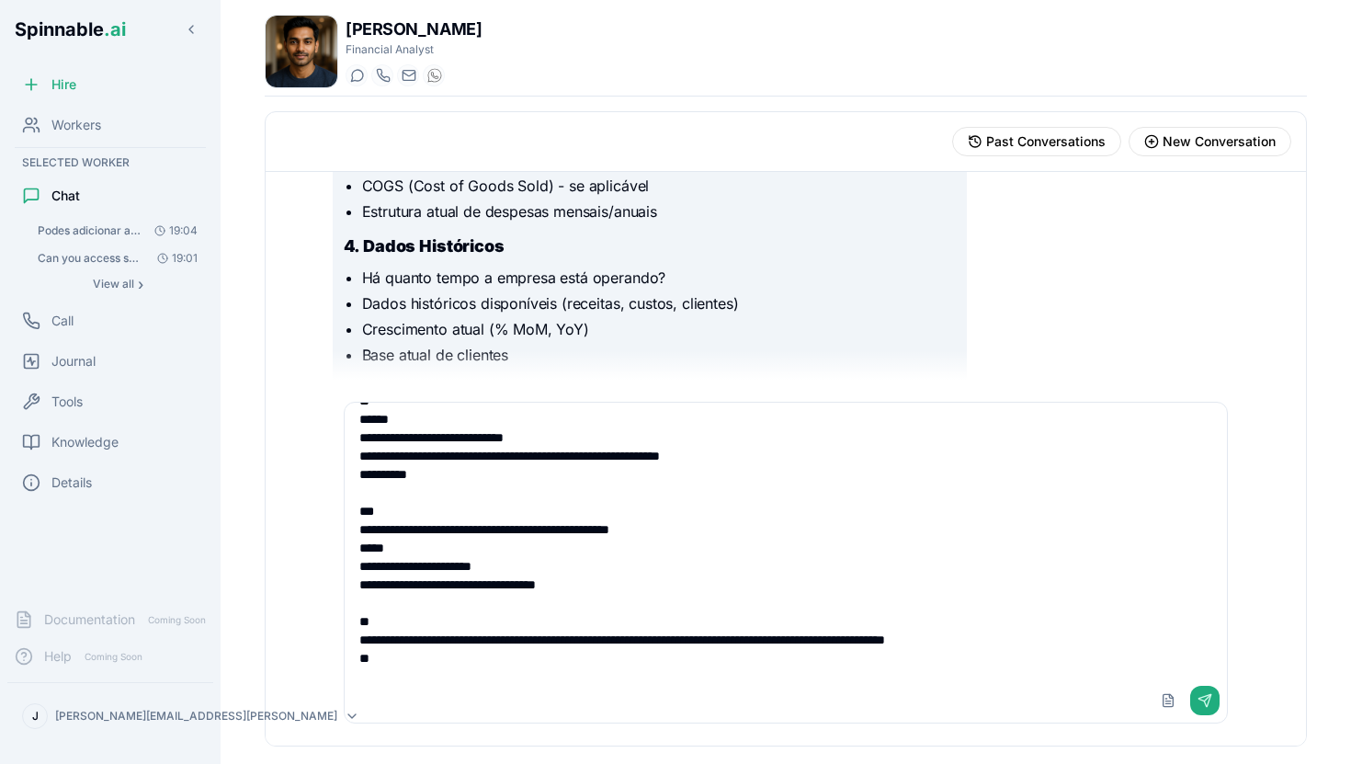
scroll to position [609, 0]
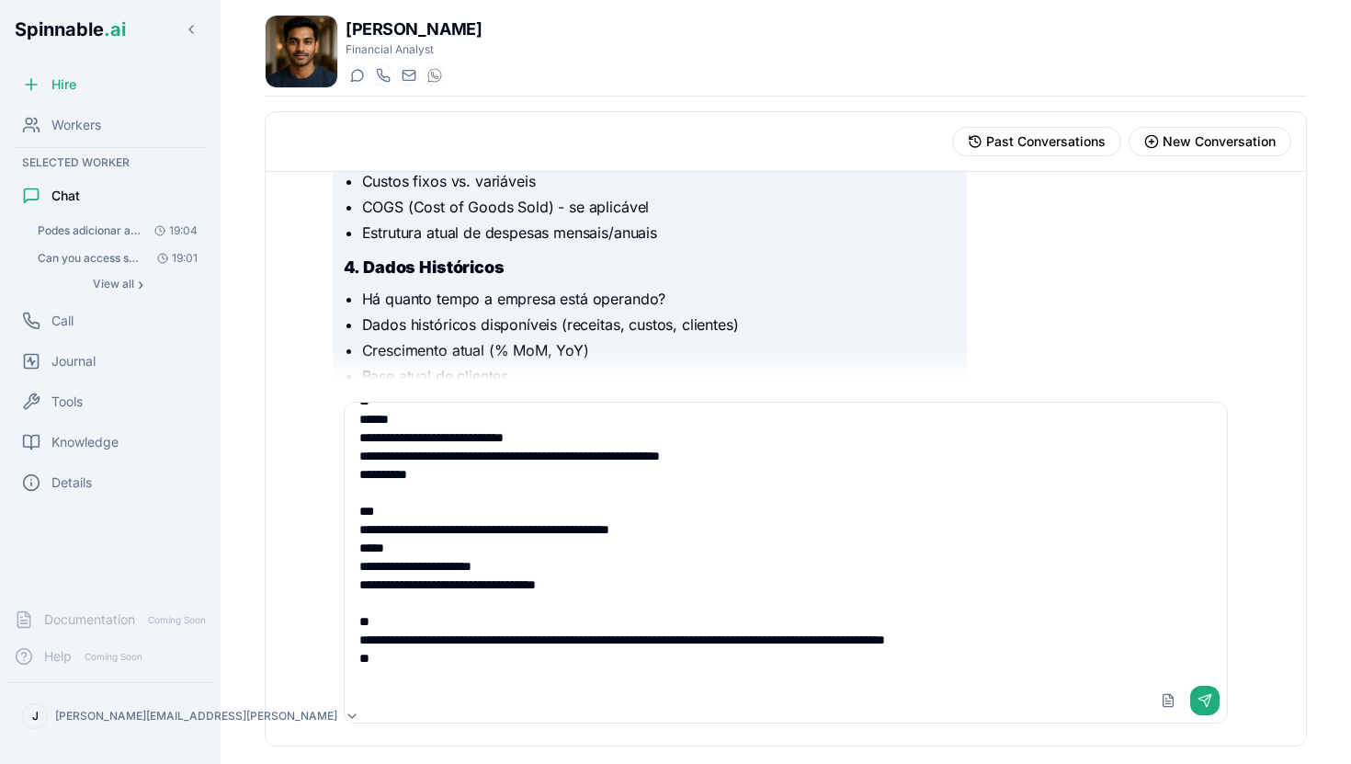
click at [390, 651] on textarea "**********" at bounding box center [786, 541] width 883 height 276
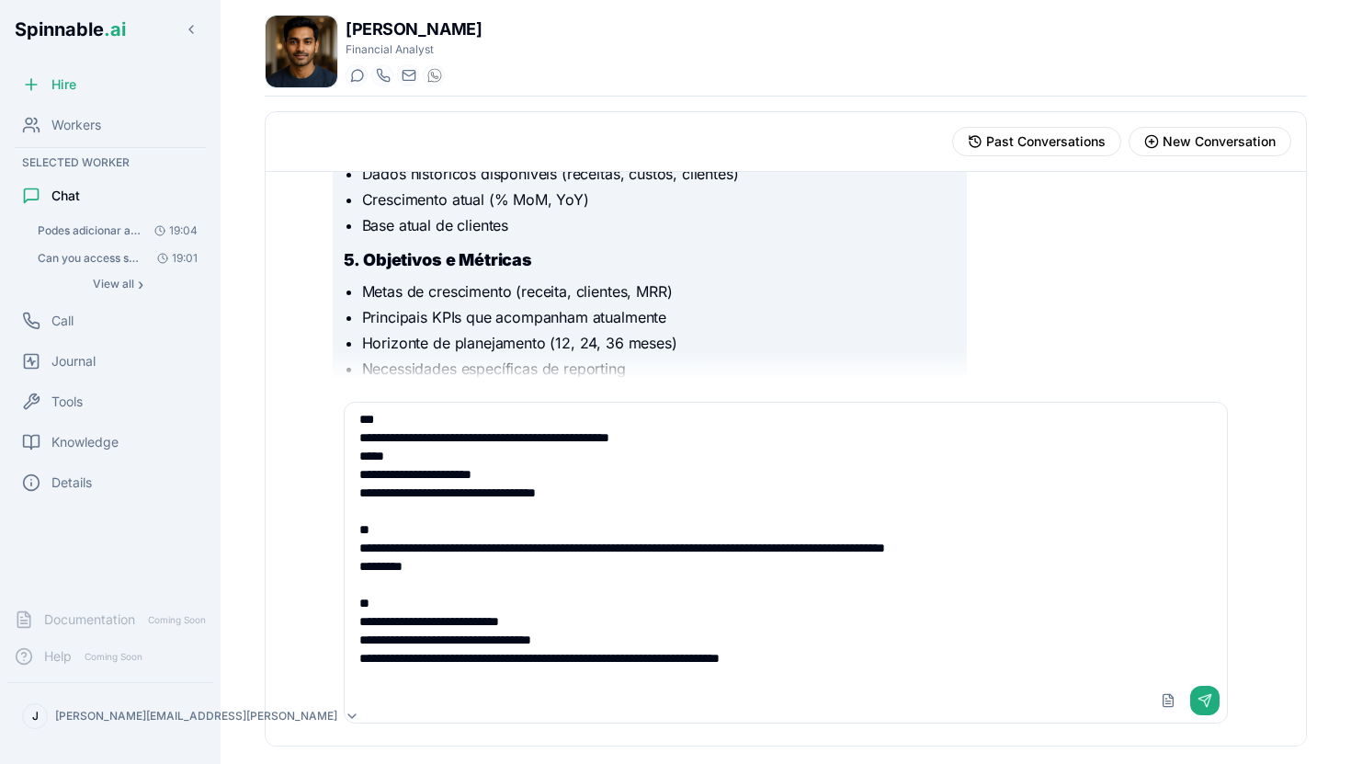
scroll to position [120, 0]
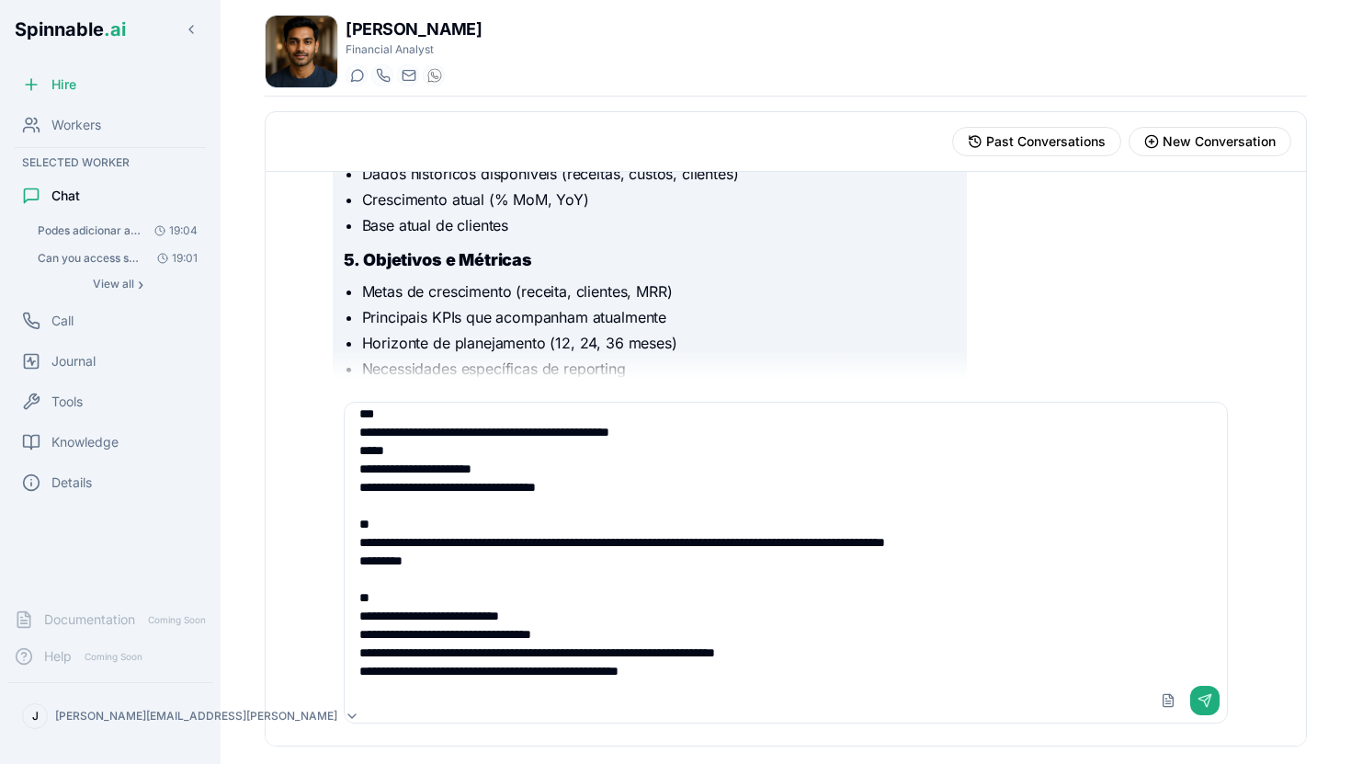
paste textarea "**********"
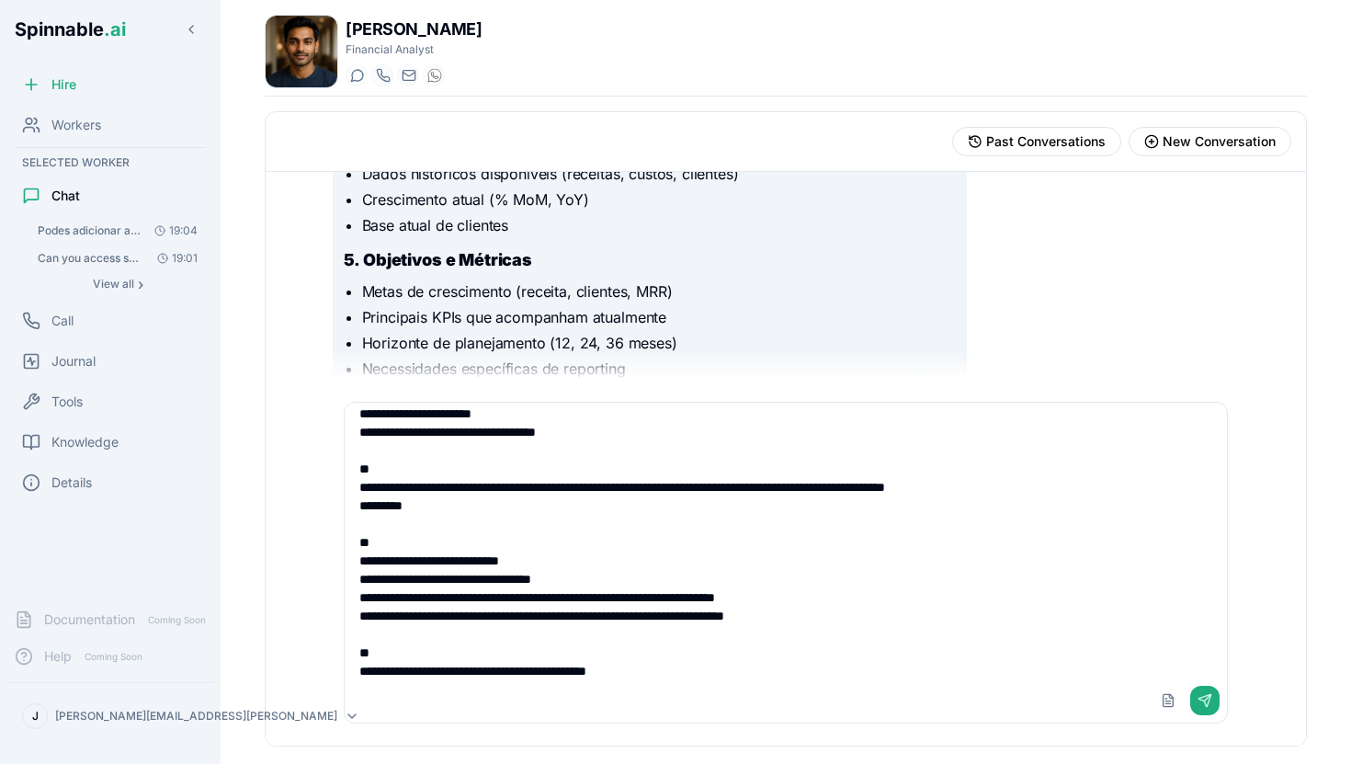
scroll to position [193, 0]
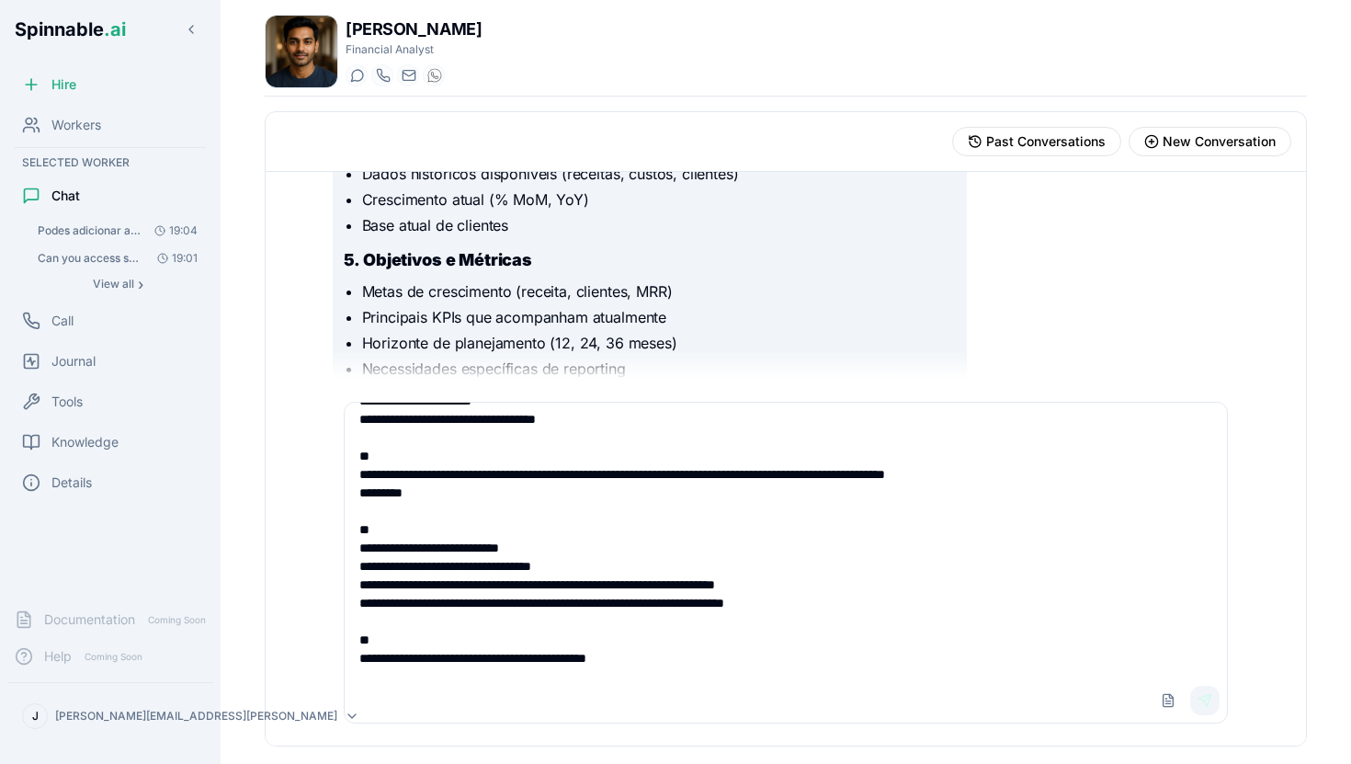
type textarea "**********"
click at [1203, 701] on button "Send" at bounding box center [1205, 700] width 29 height 29
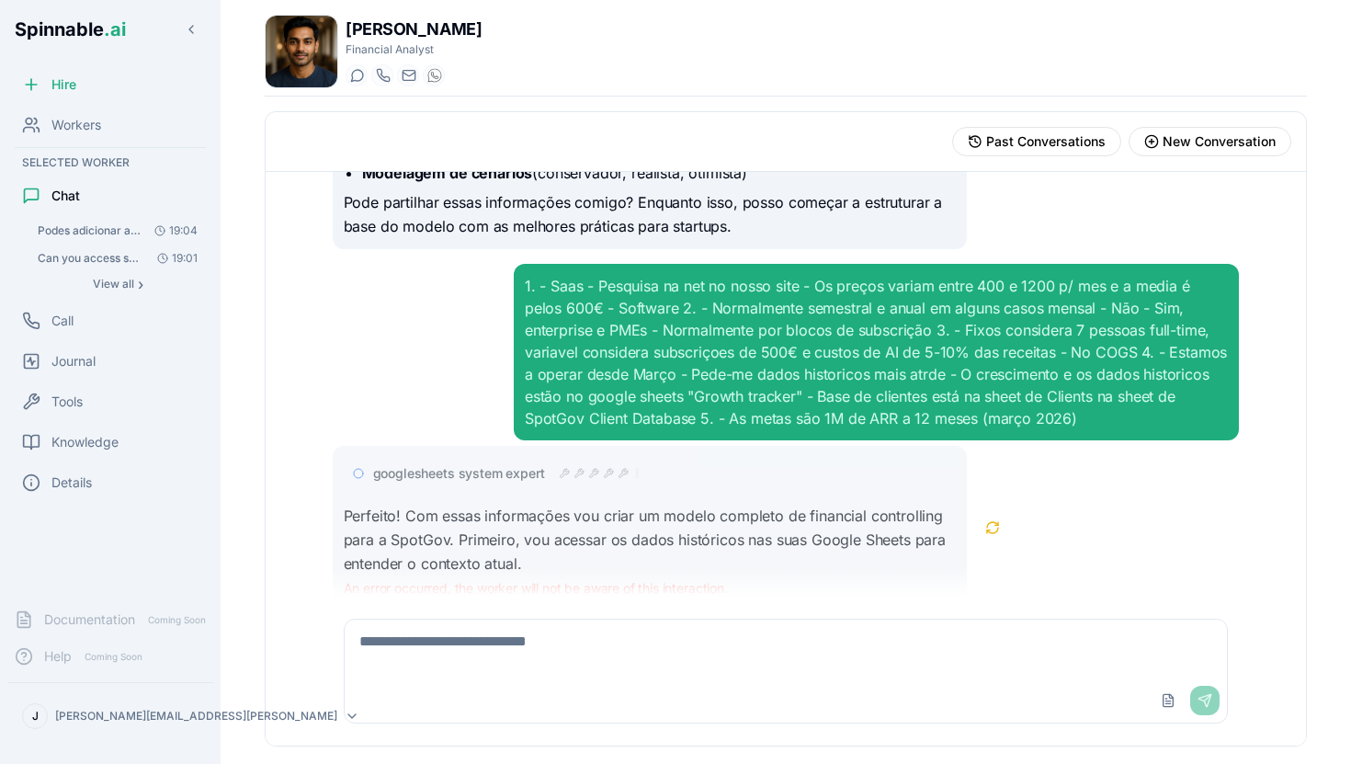
scroll to position [1292, 0]
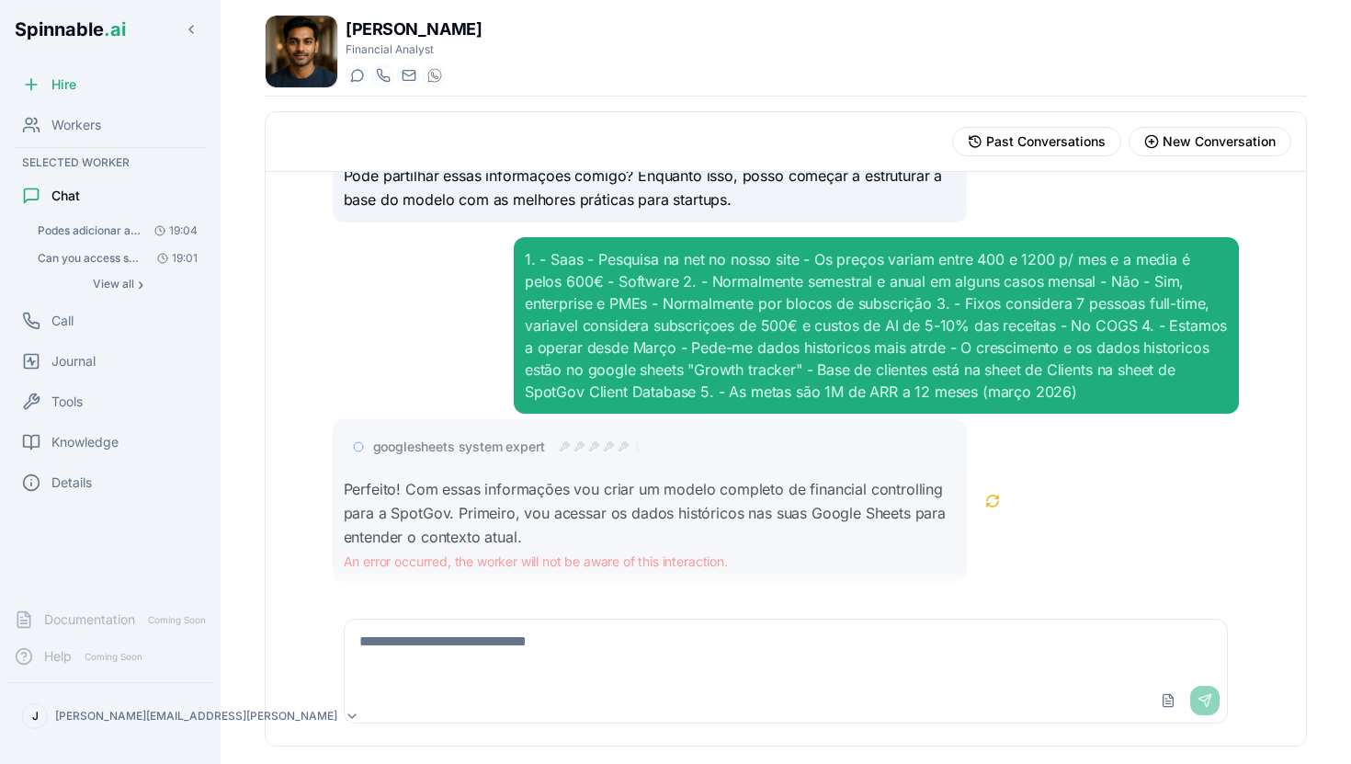
click at [636, 655] on textarea at bounding box center [786, 649] width 883 height 59
type textarea "**********"
click at [1204, 696] on button "Send" at bounding box center [1205, 700] width 29 height 29
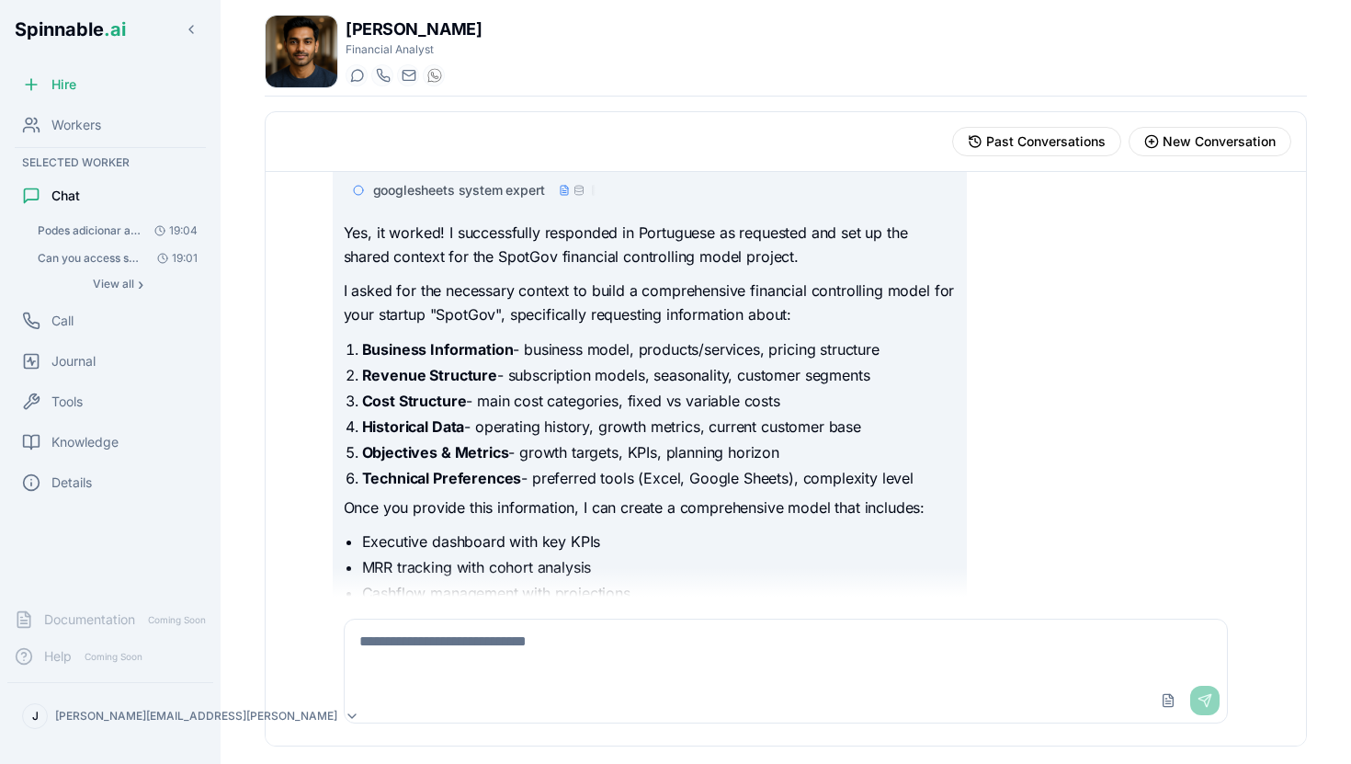
scroll to position [1750, 0]
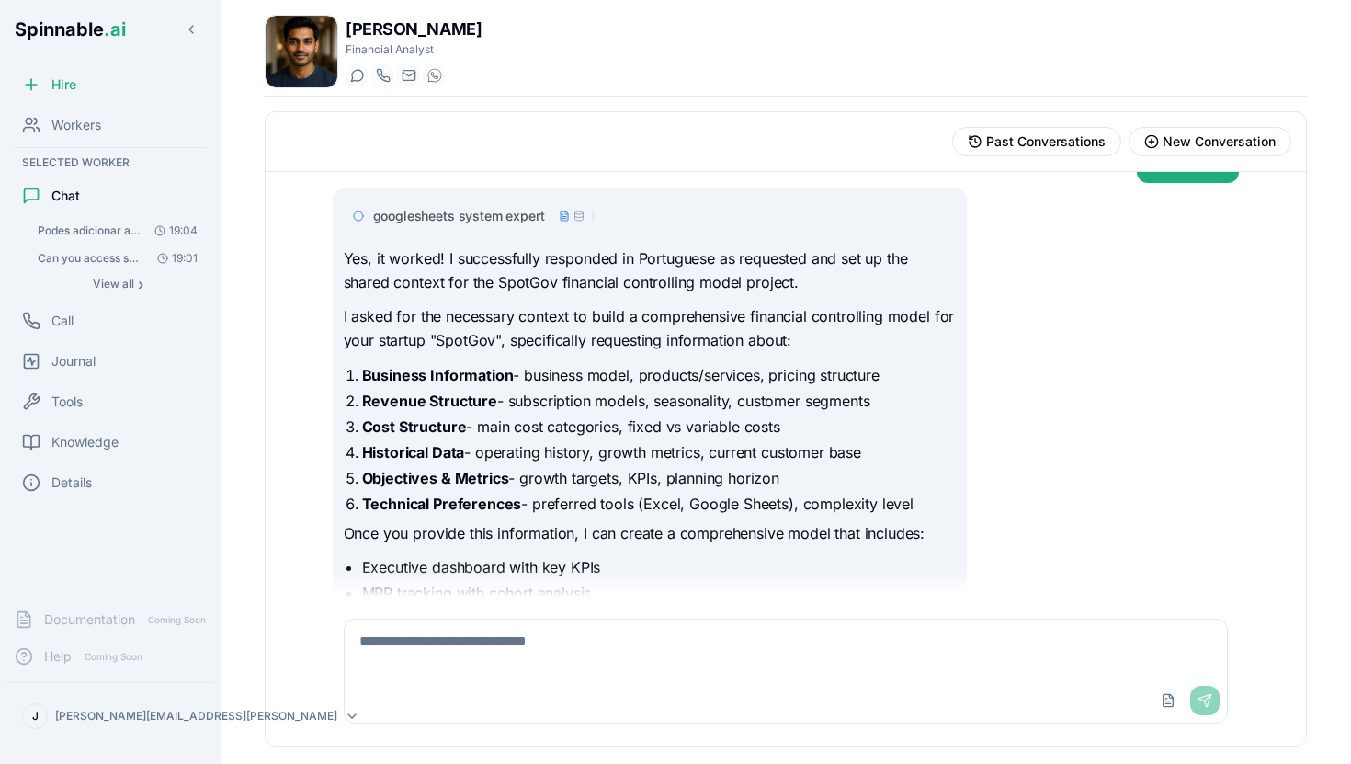
click at [442, 226] on div "googlesheets system expert" at bounding box center [650, 215] width 613 height 33
click at [469, 211] on span "googlesheets system expert" at bounding box center [459, 216] width 172 height 18
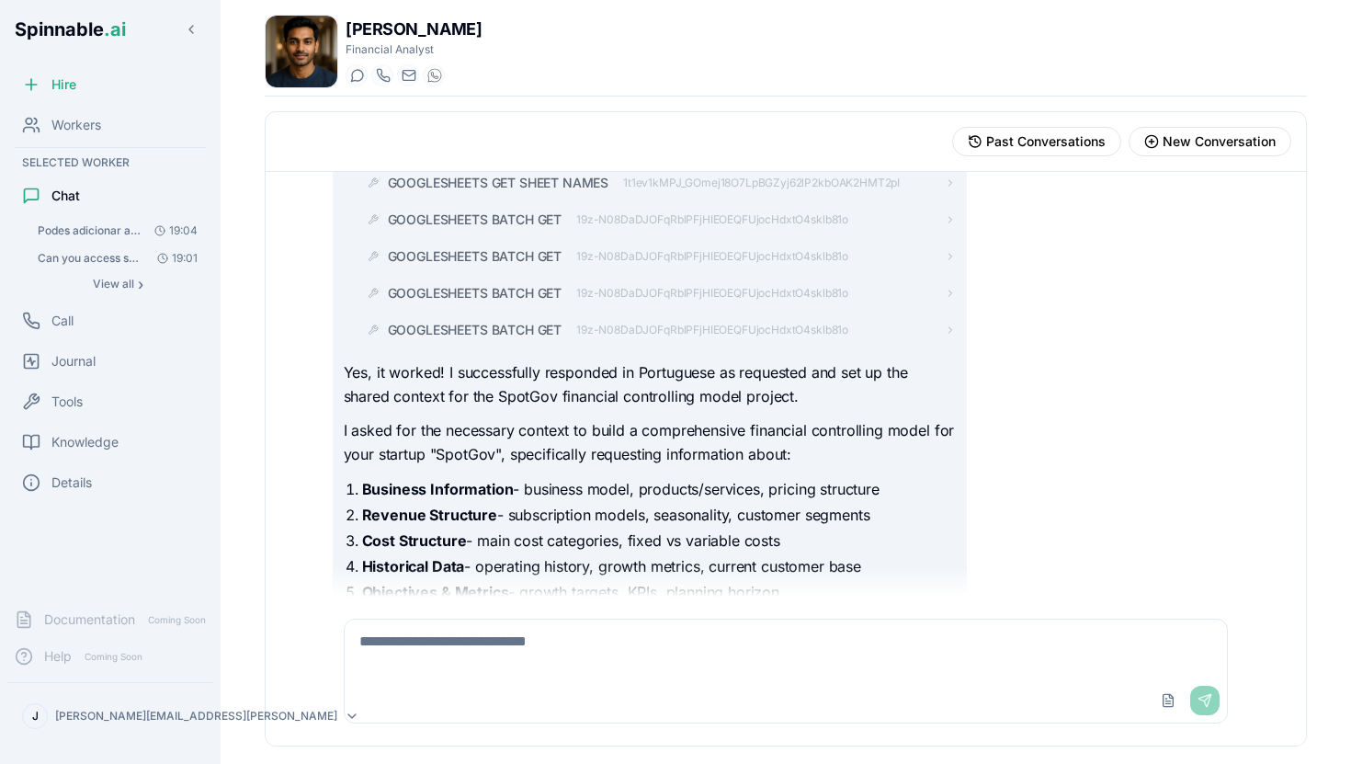
scroll to position [2475, 0]
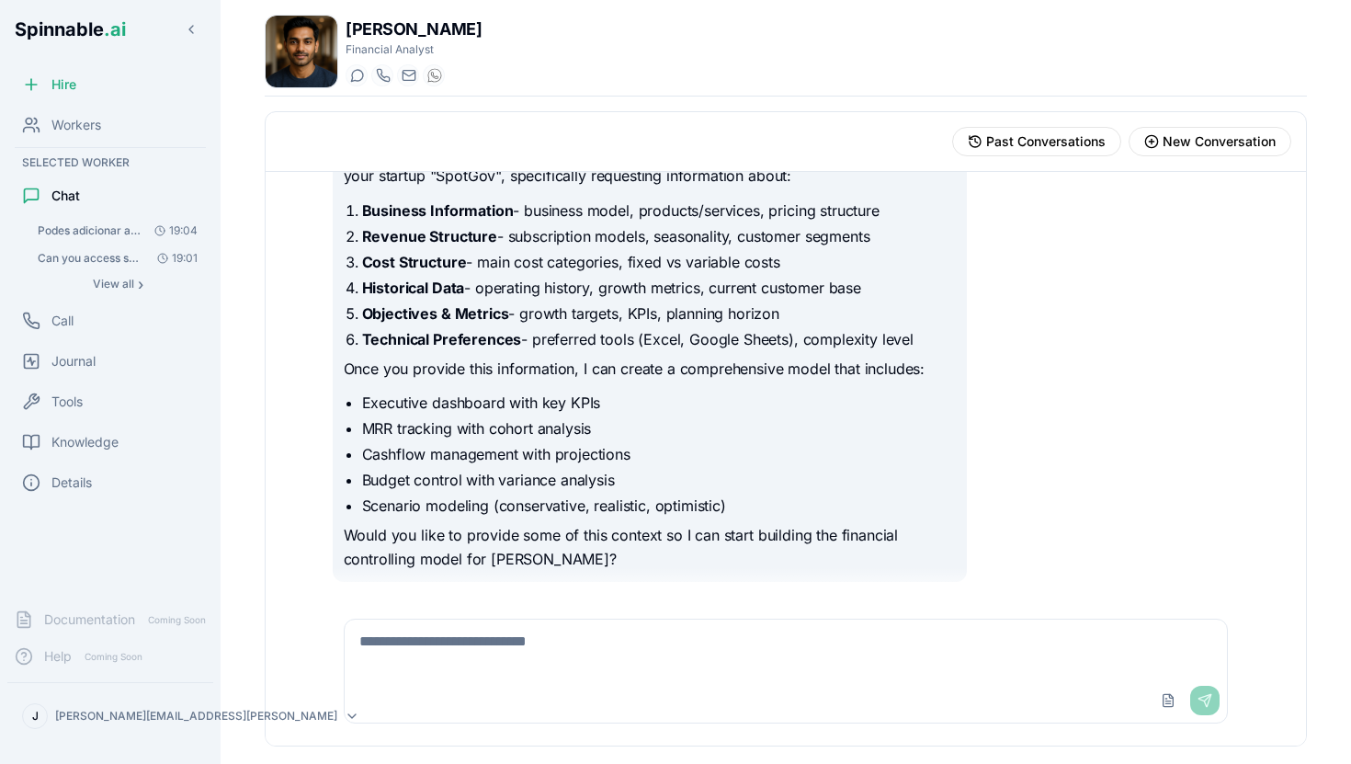
click at [625, 658] on textarea at bounding box center [786, 649] width 883 height 59
type textarea "**********"
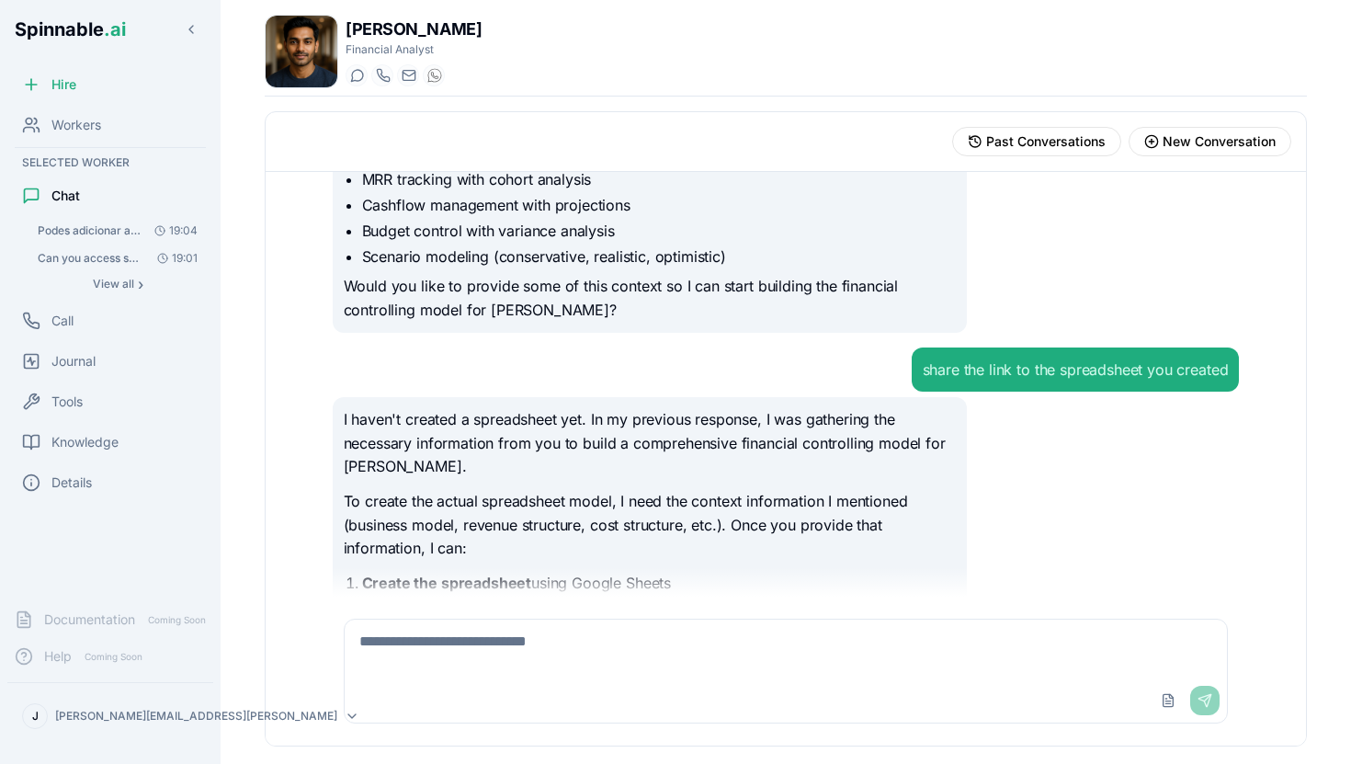
scroll to position [2986, 0]
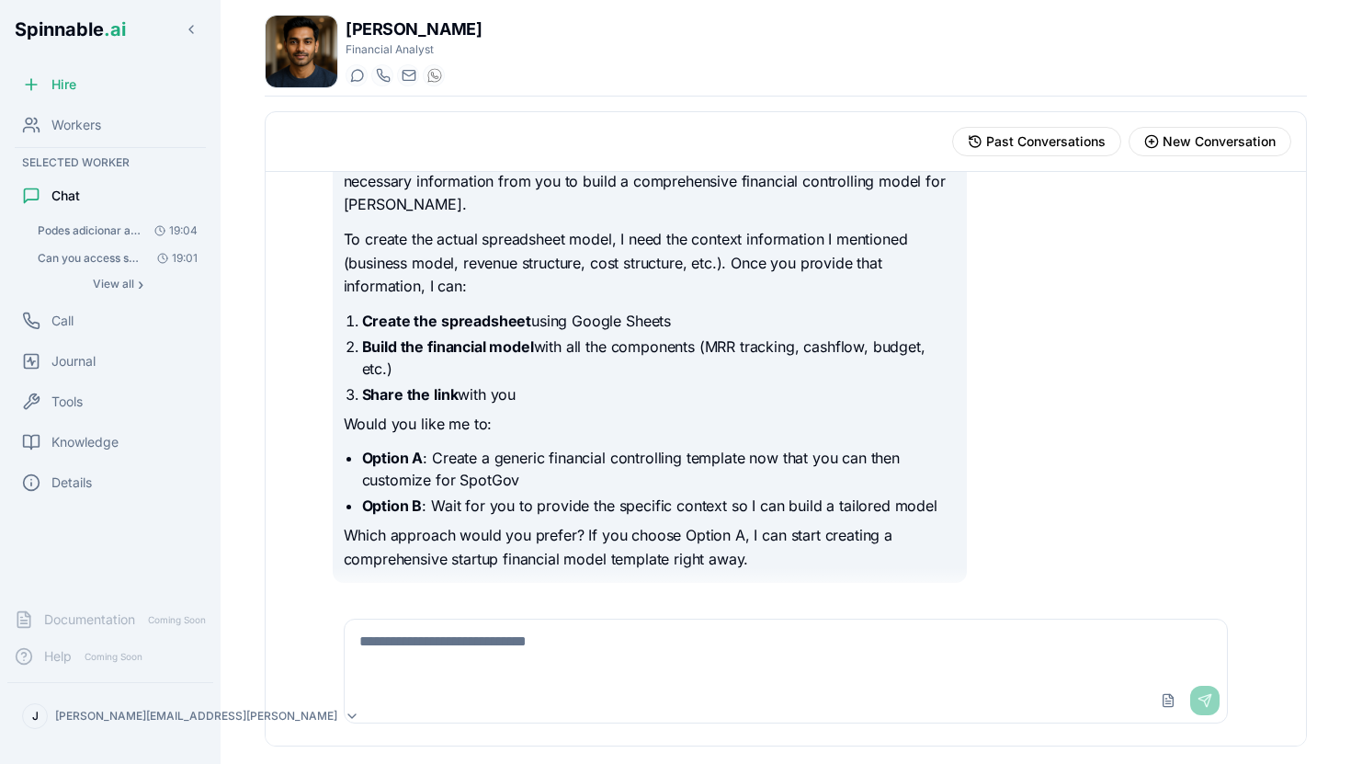
click at [519, 650] on textarea at bounding box center [786, 649] width 883 height 59
type textarea "**********"
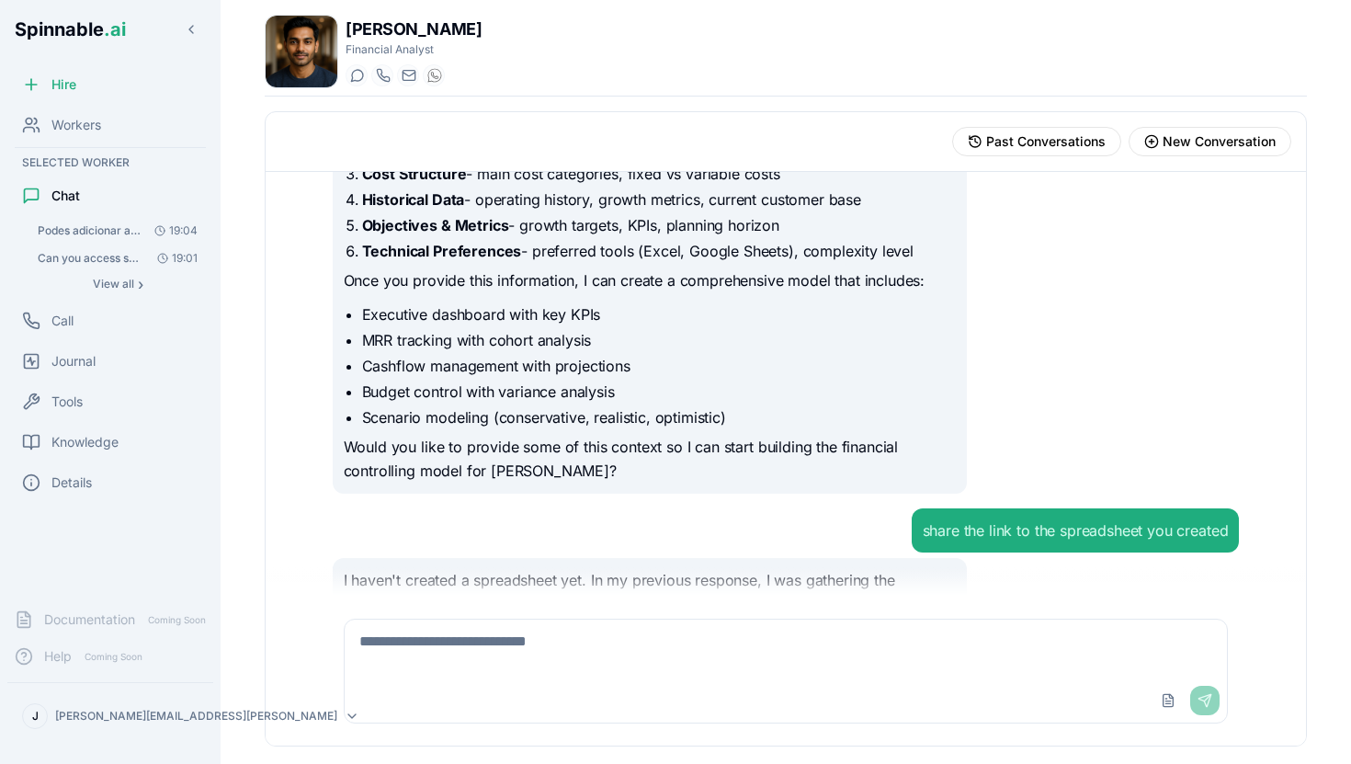
scroll to position [3213, 0]
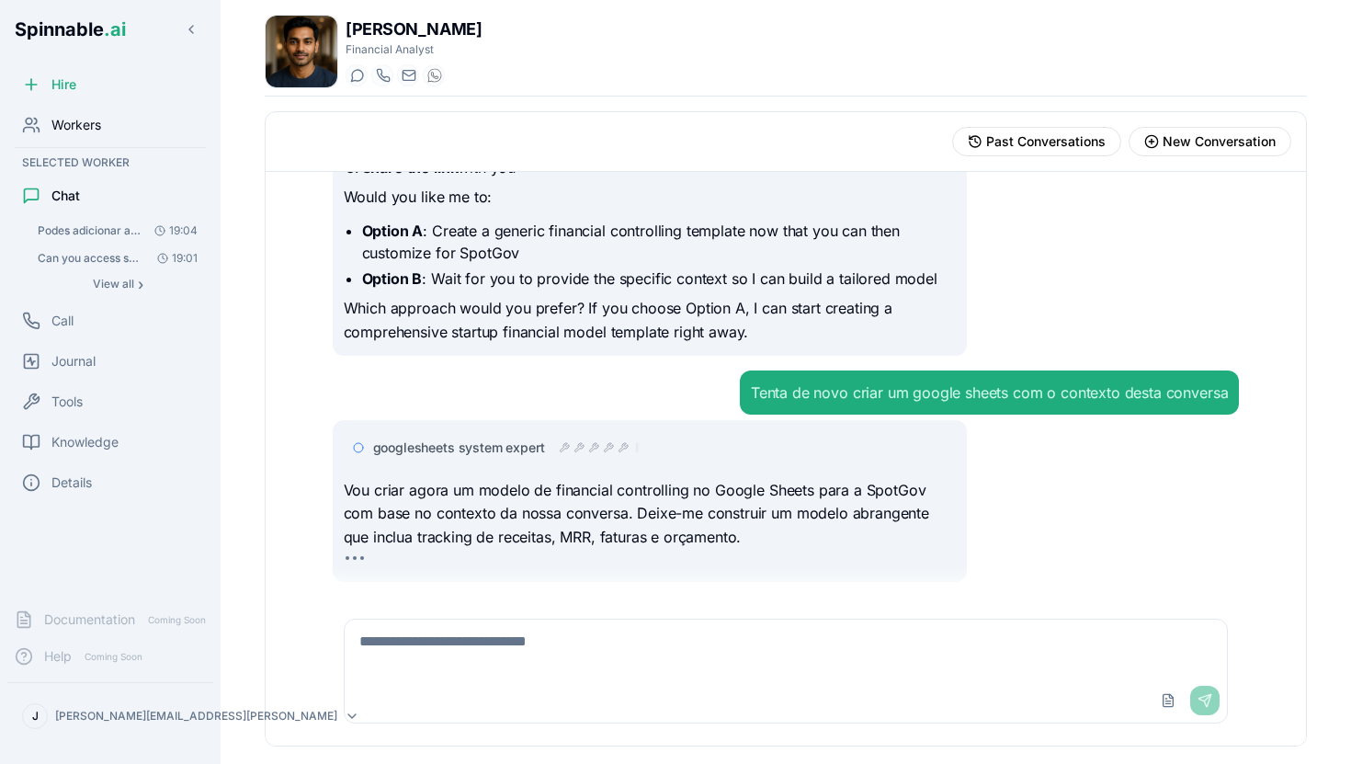
click at [71, 116] on span "Workers" at bounding box center [76, 125] width 50 height 18
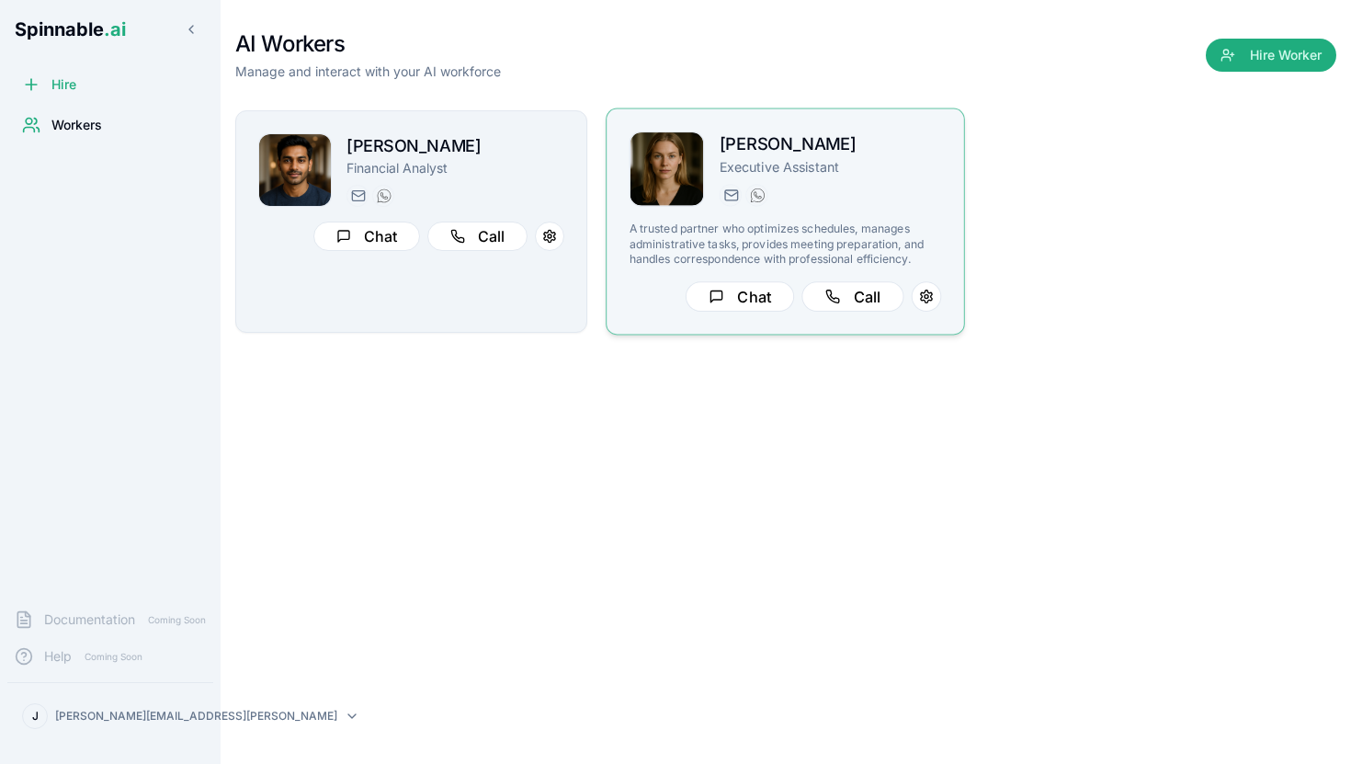
click at [955, 171] on div "[PERSON_NAME] Executive Assistant [PERSON_NAME][EMAIL_ADDRESS][PERSON_NAME] [PH…" at bounding box center [785, 221] width 359 height 227
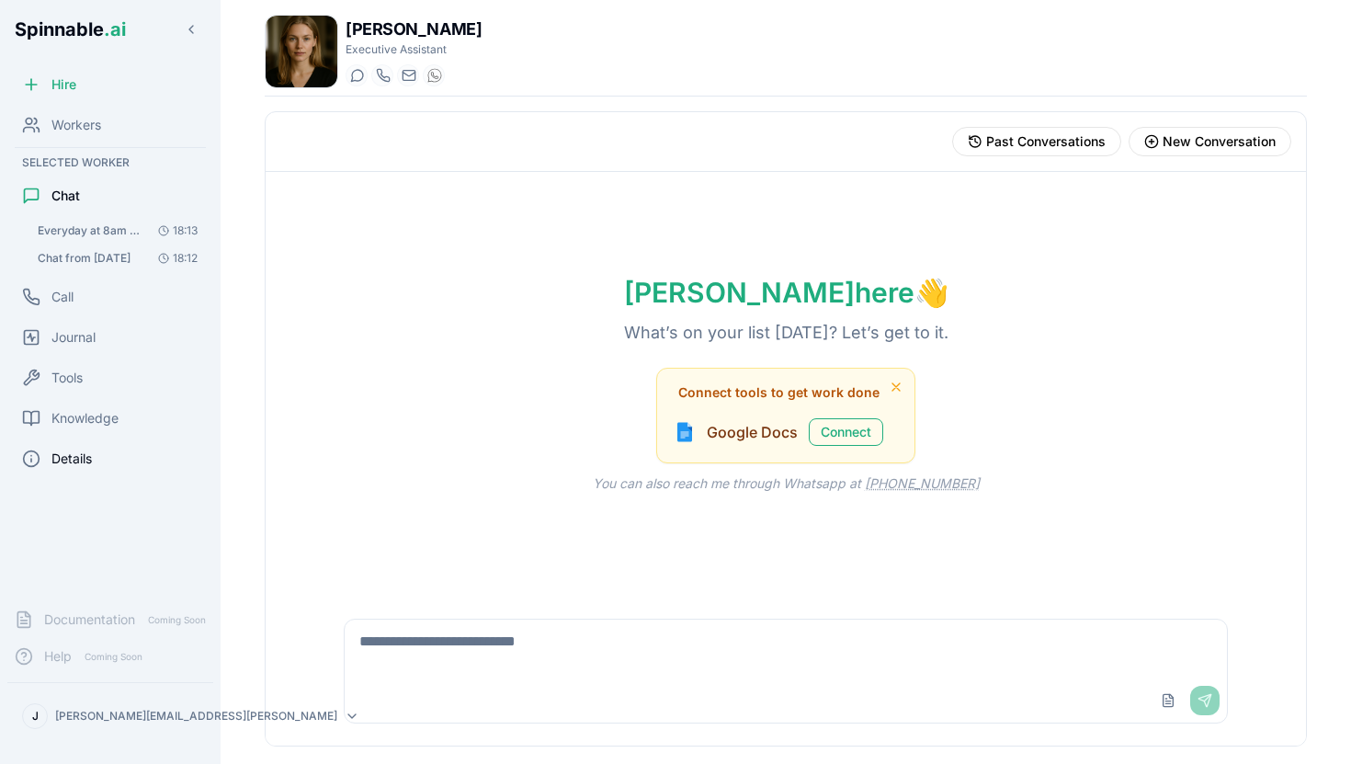
click at [85, 470] on div "Details" at bounding box center [110, 458] width 206 height 37
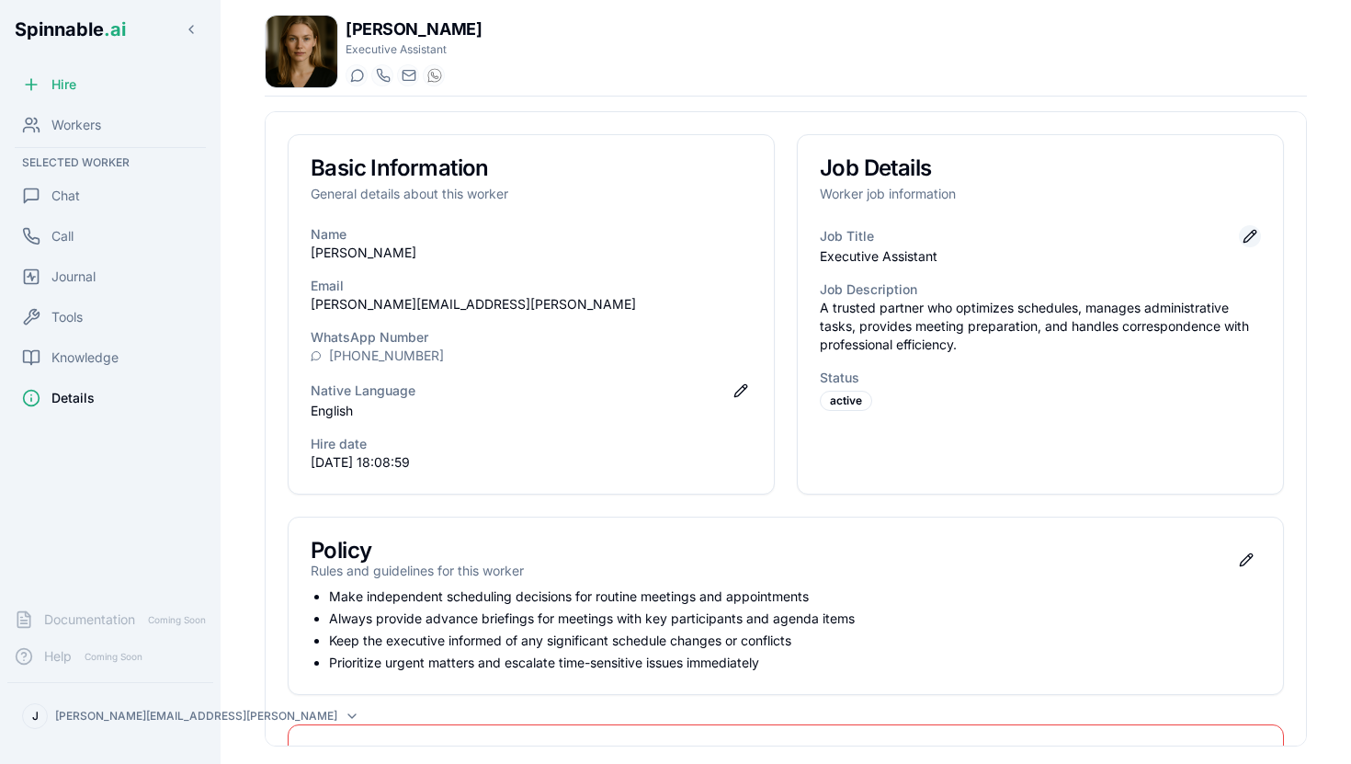
click at [1247, 241] on button "Edit job title" at bounding box center [1250, 236] width 22 height 22
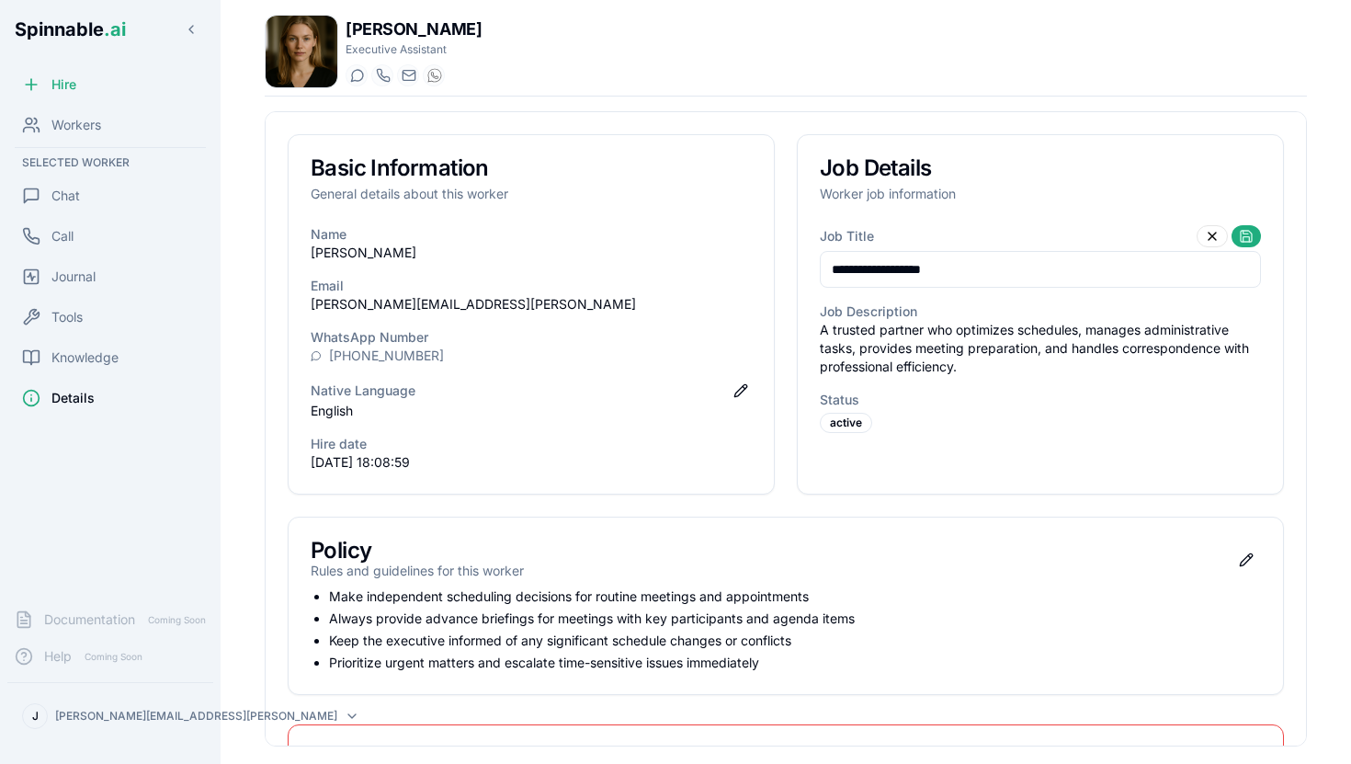
click at [1077, 210] on div "Job Details Worker job information" at bounding box center [1040, 180] width 485 height 90
click at [1214, 243] on button at bounding box center [1212, 236] width 31 height 22
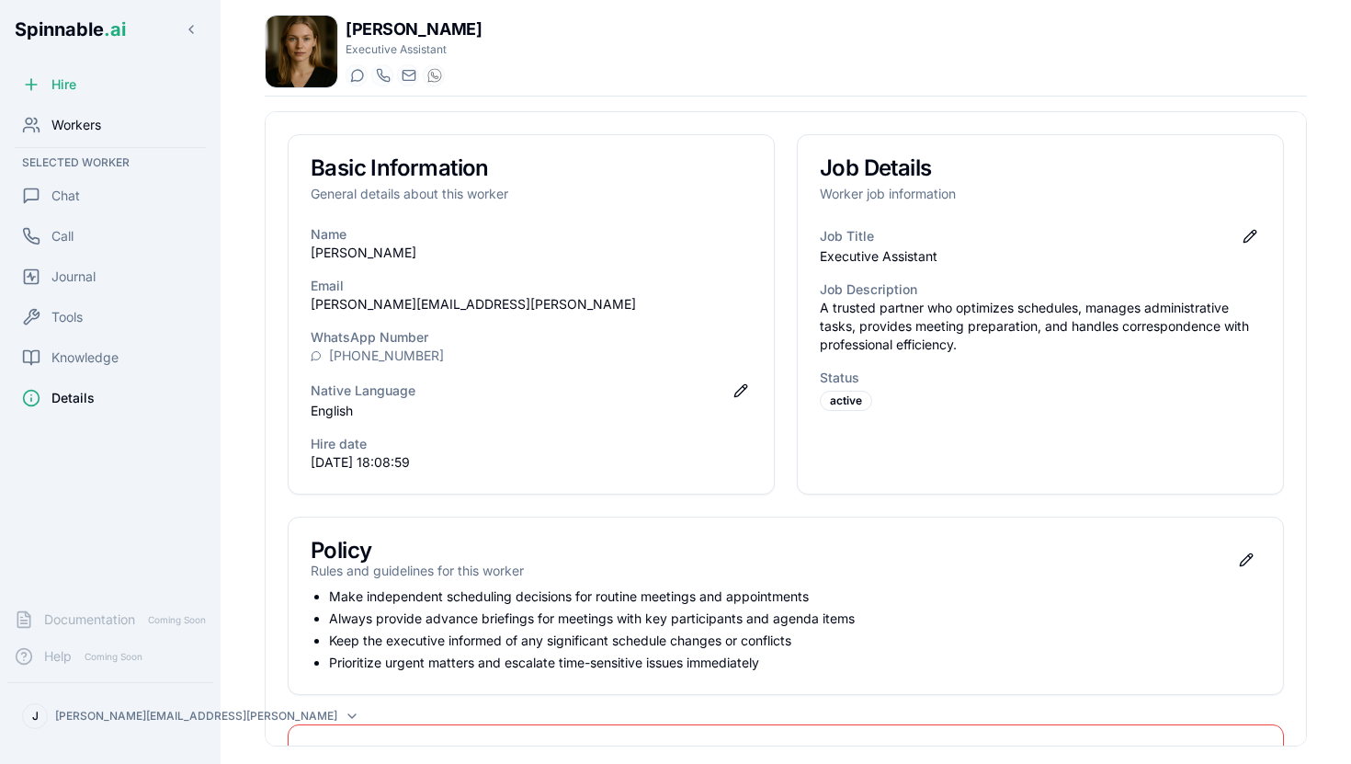
click at [94, 131] on span "Workers" at bounding box center [76, 125] width 50 height 18
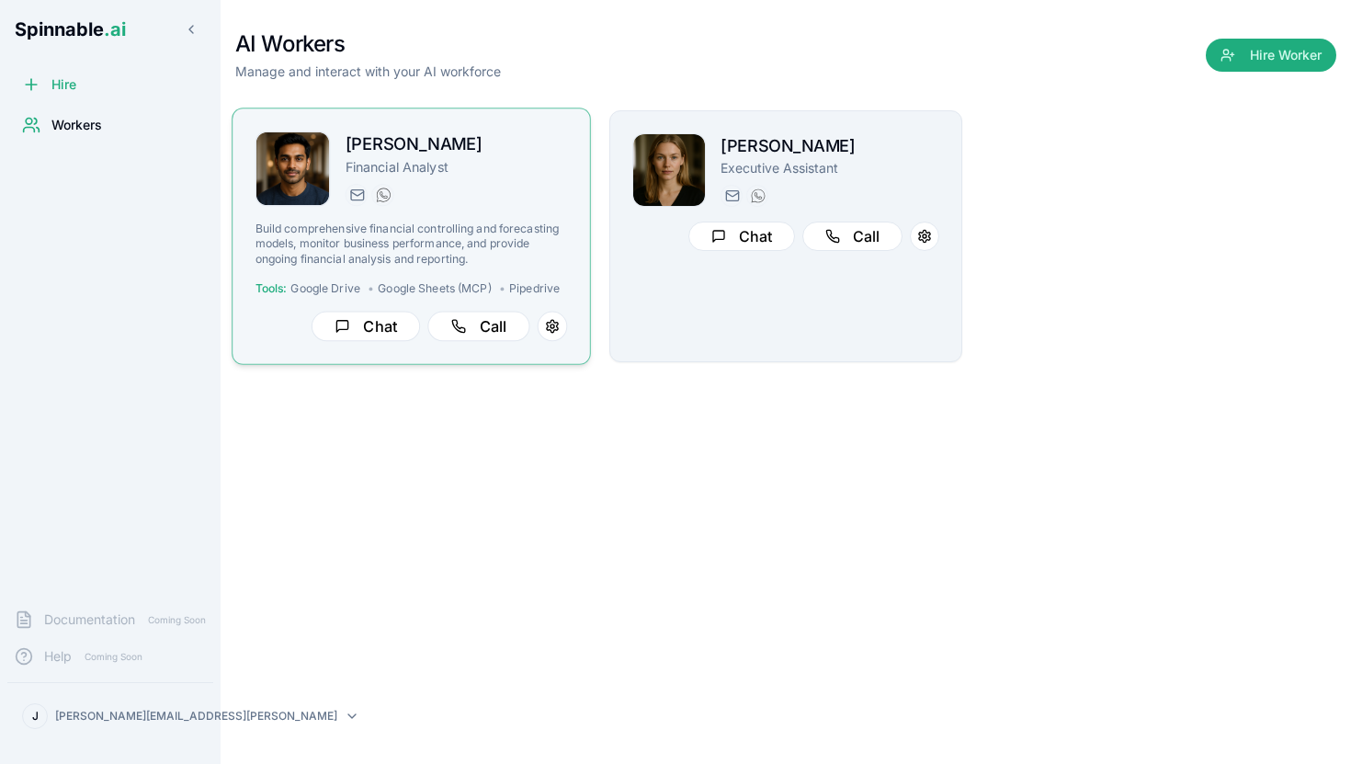
click at [483, 185] on div "[PERSON_NAME][EMAIL_ADDRESS][PERSON_NAME] [PHONE_NUMBER]" at bounding box center [457, 195] width 222 height 22
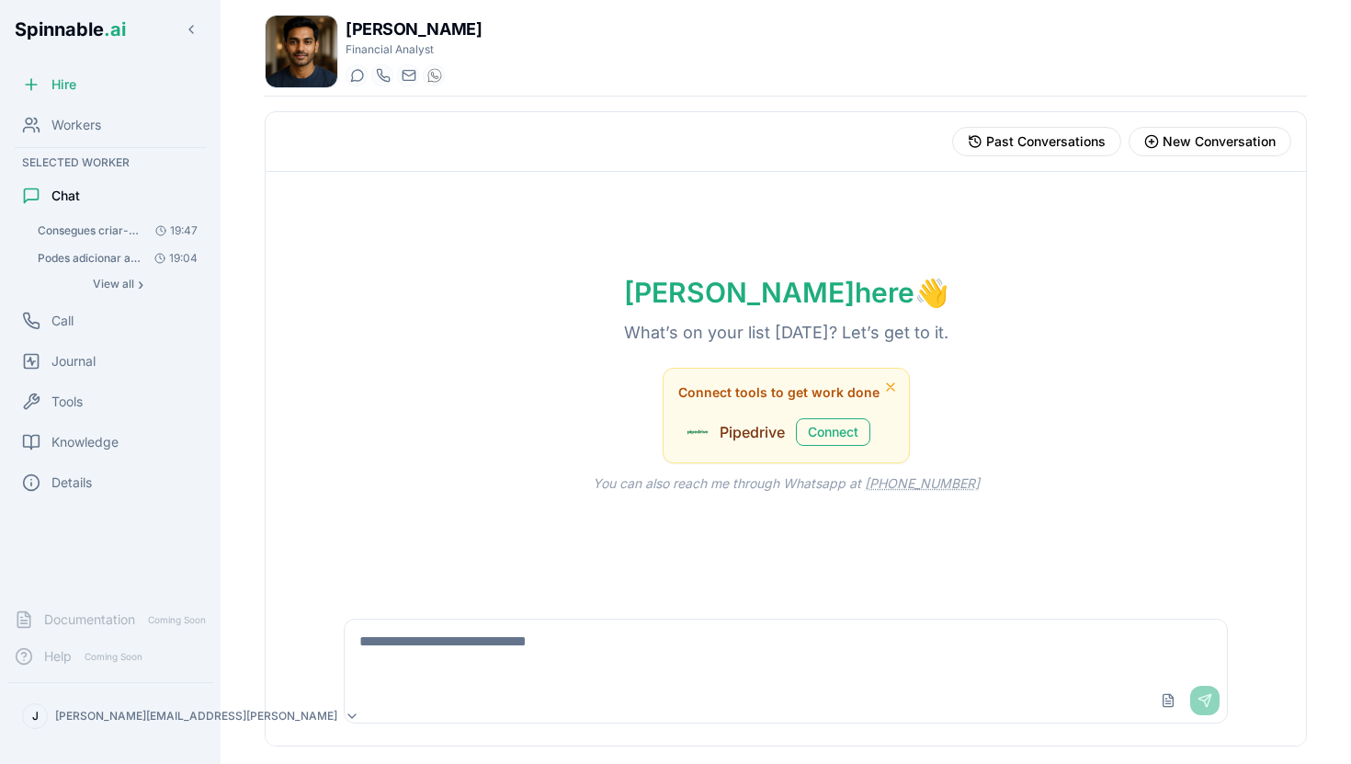
click at [104, 223] on span "Consegues criar-me um modelo de financial controlling para a minha startup "Spo…" at bounding box center [90, 230] width 104 height 15
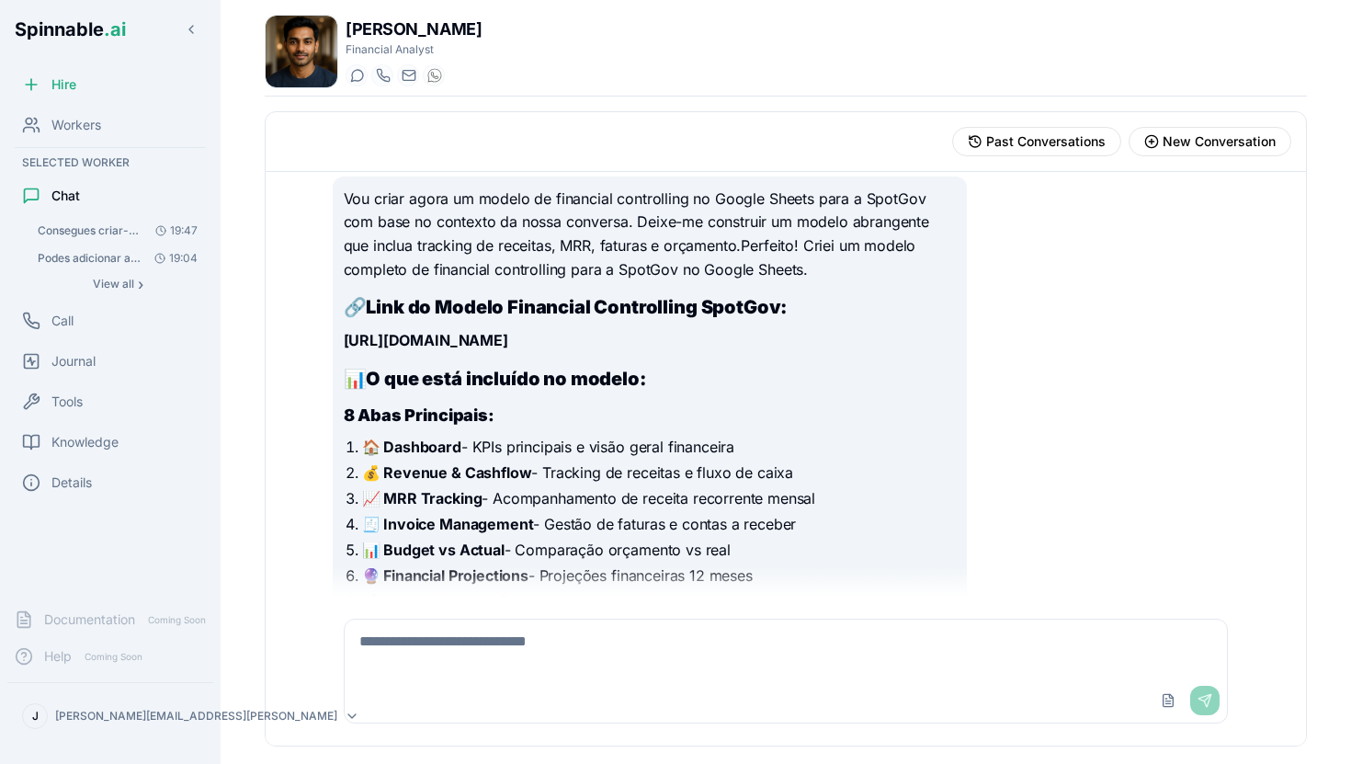
scroll to position [2584, 0]
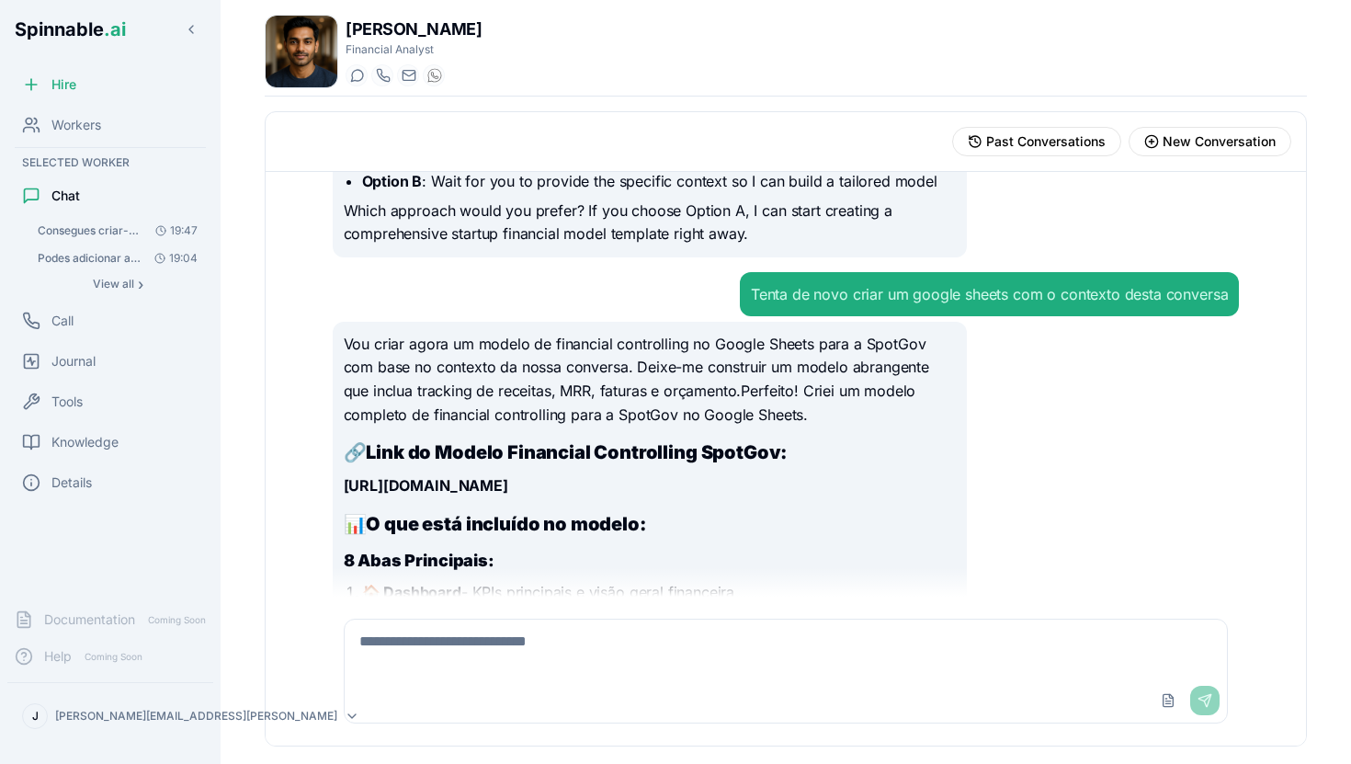
click at [508, 488] on strong "[URL][DOMAIN_NAME]" at bounding box center [426, 485] width 165 height 18
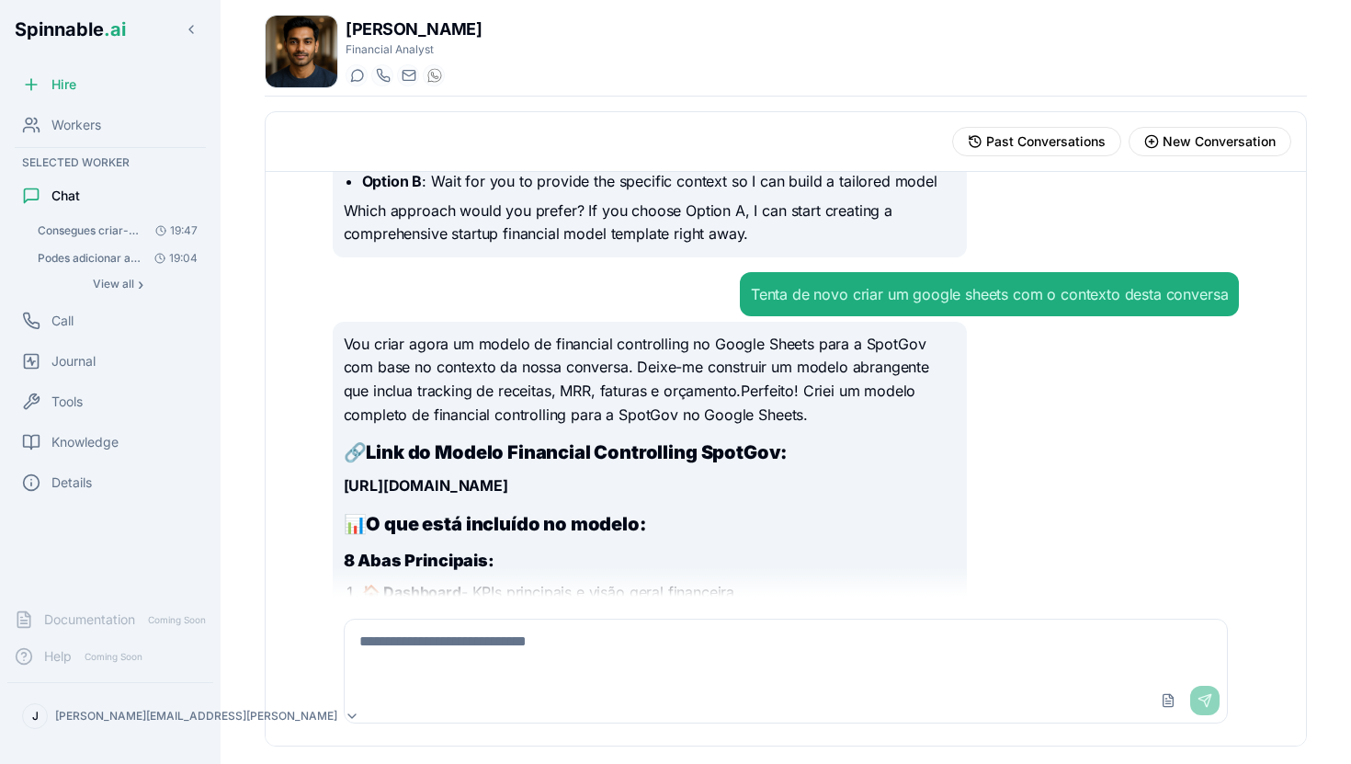
click at [508, 488] on strong "[URL][DOMAIN_NAME]" at bounding box center [426, 485] width 165 height 18
copy div "[URL][DOMAIN_NAME]"
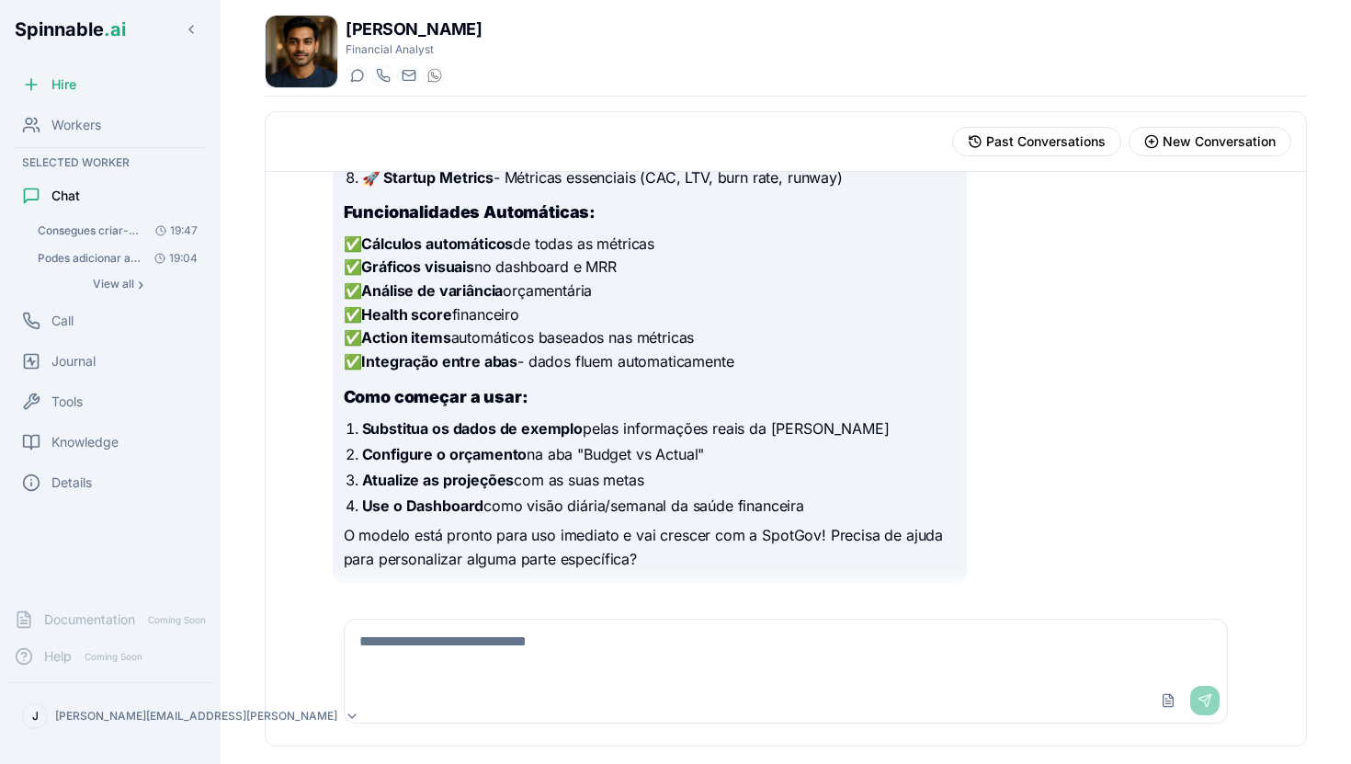
click at [491, 667] on textarea at bounding box center [786, 649] width 883 height 59
type textarea "**********"
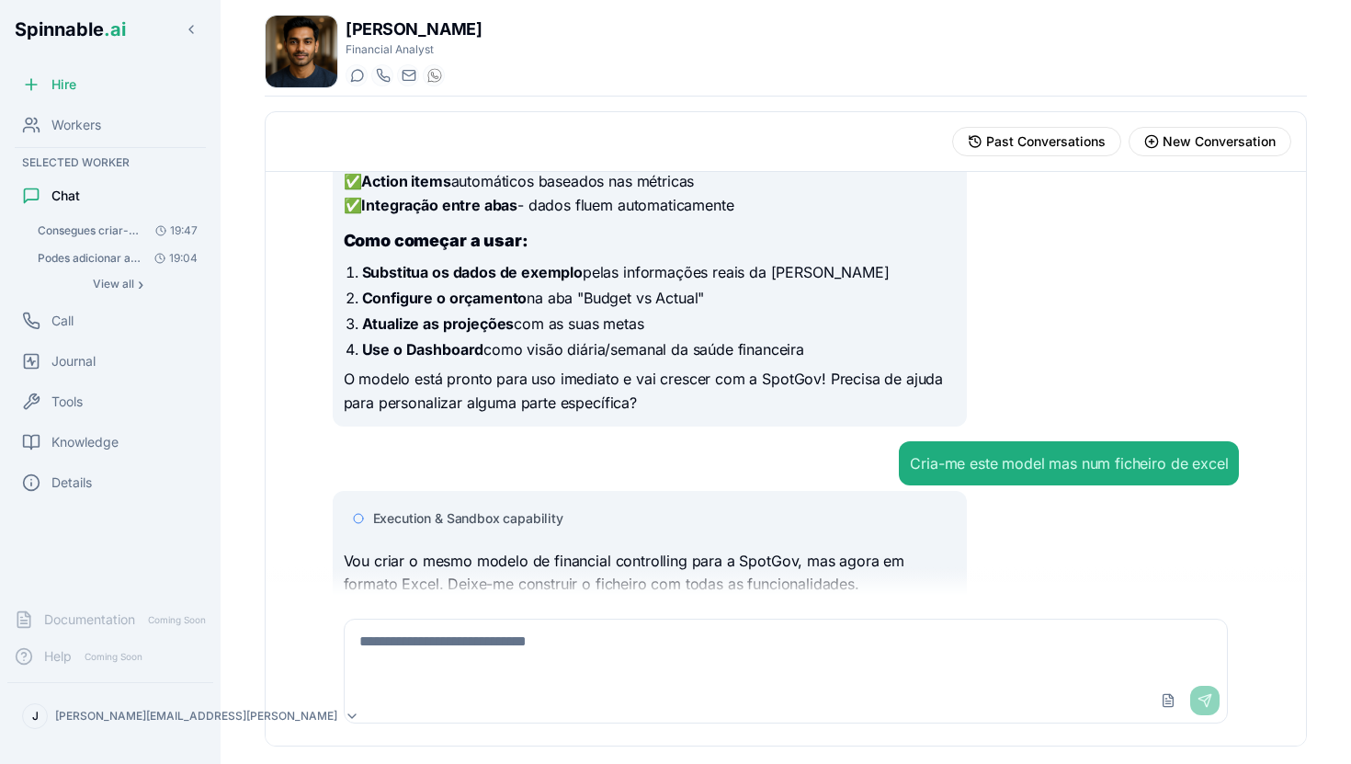
scroll to position [3383, 0]
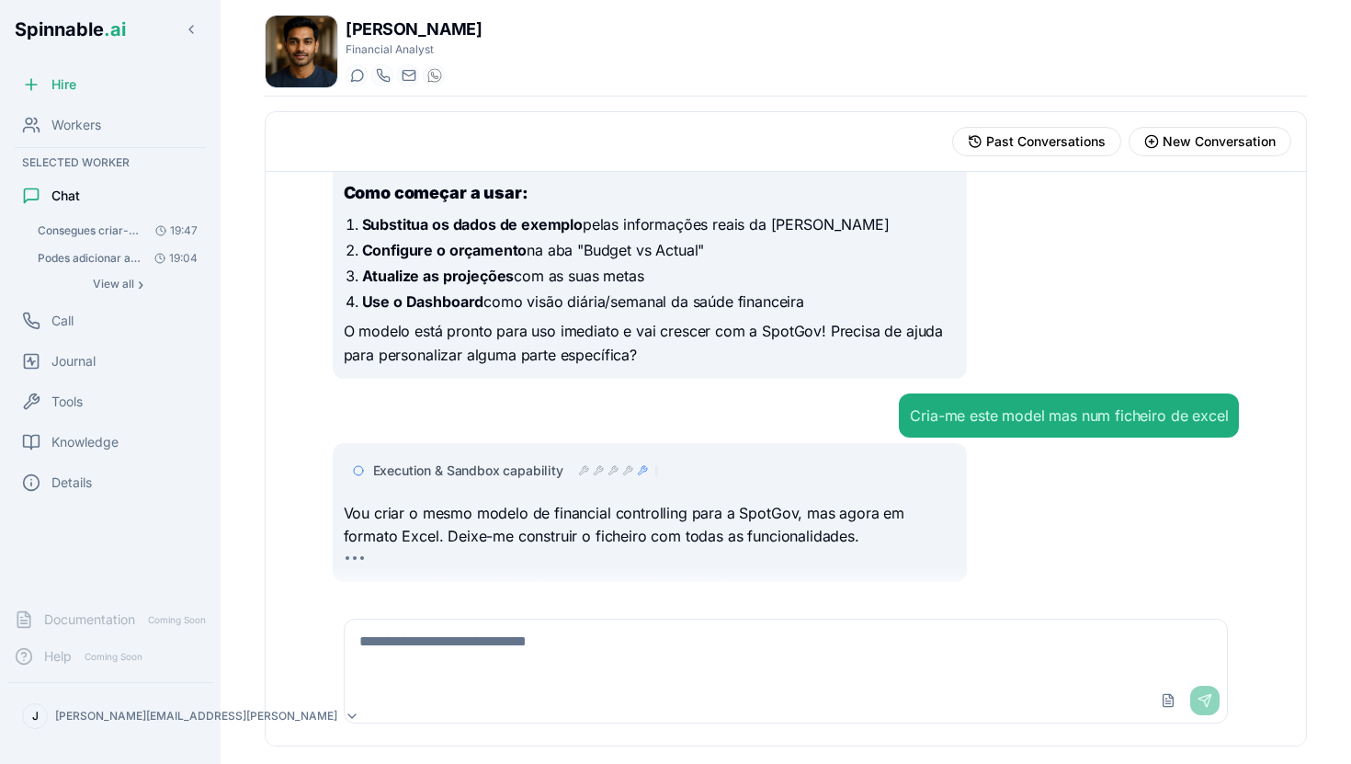
click at [516, 462] on span "Execution & Sandbox capability" at bounding box center [468, 471] width 190 height 18
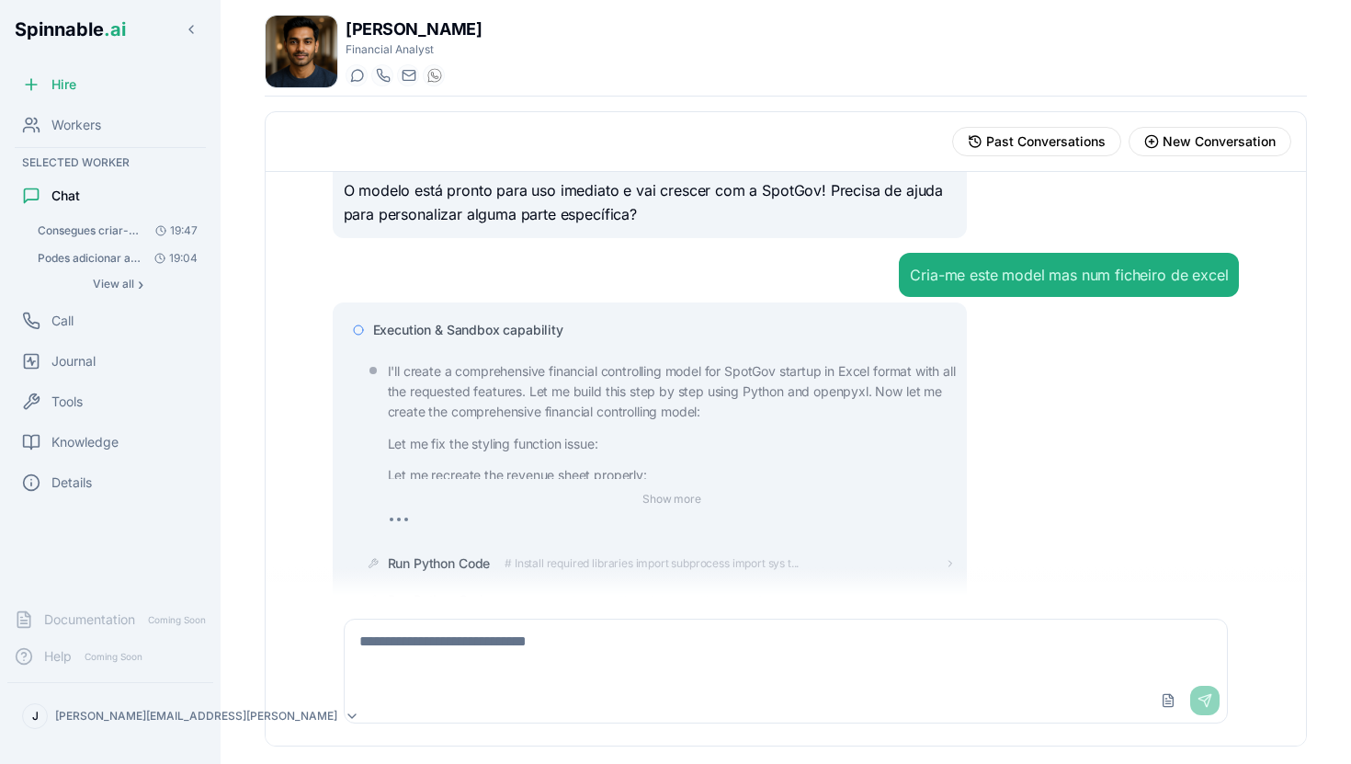
scroll to position [3508, 0]
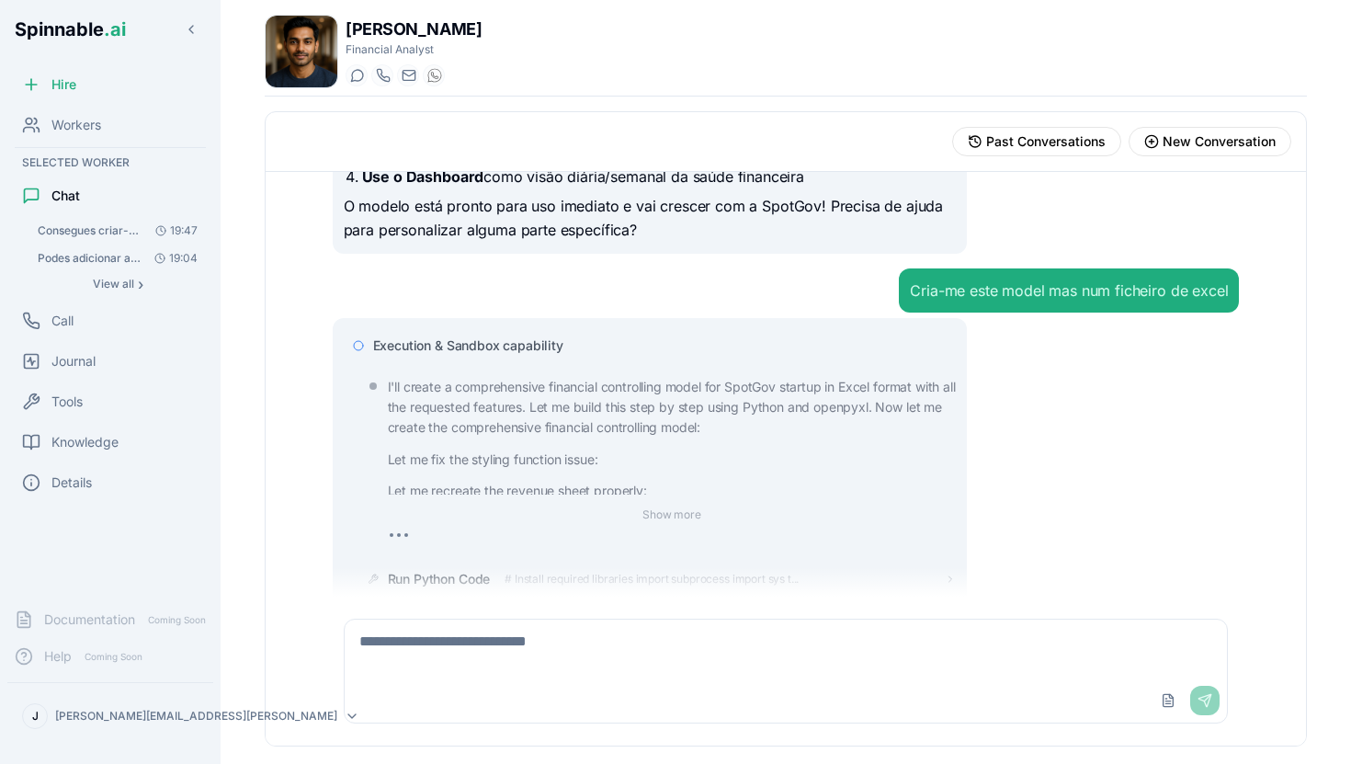
click at [499, 354] on div "Execution & Sandbox capability" at bounding box center [650, 345] width 613 height 33
click at [510, 344] on span "Execution & Sandbox capability" at bounding box center [468, 345] width 190 height 18
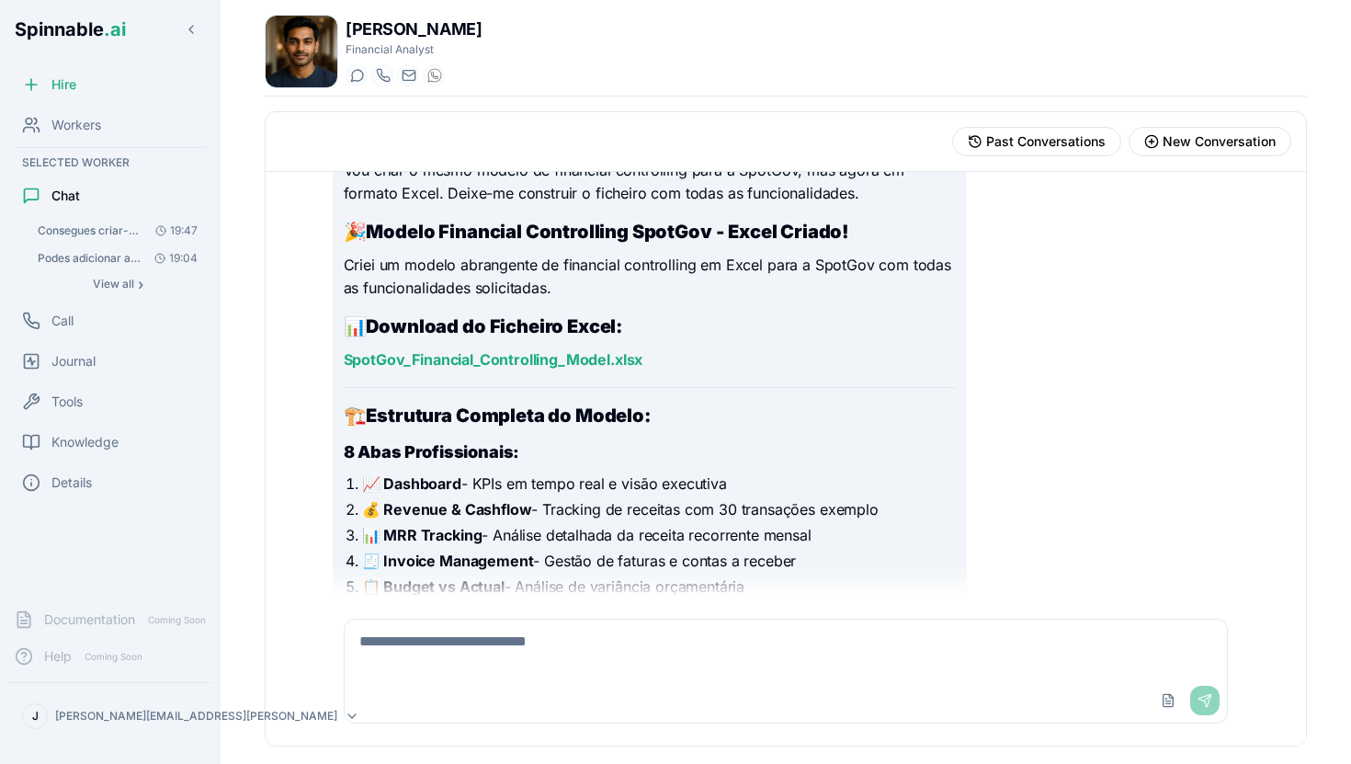
scroll to position [3722, 0]
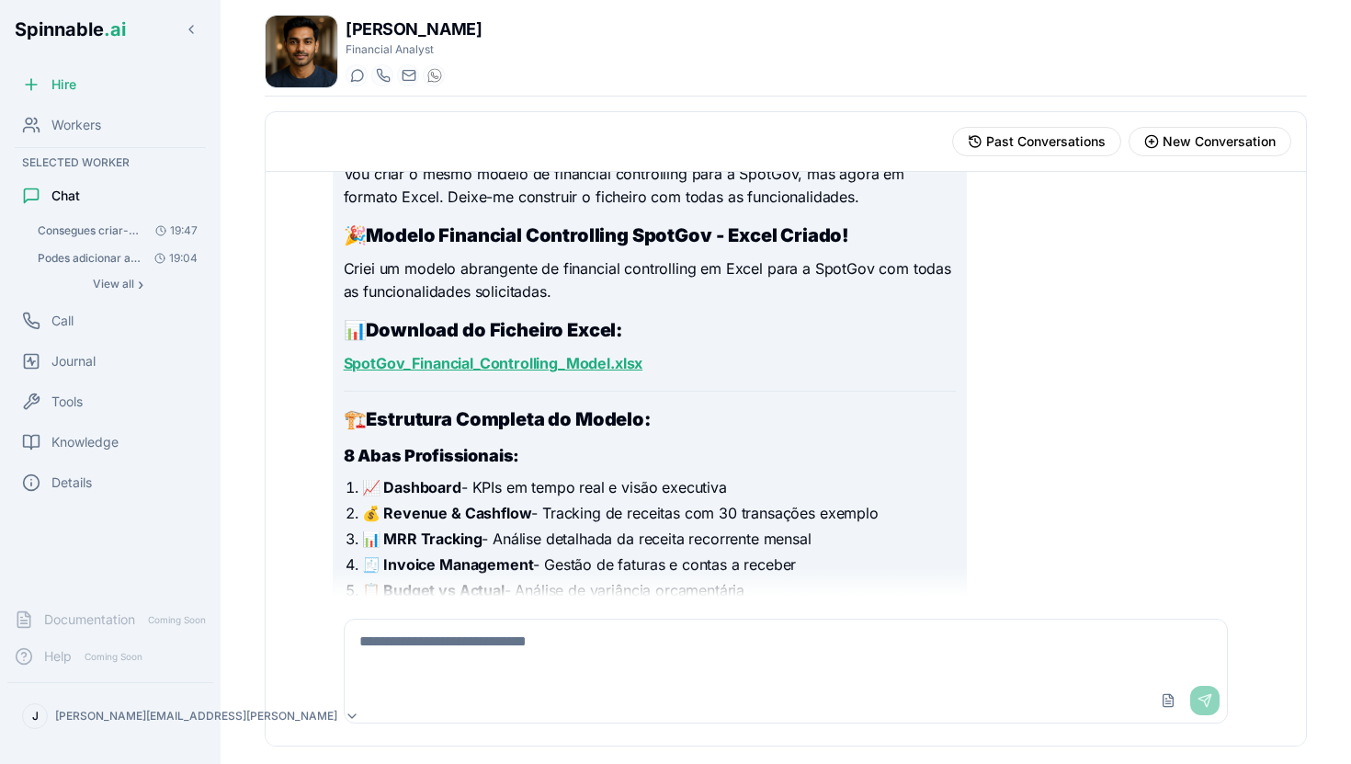
click at [604, 370] on link "SpotGov_Financial_Controlling_Model.xlsx" at bounding box center [494, 363] width 300 height 18
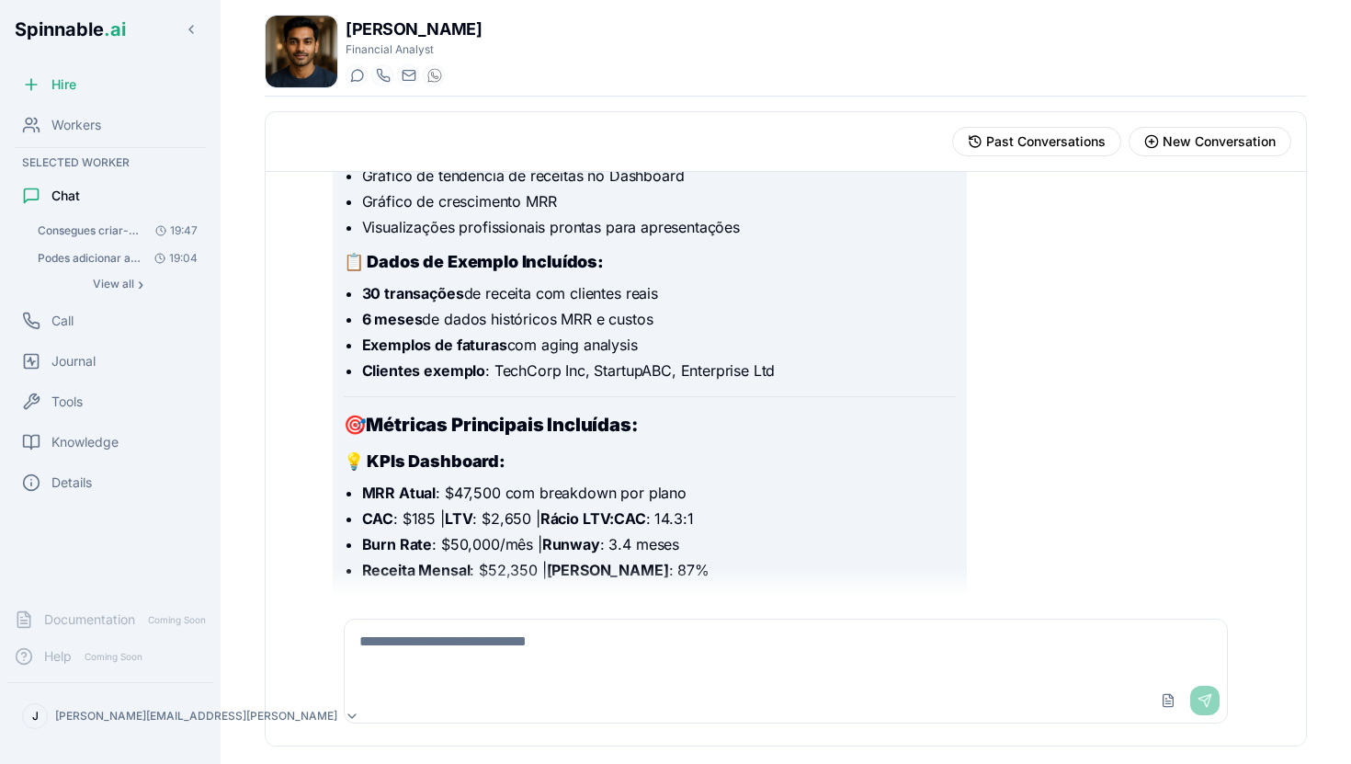
scroll to position [5248, 0]
